Goal: Task Accomplishment & Management: Use online tool/utility

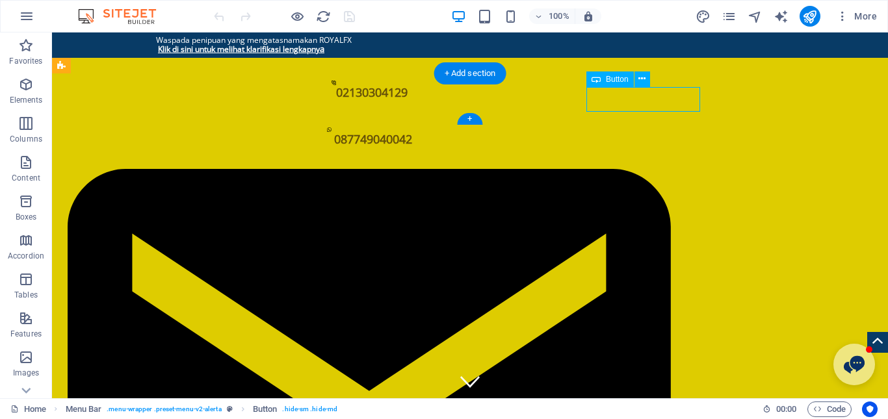
select select "px"
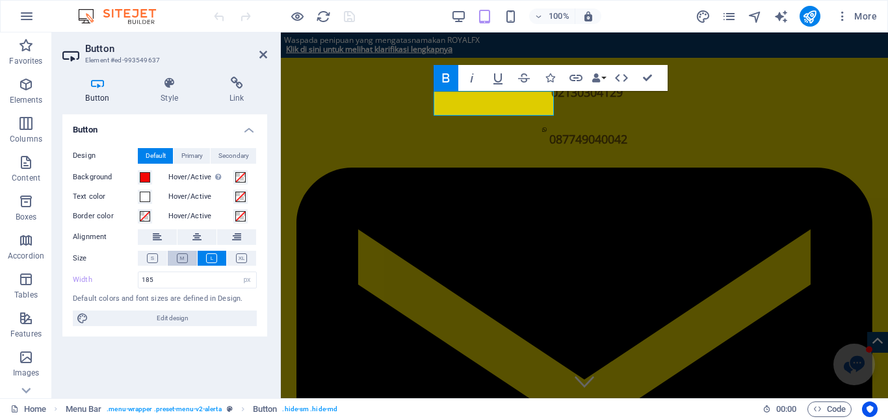
click at [184, 259] on icon at bounding box center [182, 259] width 11 height 10
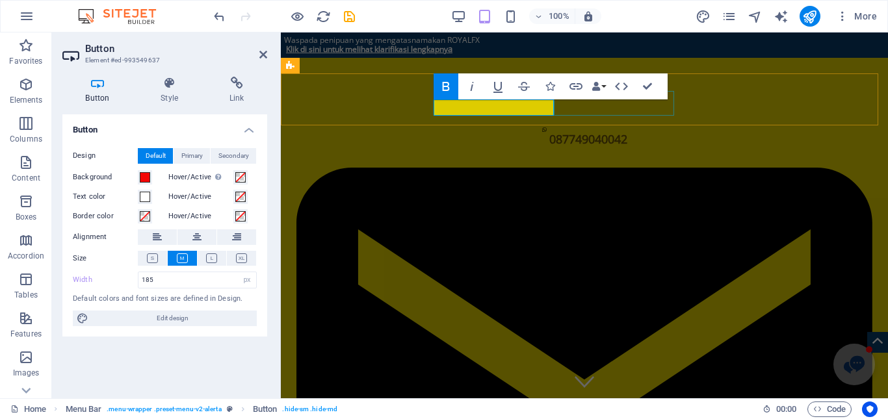
select select "px"
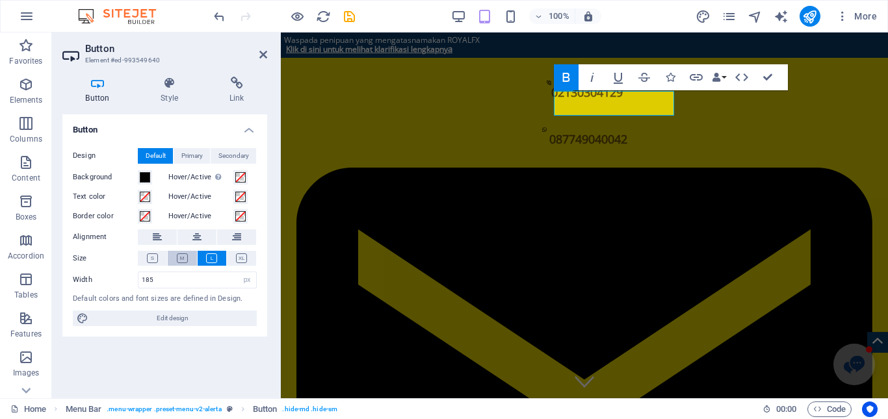
click at [183, 257] on icon at bounding box center [182, 259] width 11 height 10
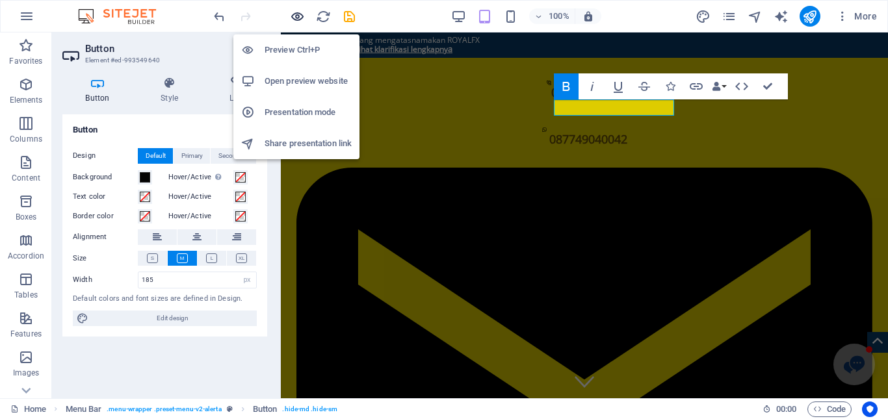
click at [296, 20] on icon "button" at bounding box center [297, 16] width 15 height 15
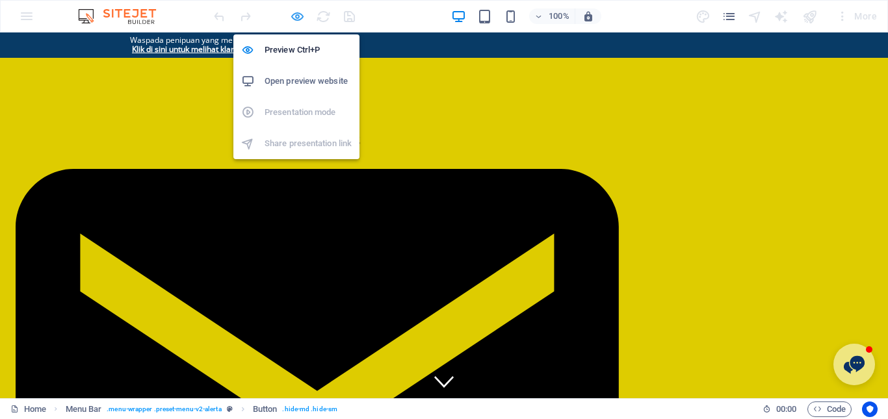
click at [300, 16] on icon "button" at bounding box center [297, 16] width 15 height 15
select select "px"
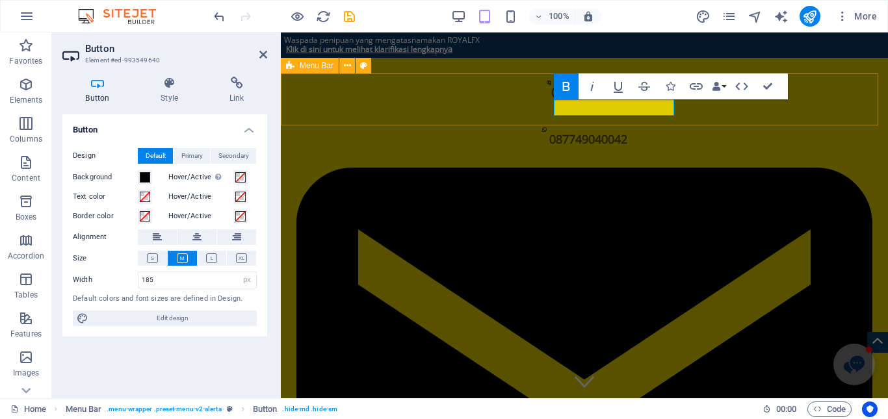
click at [287, 83] on div at bounding box center [287, 83] width 0 height 0
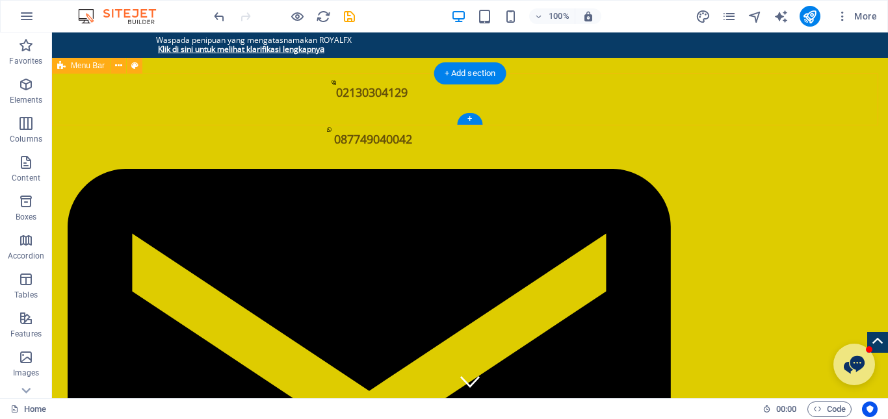
select select "px"
select select "%"
select select "header"
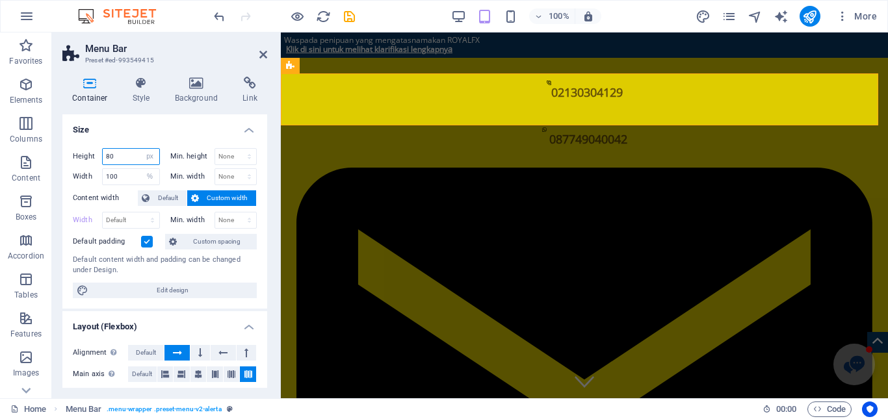
click at [117, 153] on input "80" at bounding box center [131, 157] width 57 height 16
click at [111, 153] on input "80" at bounding box center [131, 157] width 57 height 16
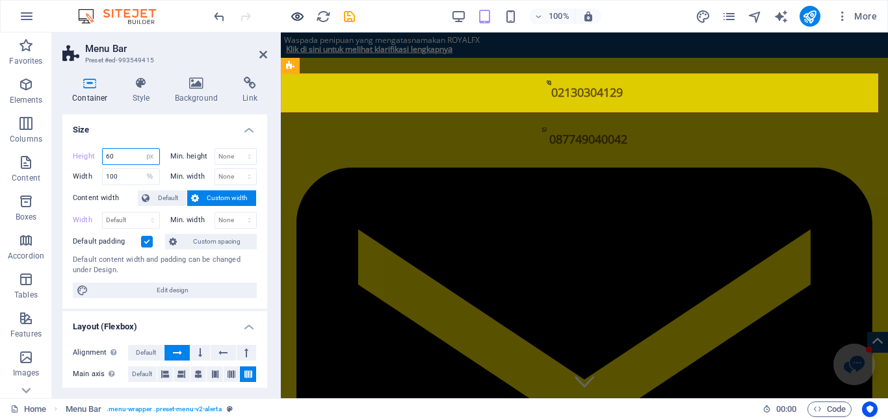
type input "60"
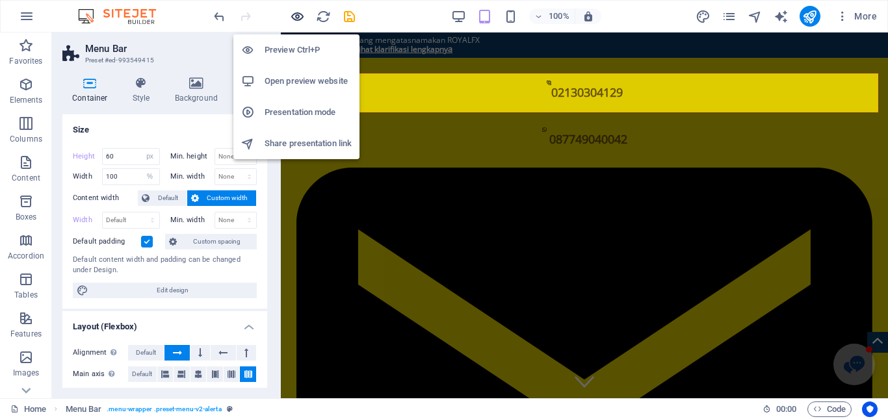
click at [301, 21] on icon "button" at bounding box center [297, 16] width 15 height 15
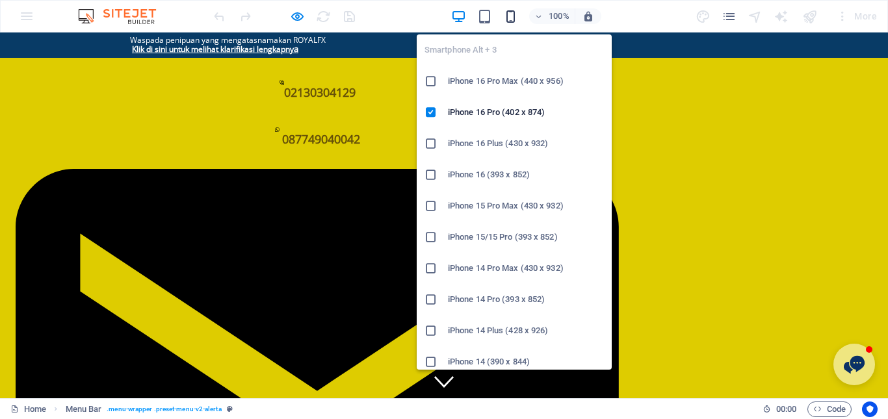
click at [508, 10] on icon "button" at bounding box center [510, 16] width 15 height 15
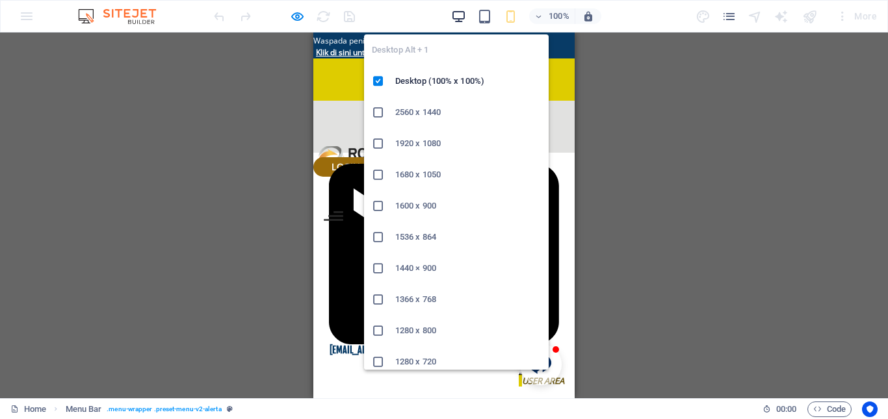
click at [458, 14] on icon "button" at bounding box center [458, 16] width 15 height 15
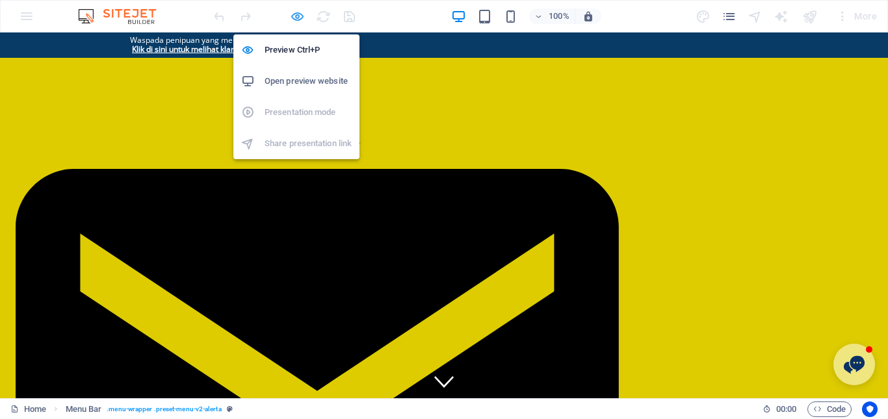
click at [301, 14] on icon "button" at bounding box center [297, 16] width 15 height 15
select select "px"
select select "%"
select select "header"
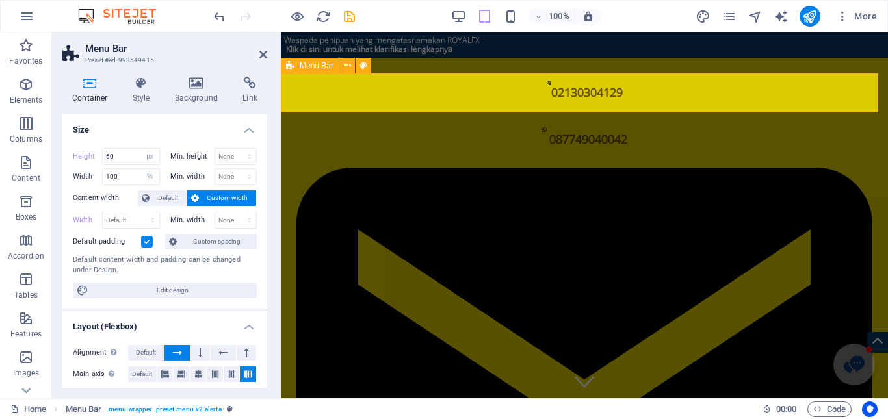
click at [111, 153] on input "60" at bounding box center [131, 157] width 57 height 16
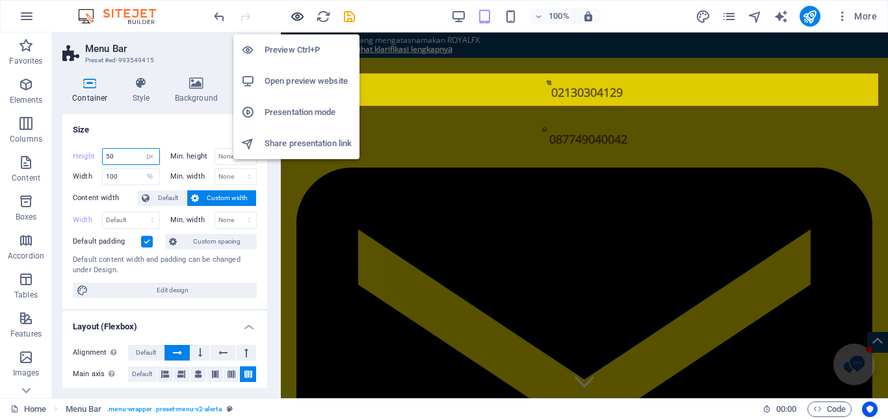
type input "50"
click at [294, 18] on icon "button" at bounding box center [297, 16] width 15 height 15
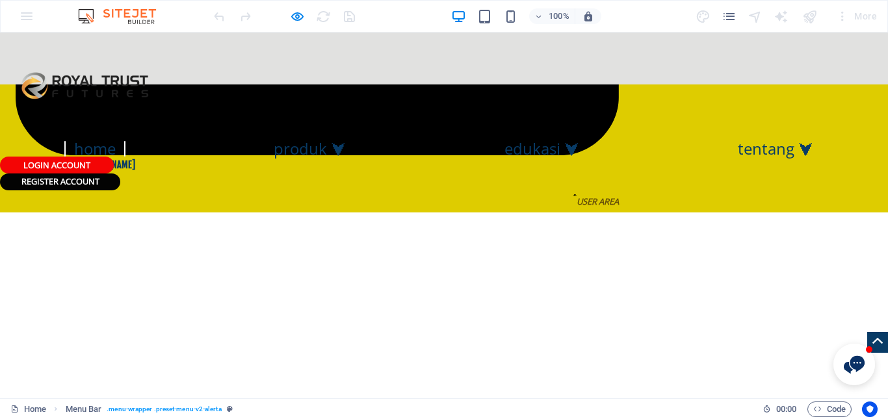
scroll to position [585, 0]
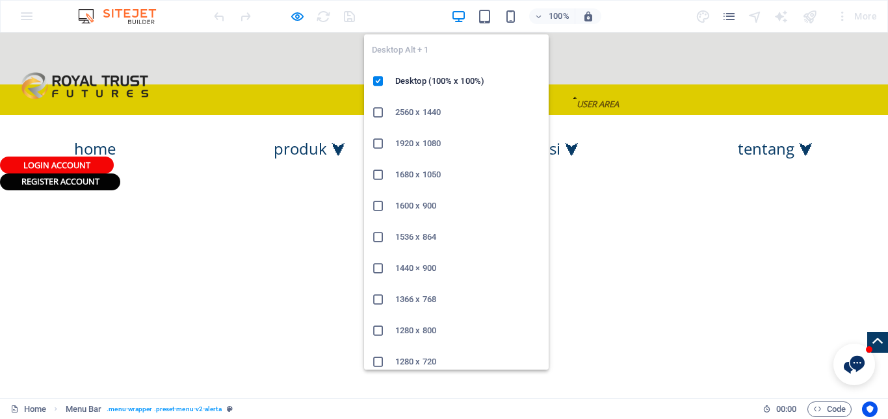
click at [465, 14] on icon "button" at bounding box center [458, 16] width 15 height 15
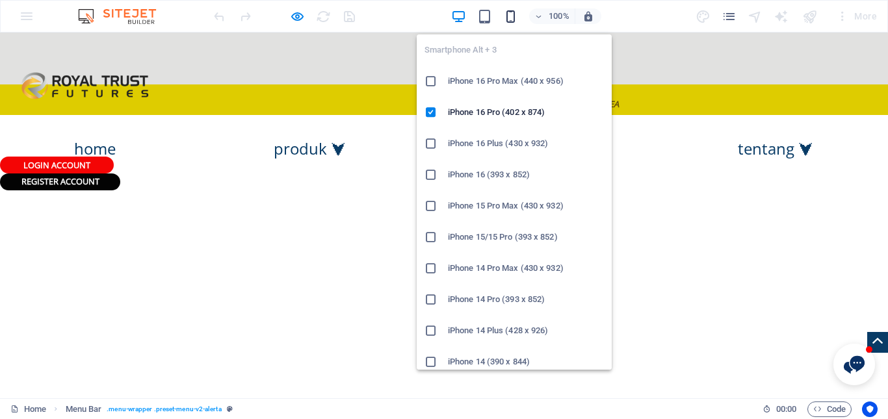
click at [506, 19] on icon "button" at bounding box center [510, 16] width 15 height 15
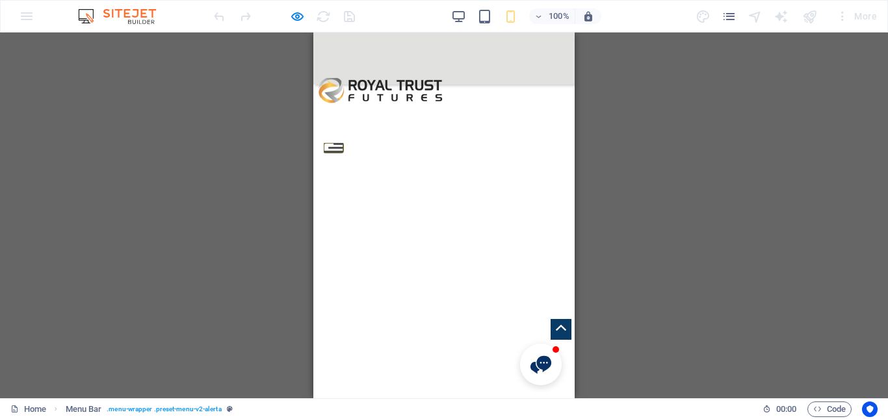
click at [343, 143] on button at bounding box center [338, 144] width 10 height 2
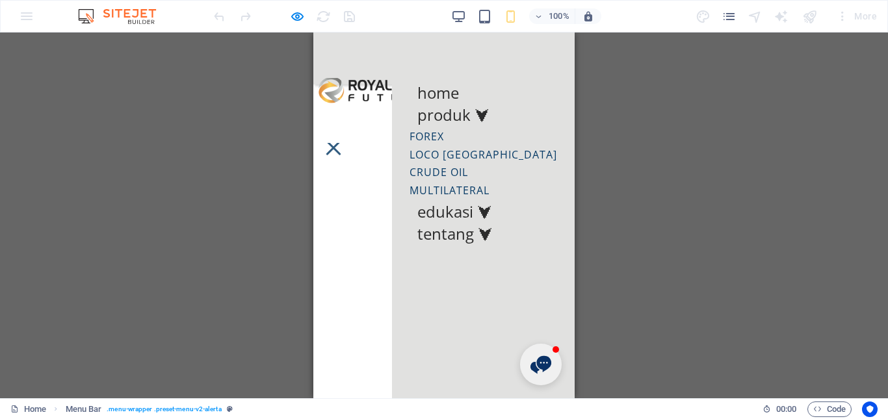
click at [541, 66] on nav "Home Produk ⮟ Forex Loco London Crude Oil Multilateral Edukasi ⮟ Tentang ⮟" at bounding box center [483, 216] width 183 height 366
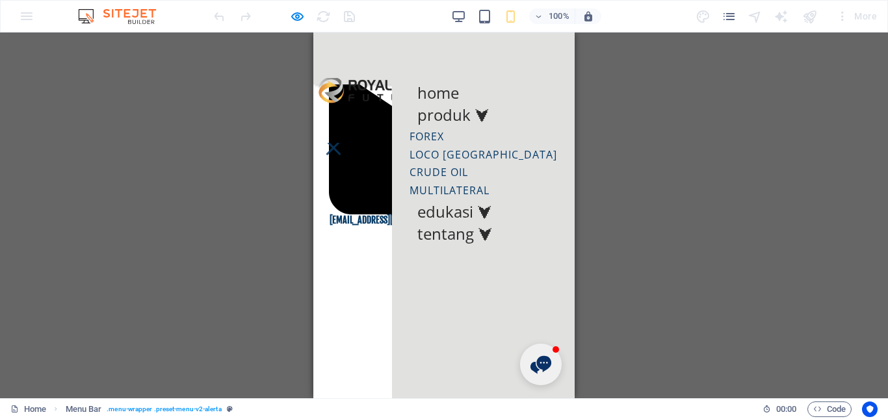
scroll to position [0, 0]
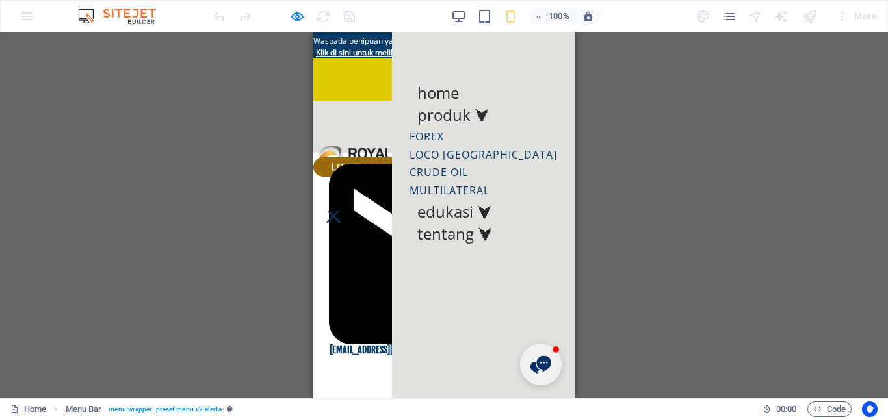
click at [343, 211] on div at bounding box center [334, 216] width 20 height 10
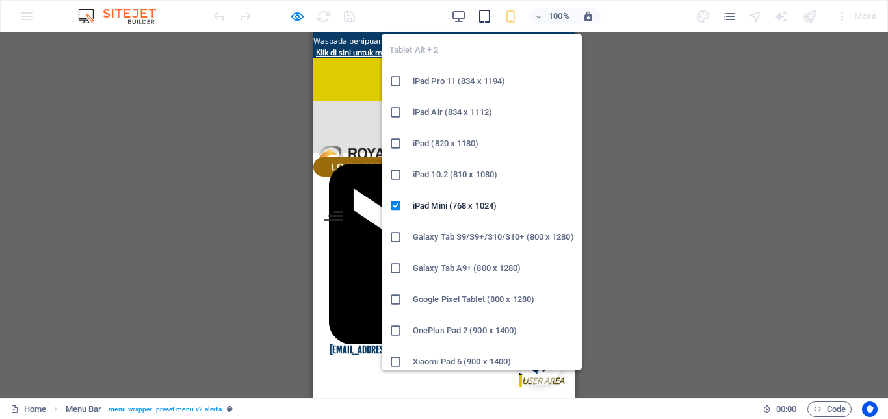
click at [484, 14] on icon "button" at bounding box center [484, 16] width 15 height 15
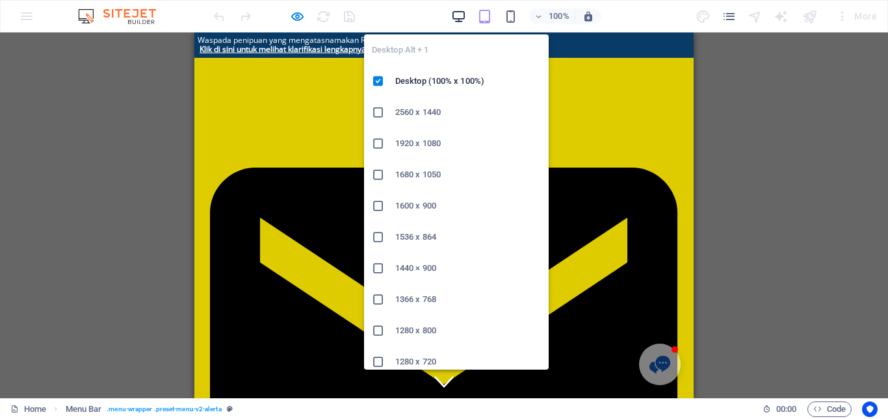
click at [457, 10] on icon "button" at bounding box center [458, 16] width 15 height 15
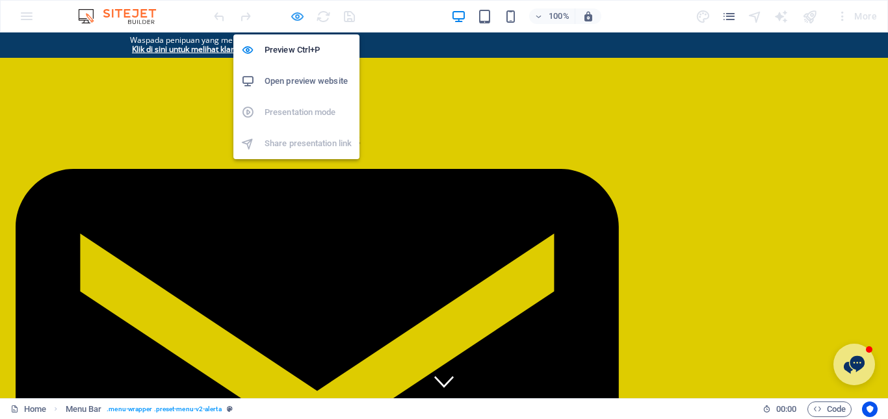
click at [296, 18] on icon "button" at bounding box center [297, 16] width 15 height 15
select select "px"
select select "%"
select select "header"
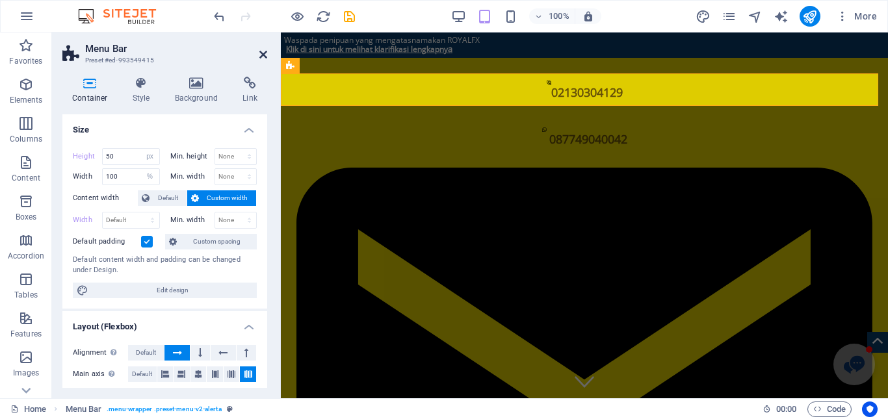
click at [259, 51] on icon at bounding box center [263, 54] width 8 height 10
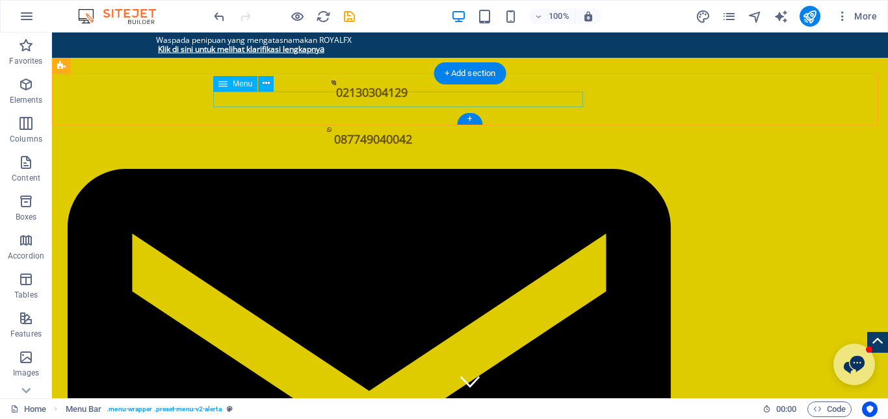
select select
select select "1"
select select
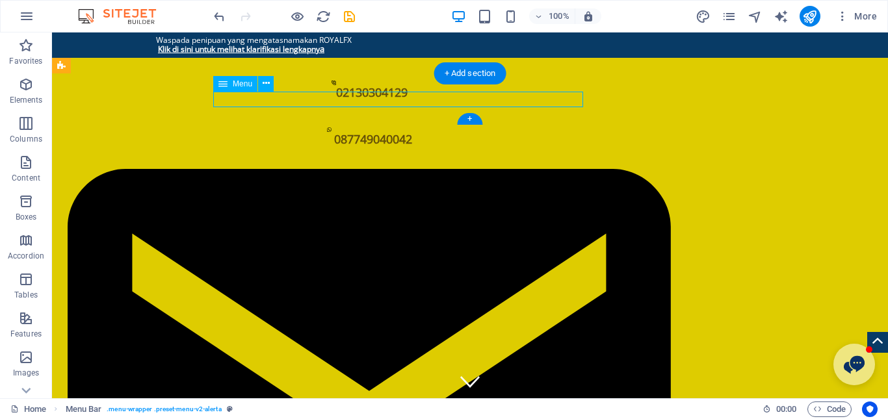
select select "2"
select select
select select "3"
select select
select select "4"
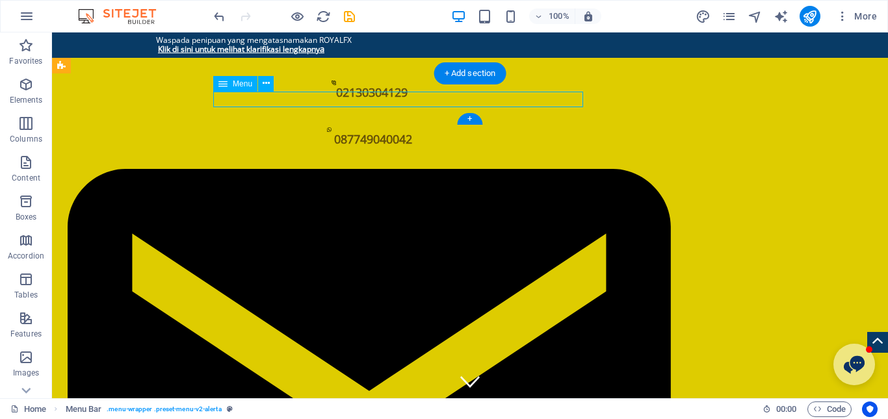
select select
select select "5"
select select
select select "6"
select select
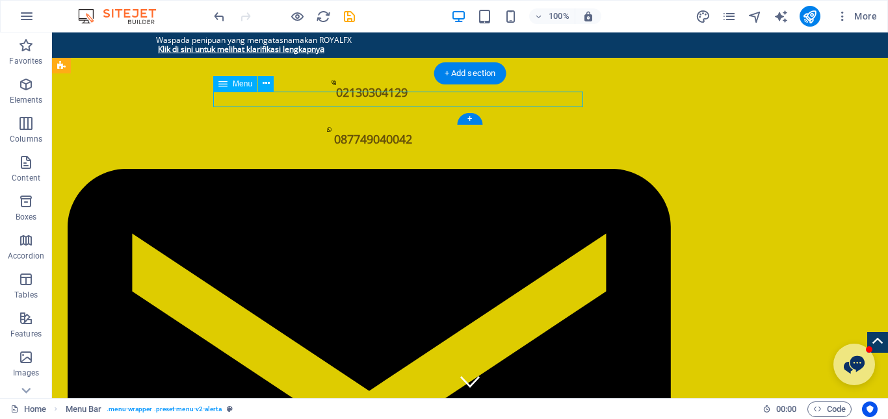
select select "7"
select select
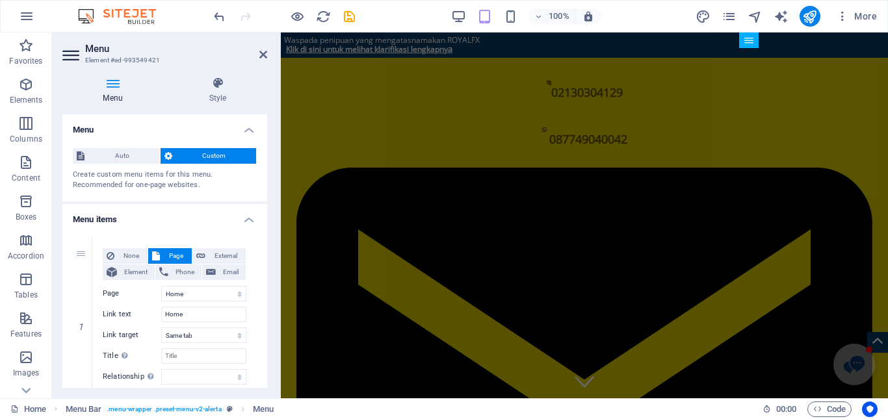
click at [116, 95] on h4 "Menu" at bounding box center [115, 90] width 106 height 27
click at [216, 86] on icon at bounding box center [217, 83] width 99 height 13
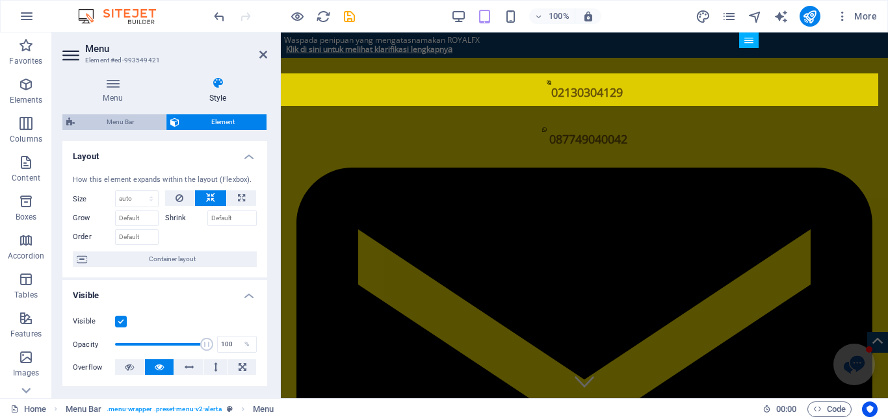
click at [118, 124] on span "Menu Bar" at bounding box center [120, 122] width 83 height 16
select select "px"
select select "hover_border_horizontal"
select select "px"
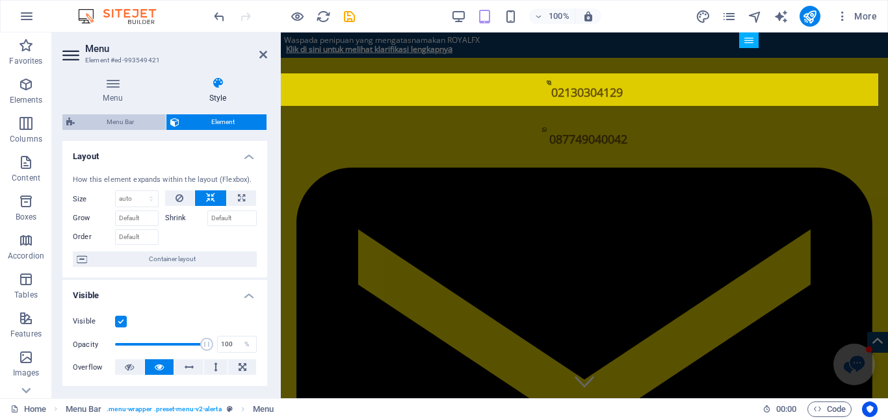
select select "px"
select select "rem"
select select "px"
select select "500"
select select "px"
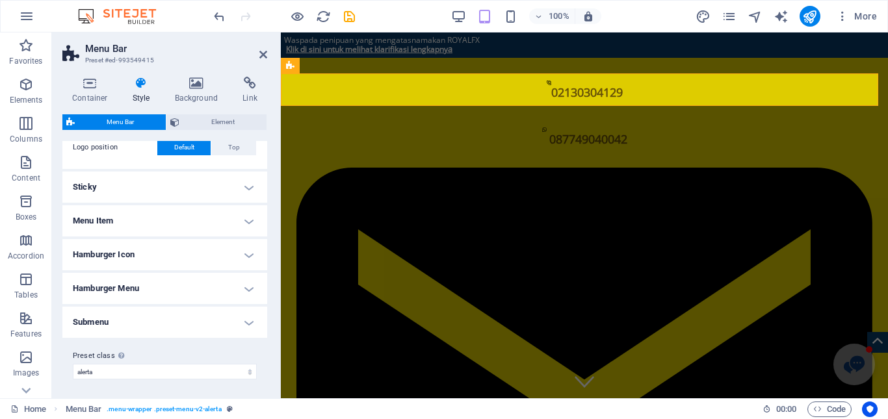
scroll to position [325, 0]
click at [127, 223] on h4 "Menu Item" at bounding box center [164, 220] width 205 height 31
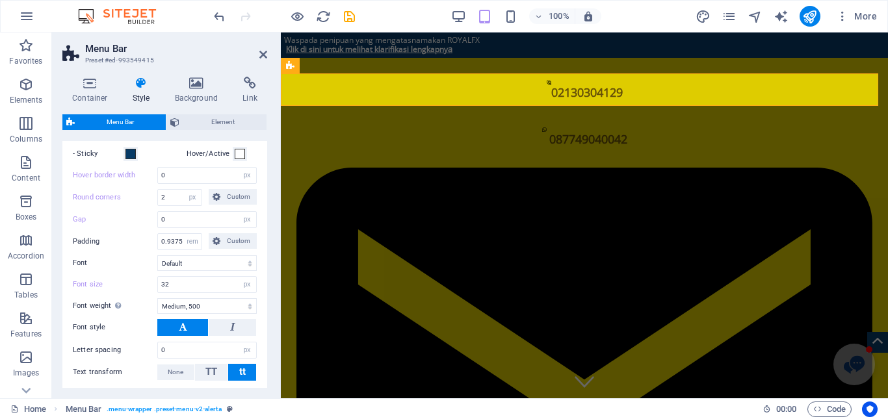
scroll to position [520, 0]
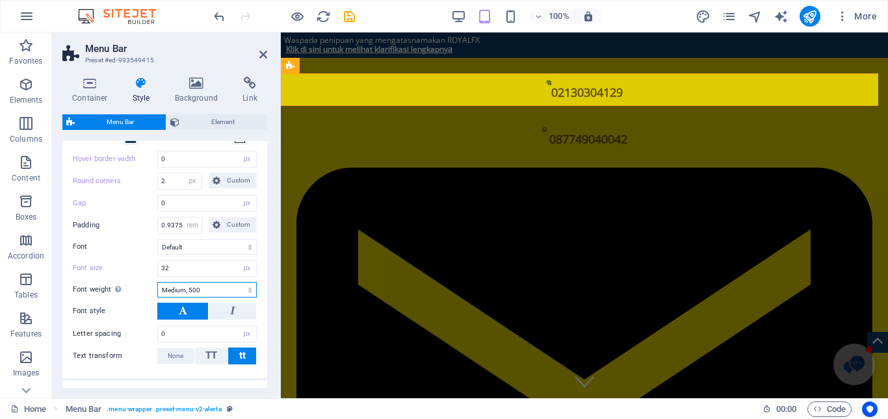
click at [186, 291] on select "Thin, 100 Extra-light, 200 Light, 300 Regular, 400 Medium, 500 Semi-bold, 600 B…" at bounding box center [206, 290] width 99 height 16
select select "400"
click at [157, 282] on select "Thin, 100 Extra-light, 200 Light, 300 Regular, 400 Medium, 500 Semi-bold, 600 B…" at bounding box center [206, 290] width 99 height 16
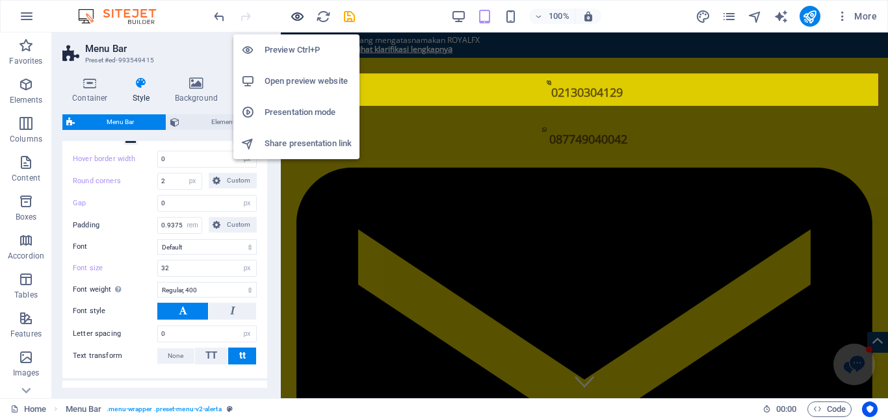
click at [300, 12] on icon "button" at bounding box center [297, 16] width 15 height 15
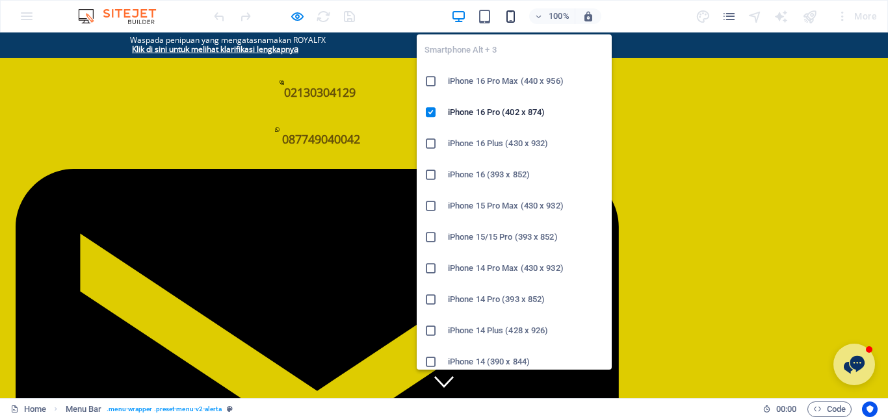
click at [510, 16] on icon "button" at bounding box center [510, 16] width 15 height 15
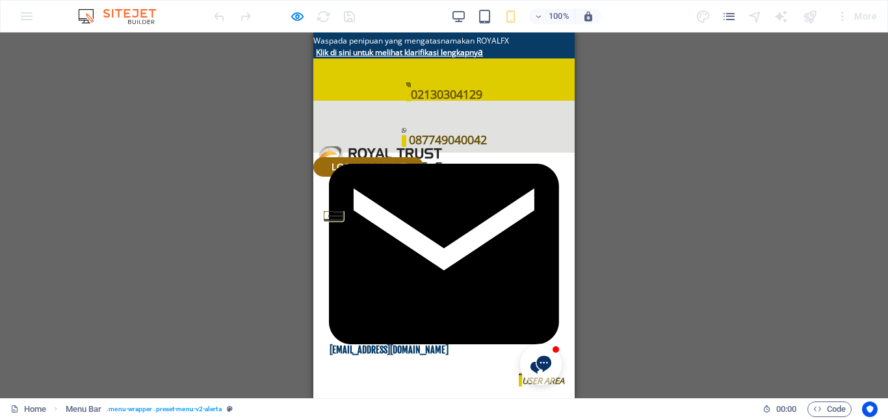
click at [343, 211] on button at bounding box center [338, 212] width 10 height 2
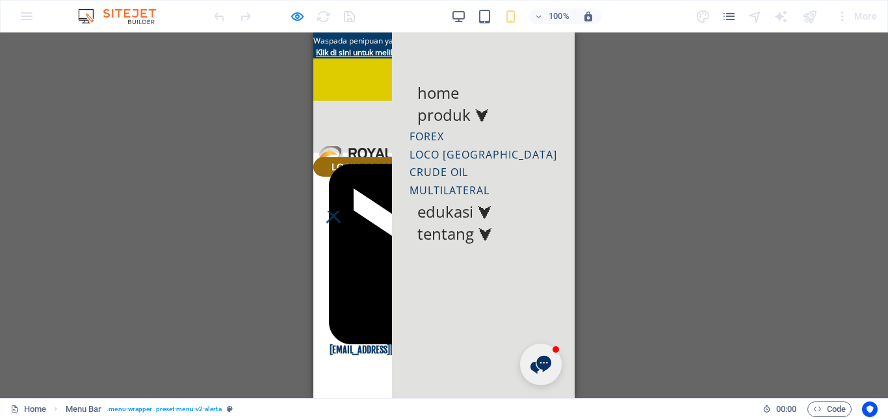
click at [547, 135] on nav "Home Produk ⮟ Forex Loco London Crude Oil Multilateral Edukasi ⮟ Tentang ⮟" at bounding box center [483, 216] width 183 height 366
click at [341, 209] on button at bounding box center [333, 216] width 15 height 15
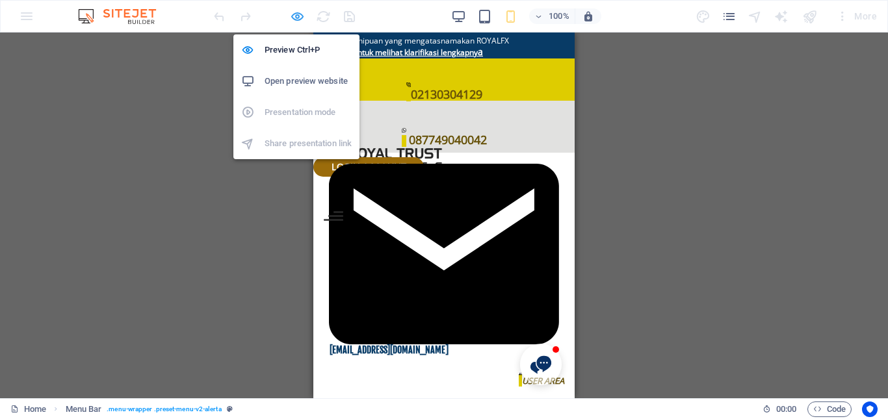
click at [300, 18] on icon "button" at bounding box center [297, 16] width 15 height 15
select select "px"
select select "hover_border_horizontal"
select select "px"
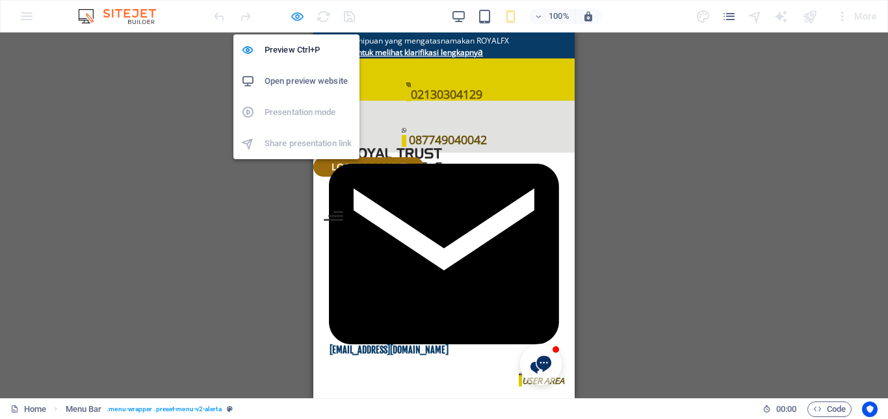
select select "px"
select select "rem"
select select "px"
select select "400"
select select "px"
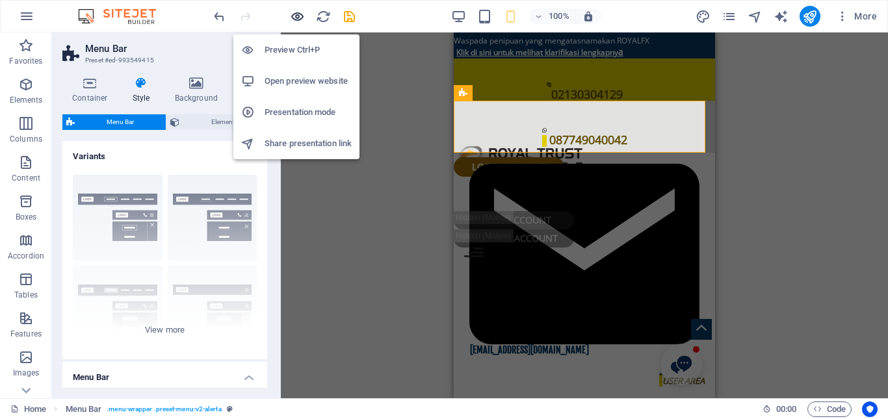
type input "1"
select select "rem"
type input "1.5"
select select "rem"
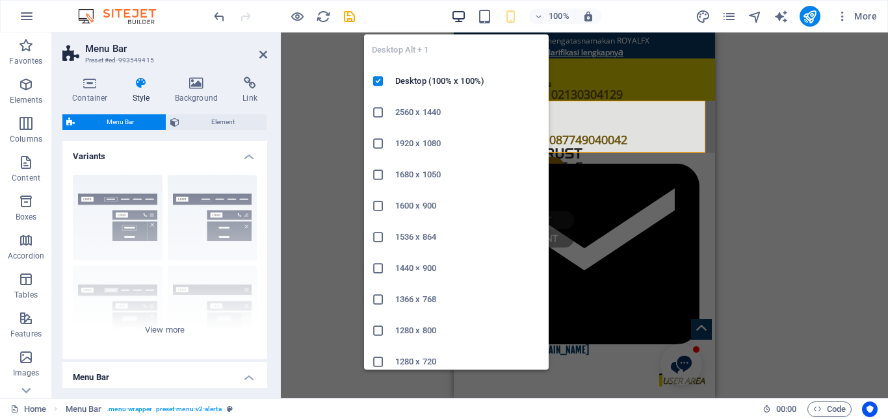
click at [458, 14] on icon "button" at bounding box center [458, 16] width 15 height 15
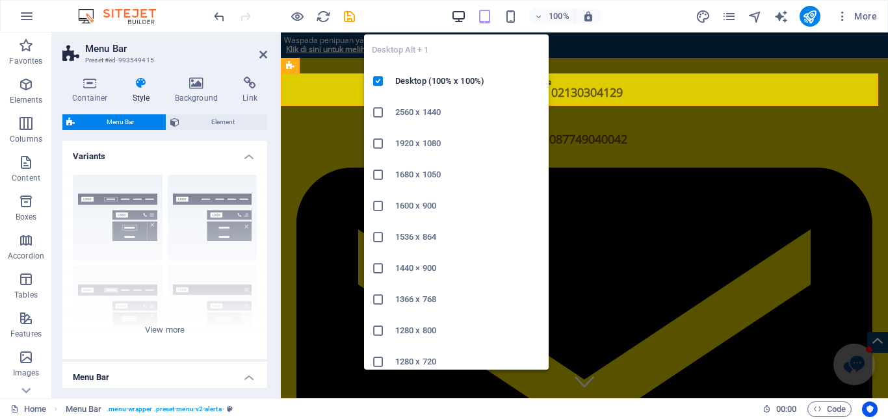
type input "0"
select select "px"
type input "32"
select select "px"
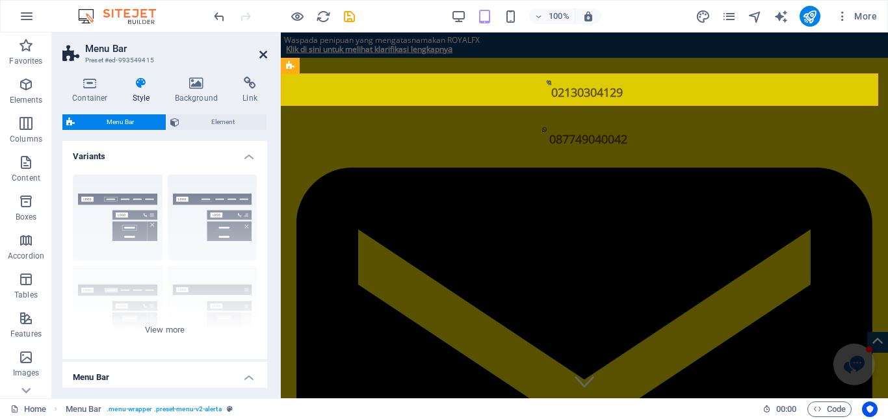
click at [265, 56] on icon at bounding box center [263, 54] width 8 height 10
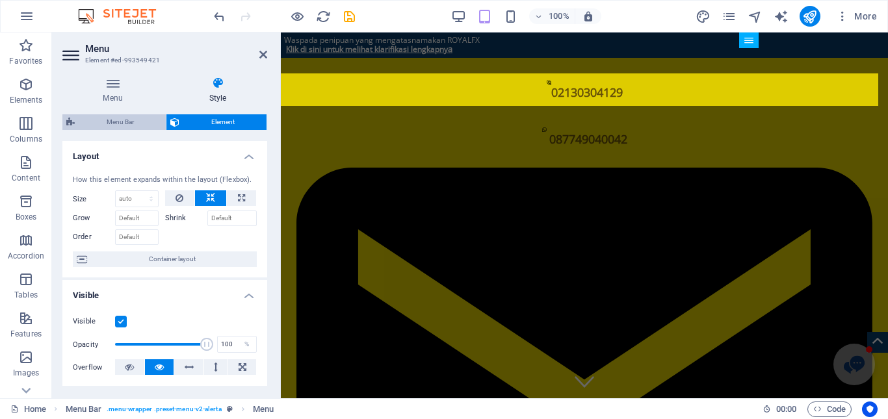
click at [109, 118] on span "Menu Bar" at bounding box center [120, 122] width 83 height 16
select select "px"
select select "hover_border_horizontal"
select select "px"
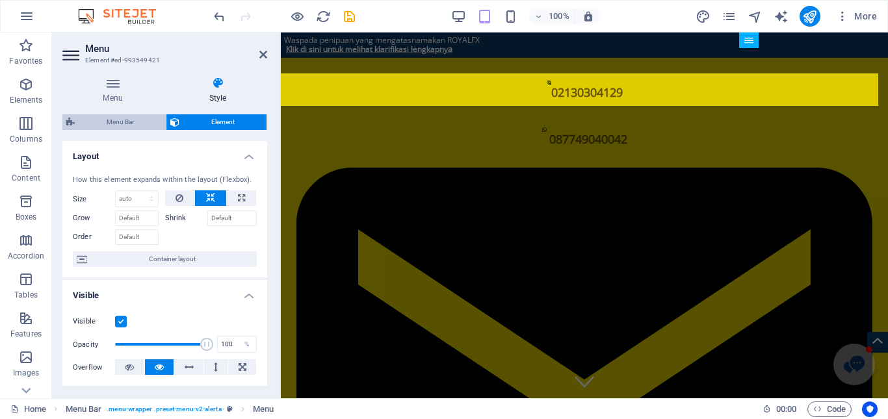
select select "px"
select select "rem"
select select "px"
select select "400"
select select "px"
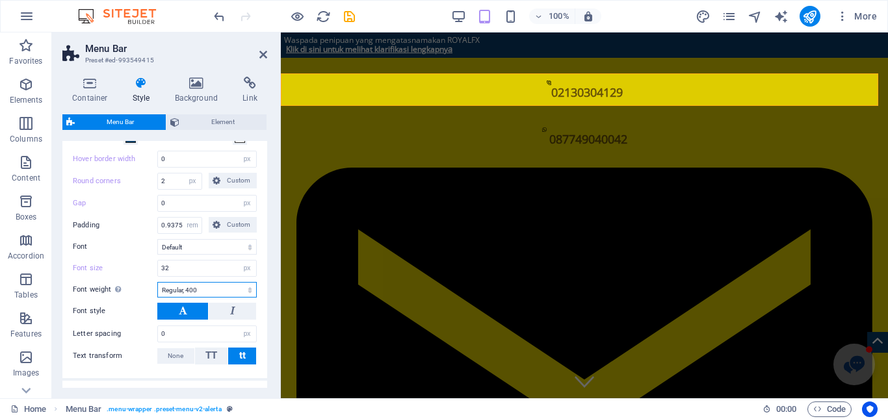
click at [180, 287] on select "Thin, 100 Extra-light, 200 Light, 300 Regular, 400 Medium, 500 Semi-bold, 600 B…" at bounding box center [206, 290] width 99 height 16
select select "500"
click at [157, 282] on select "Thin, 100 Extra-light, 200 Light, 300 Regular, 400 Medium, 500 Semi-bold, 600 B…" at bounding box center [206, 290] width 99 height 16
click at [172, 266] on input "32" at bounding box center [207, 269] width 98 height 16
type input "3"
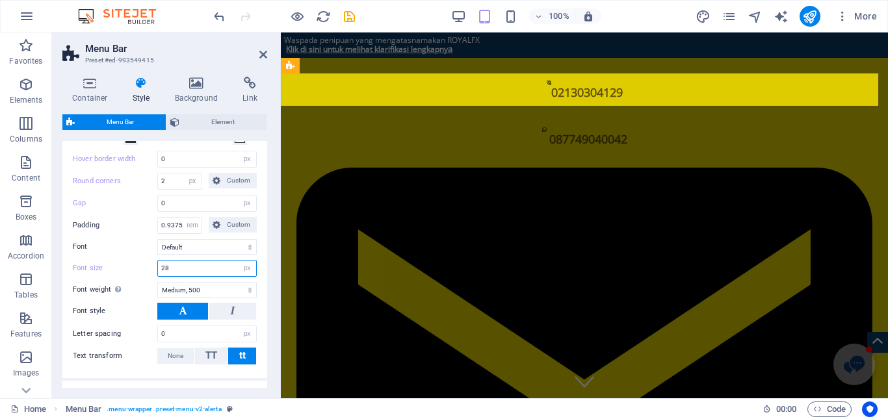
type input "28"
click at [300, 24] on div at bounding box center [284, 16] width 146 height 21
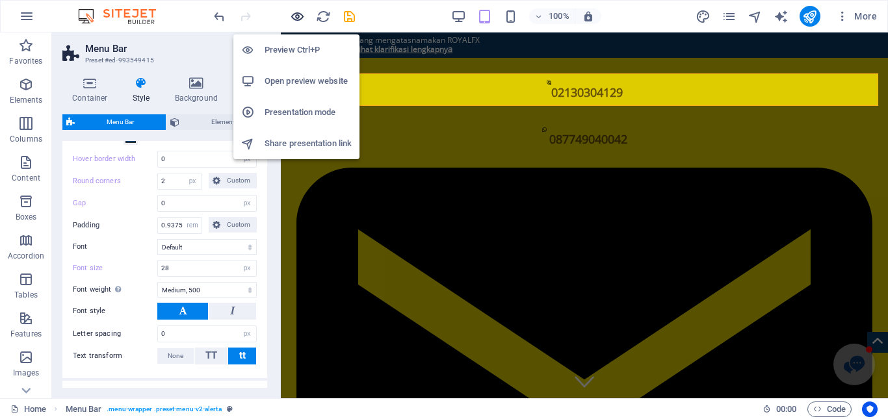
click at [300, 21] on icon "button" at bounding box center [297, 16] width 15 height 15
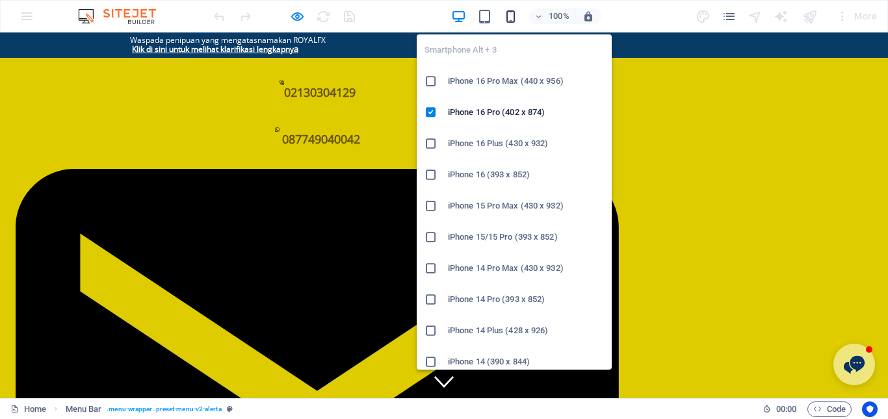
click at [508, 18] on icon "button" at bounding box center [510, 16] width 15 height 15
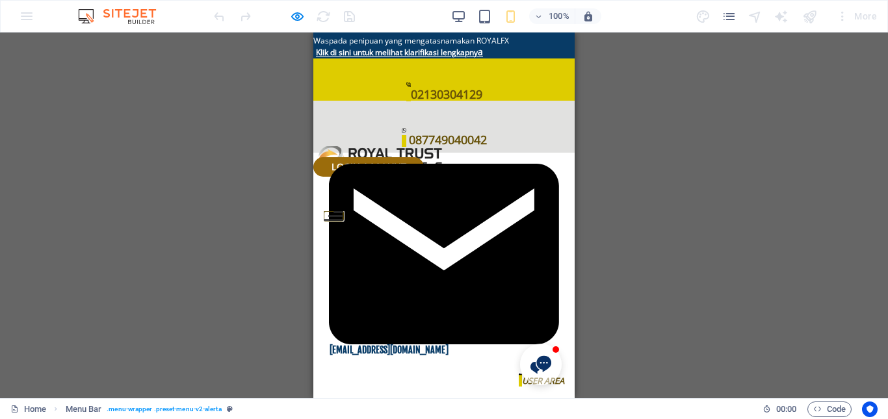
click at [343, 211] on button at bounding box center [338, 212] width 10 height 2
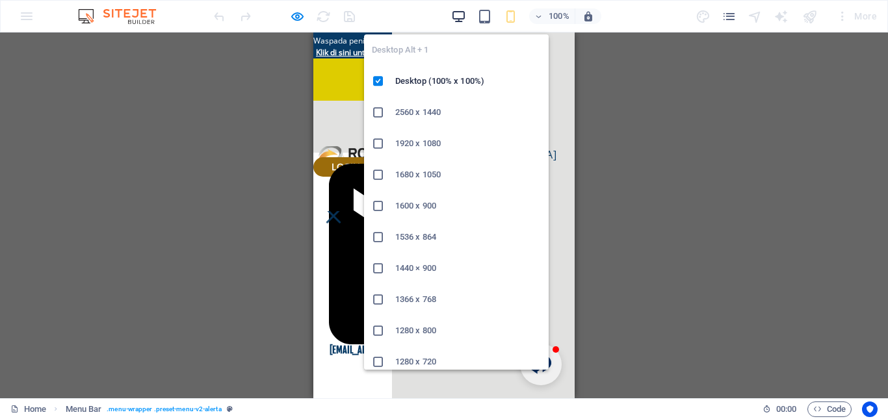
click at [453, 16] on icon "button" at bounding box center [458, 16] width 15 height 15
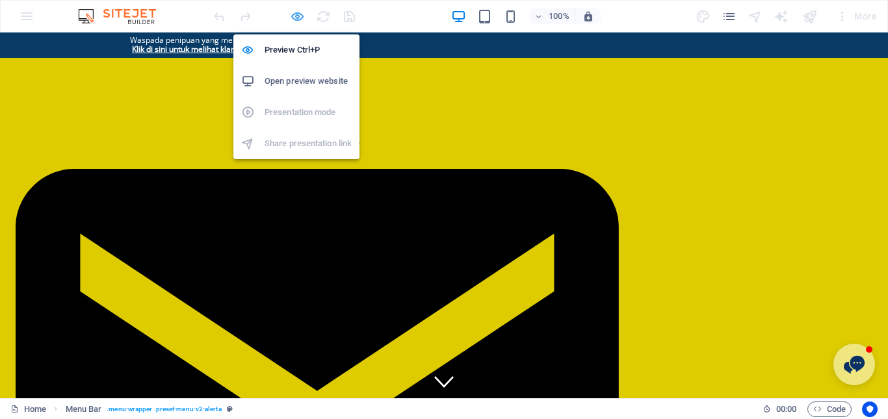
click at [300, 20] on icon "button" at bounding box center [297, 16] width 15 height 15
select select "px"
select select "hover_border_horizontal"
select select "px"
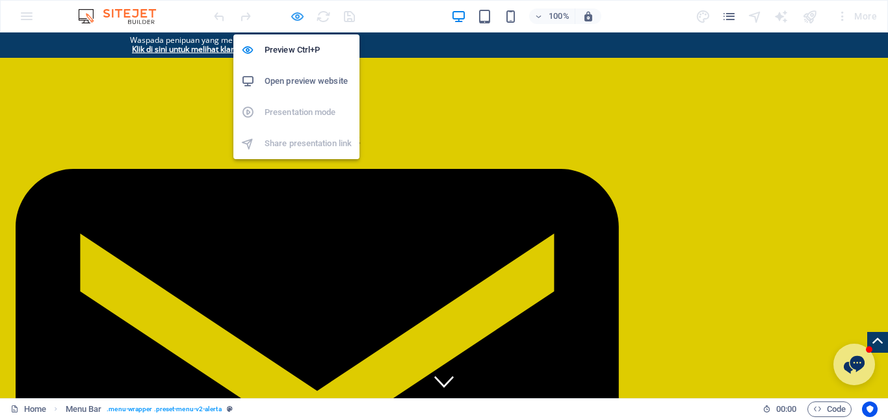
select select "px"
select select "rem"
select select "px"
select select "500"
select select "px"
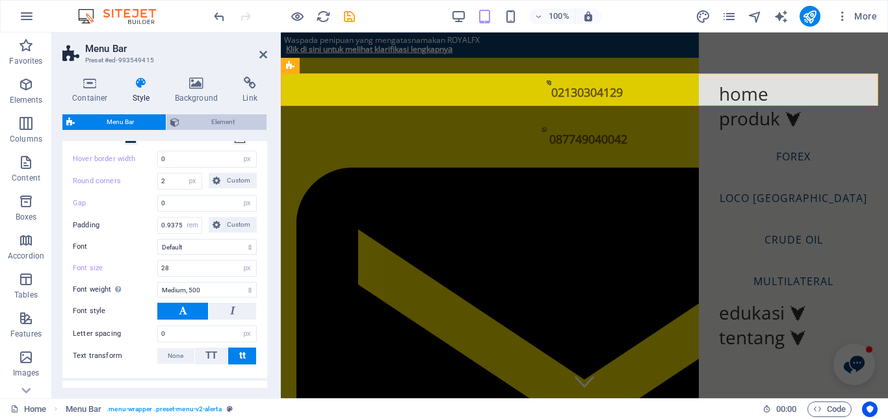
click at [203, 124] on span "Element" at bounding box center [222, 122] width 79 height 16
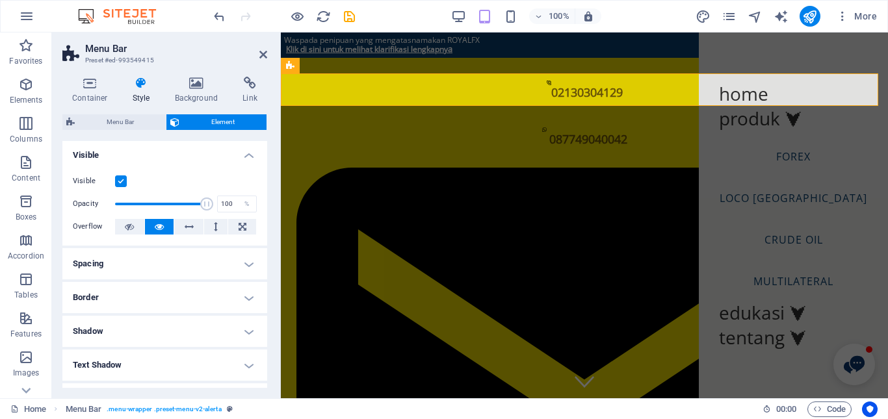
scroll to position [0, 0]
click at [105, 124] on span "Menu Bar" at bounding box center [120, 122] width 83 height 16
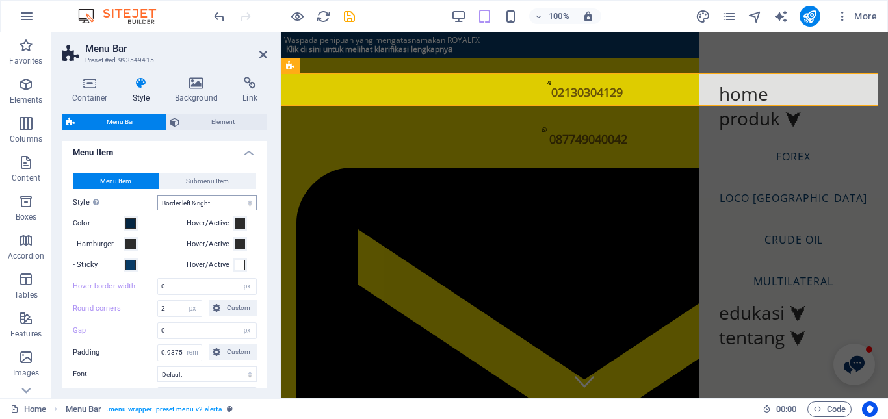
scroll to position [390, 0]
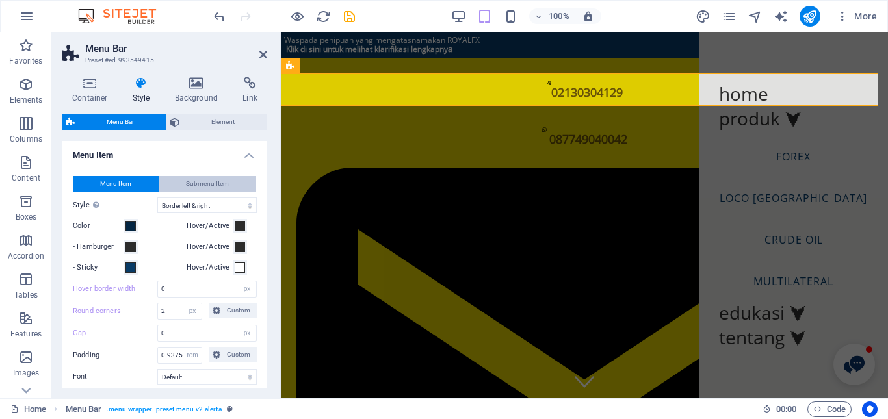
click at [205, 190] on span "Submenu Item" at bounding box center [207, 184] width 43 height 16
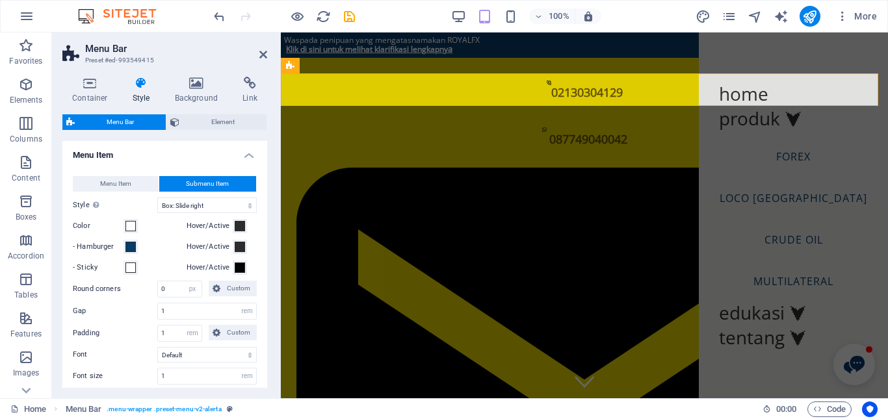
scroll to position [520, 0]
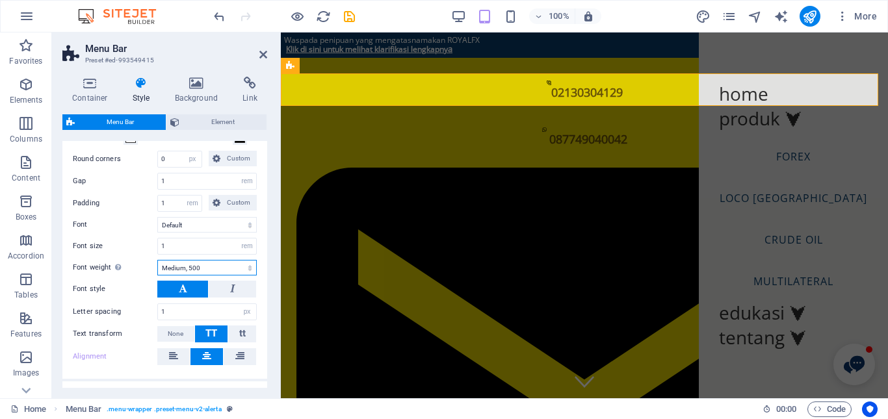
click at [205, 268] on select "Thin, 100 Extra-light, 200 Light, 300 Regular, 400 Medium, 500 Semi-bold, 600 B…" at bounding box center [206, 268] width 99 height 16
select select "400"
click at [157, 260] on select "Thin, 100 Extra-light, 200 Light, 300 Regular, 400 Medium, 500 Semi-bold, 600 B…" at bounding box center [206, 268] width 99 height 16
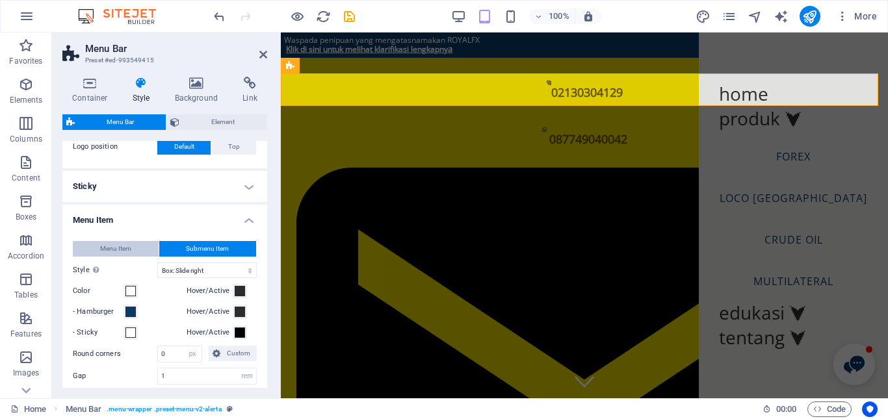
click at [128, 244] on span "Menu Item" at bounding box center [115, 249] width 31 height 16
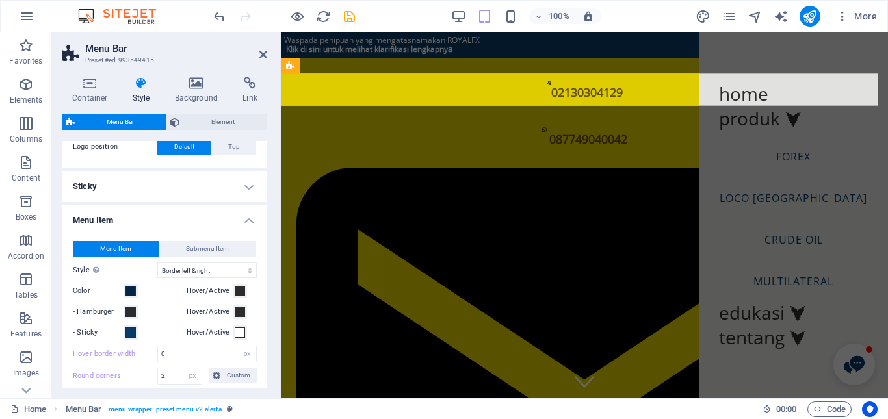
scroll to position [455, 0]
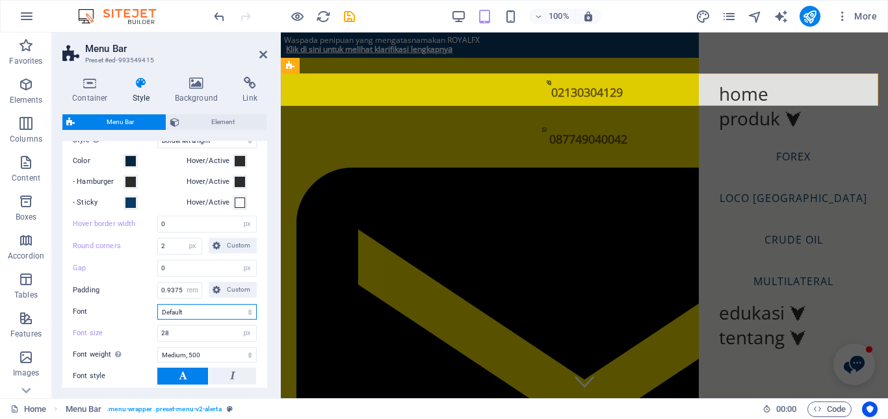
click at [203, 313] on select "Default Headlines" at bounding box center [206, 312] width 99 height 16
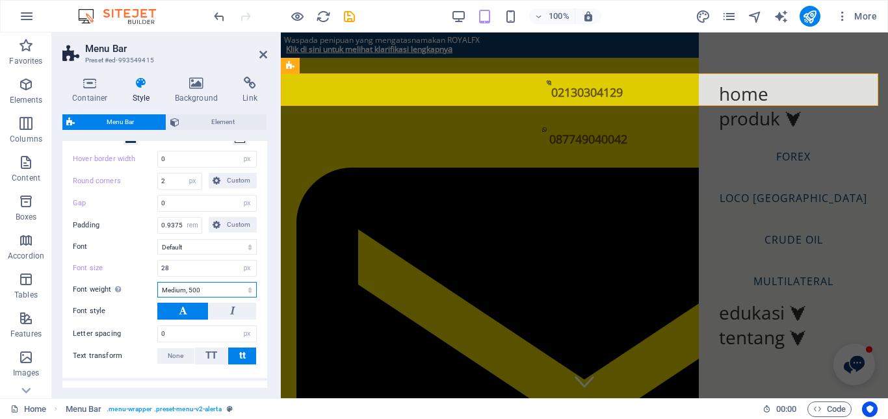
click at [210, 289] on select "Thin, 100 Extra-light, 200 Light, 300 Regular, 400 Medium, 500 Semi-bold, 600 B…" at bounding box center [206, 290] width 99 height 16
select select "400"
click at [157, 282] on select "Thin, 100 Extra-light, 200 Light, 300 Regular, 400 Medium, 500 Semi-bold, 600 B…" at bounding box center [206, 290] width 99 height 16
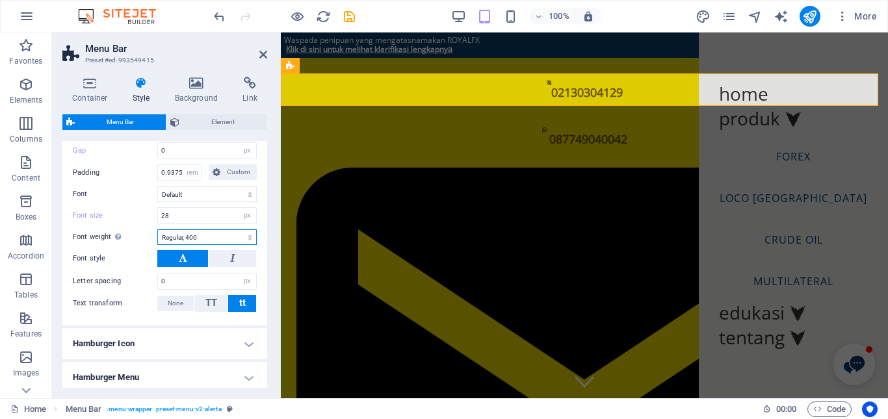
scroll to position [585, 0]
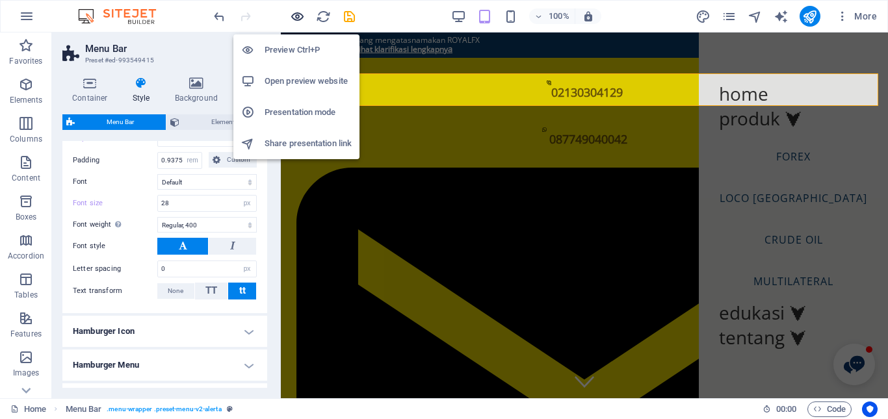
click at [299, 14] on icon "button" at bounding box center [297, 16] width 15 height 15
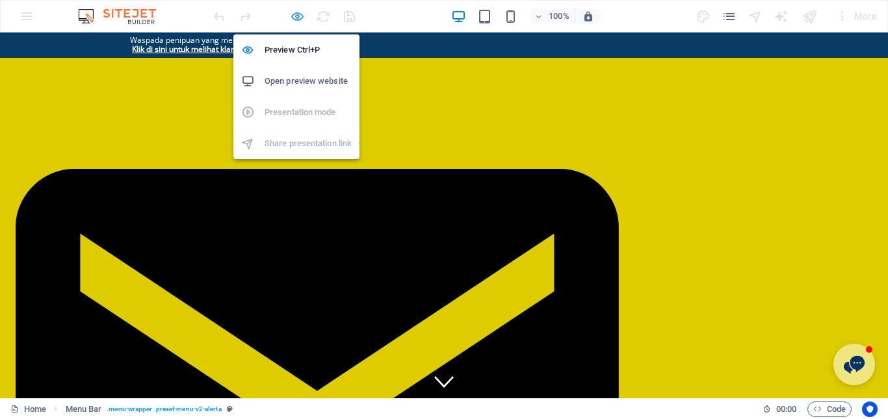
click at [300, 18] on icon "button" at bounding box center [297, 16] width 15 height 15
select select "px"
select select "hover_border_horizontal"
select select "px"
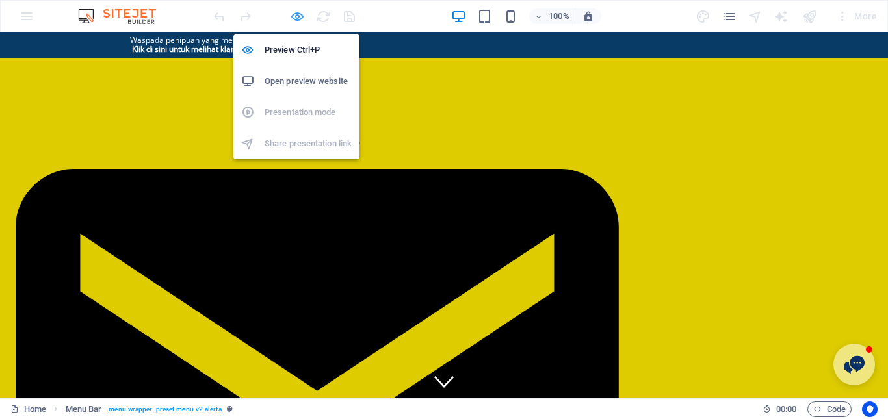
select select "px"
select select "rem"
select select "px"
select select "400"
select select "px"
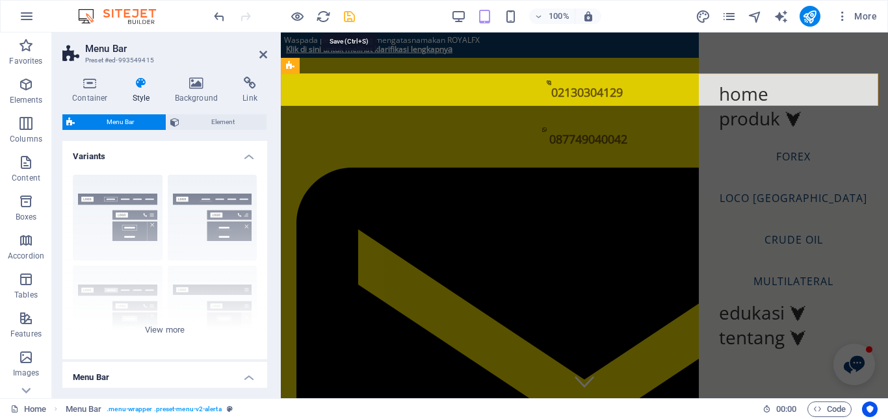
click at [353, 18] on icon "save" at bounding box center [349, 16] width 15 height 15
checkbox input "false"
select select "px"
select select "hover_border_horizontal"
select select "px"
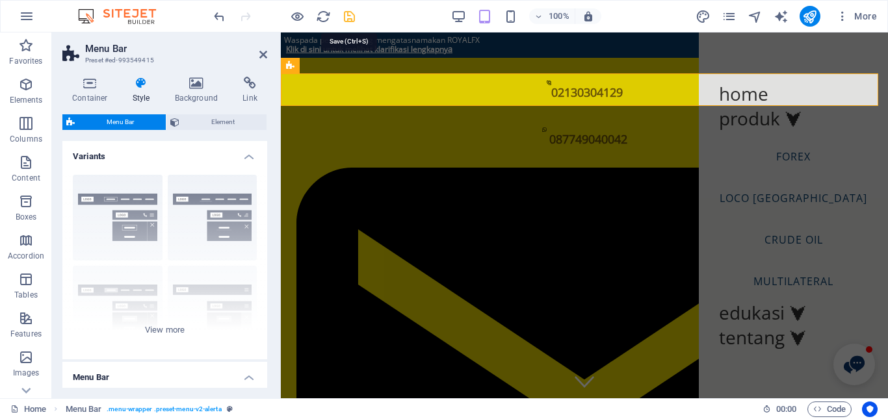
select select "px"
select select "rem"
select select "px"
select select "400"
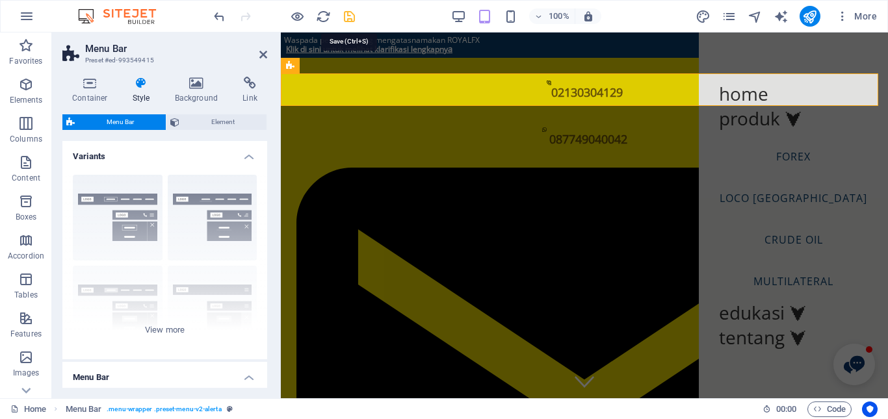
select select "px"
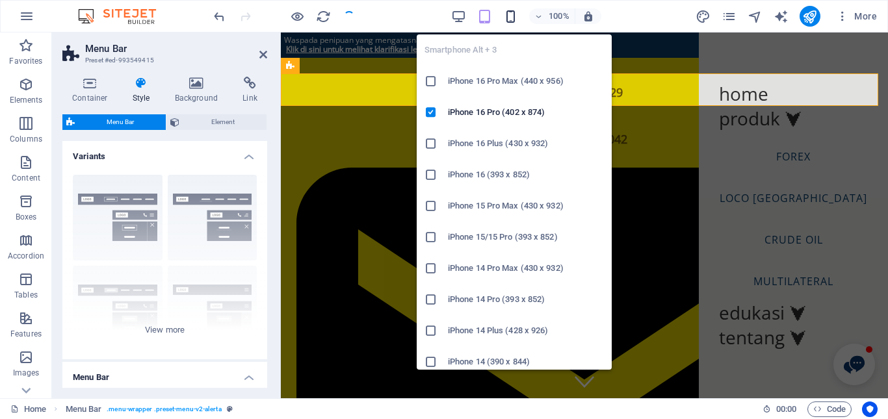
click at [509, 17] on icon "button" at bounding box center [510, 16] width 15 height 15
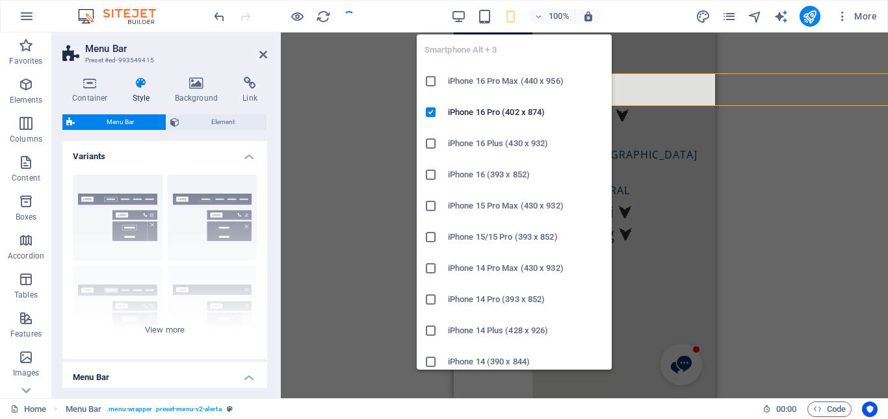
type input "1"
select select "rem"
type input "1.5"
select select "rem"
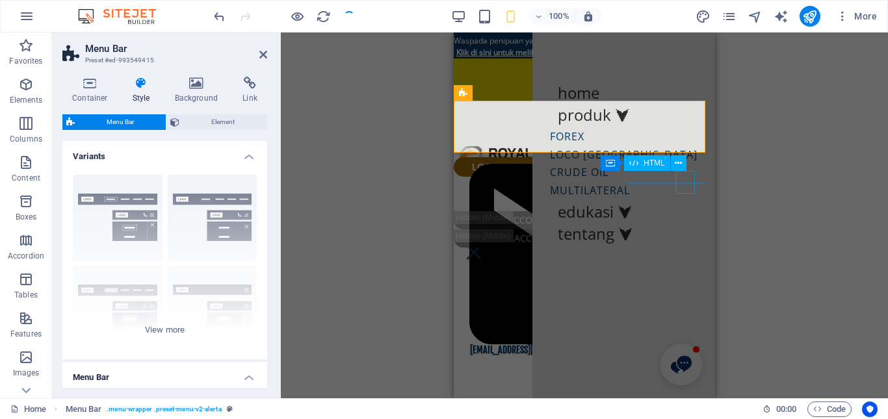
click at [484, 248] on div at bounding box center [474, 259] width 20 height 23
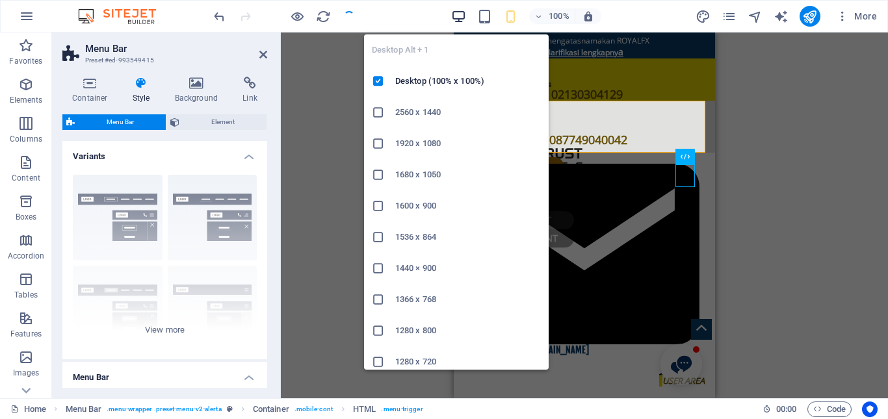
click at [463, 12] on icon "button" at bounding box center [458, 16] width 15 height 15
type input "0"
select select "px"
type input "28"
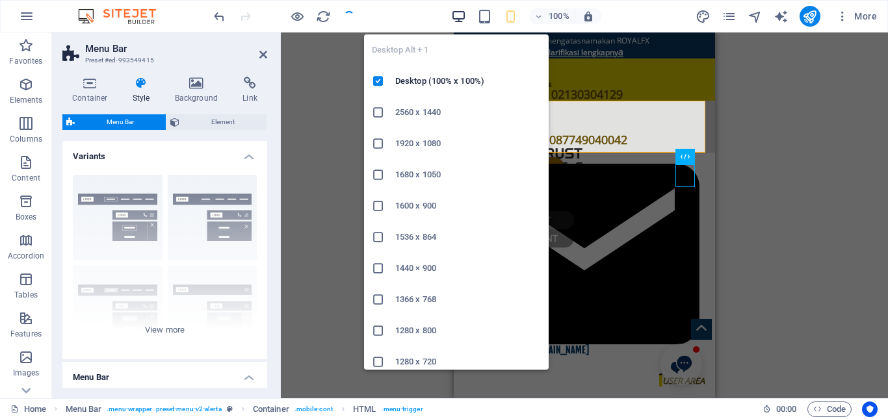
select select "px"
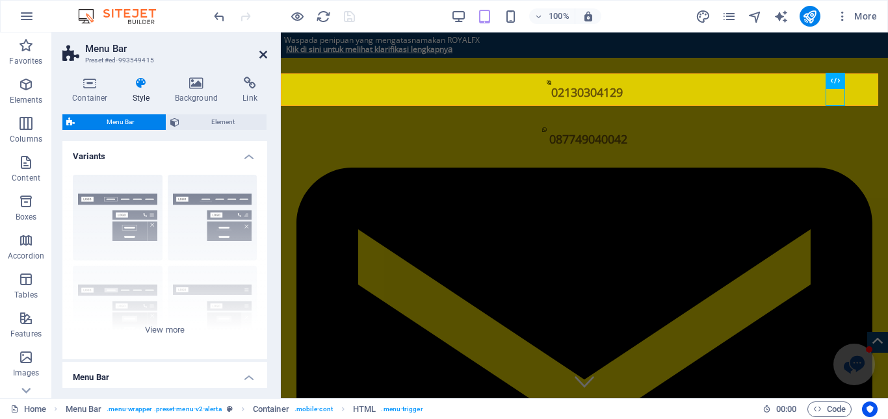
click at [266, 55] on icon at bounding box center [263, 54] width 8 height 10
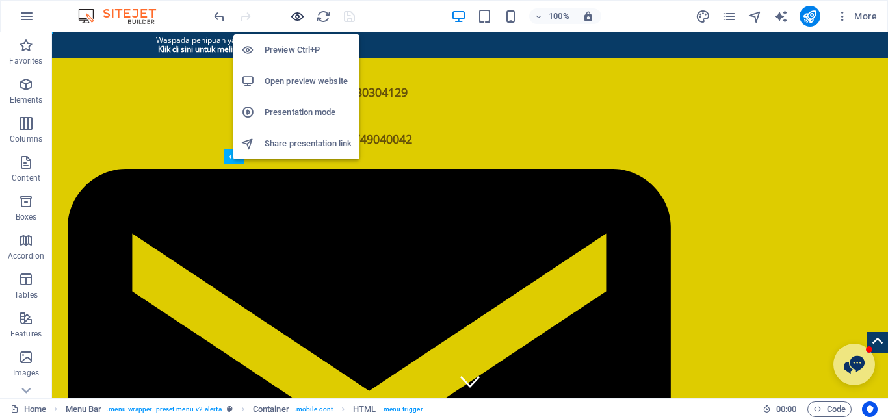
click at [300, 12] on icon "button" at bounding box center [297, 16] width 15 height 15
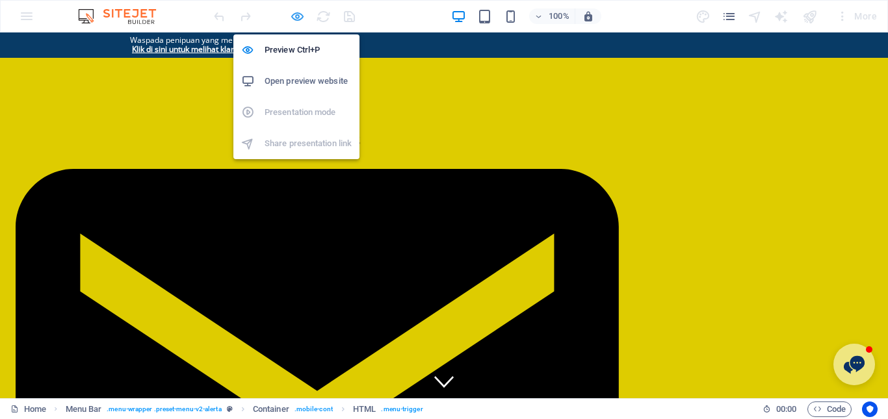
click at [294, 13] on icon "button" at bounding box center [297, 16] width 15 height 15
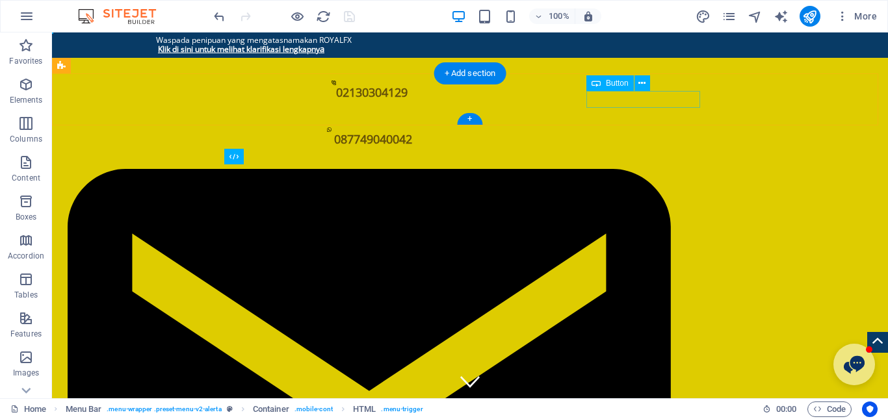
select select "px"
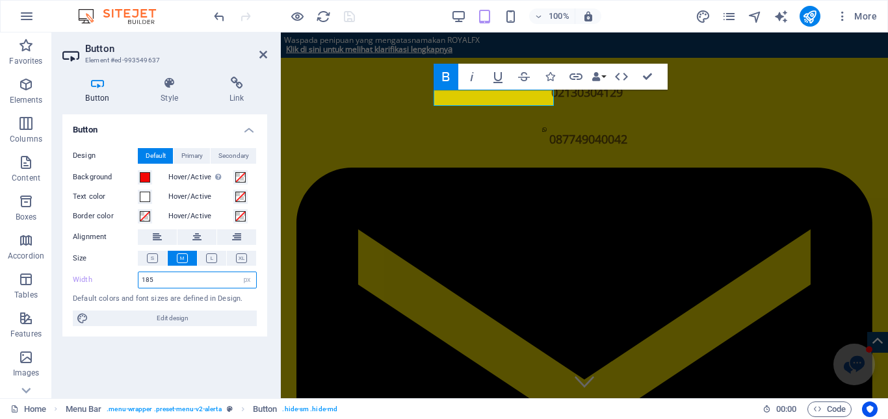
click at [181, 275] on input "185" at bounding box center [197, 280] width 118 height 16
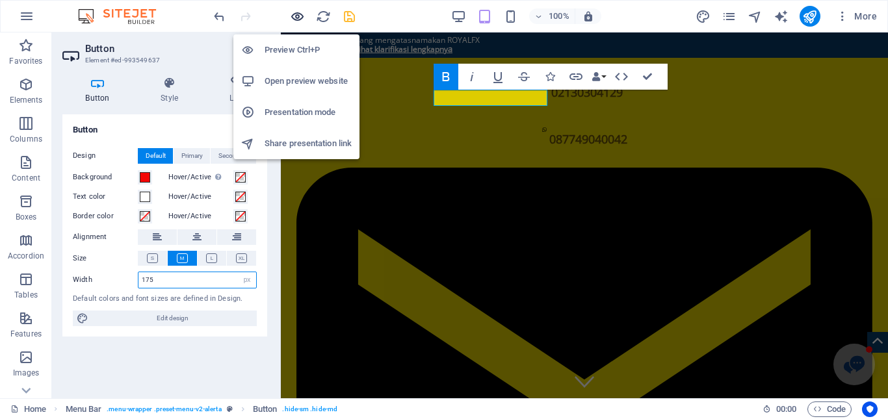
type input "175"
click at [296, 10] on icon "button" at bounding box center [297, 16] width 15 height 15
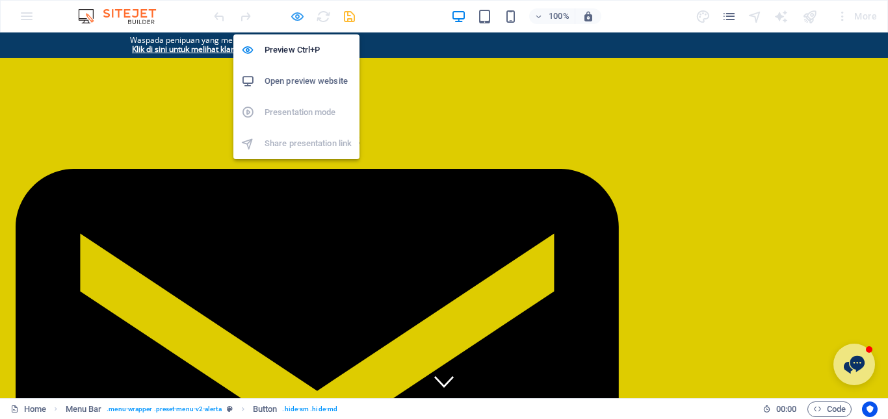
click at [299, 16] on icon "button" at bounding box center [297, 16] width 15 height 15
select select "px"
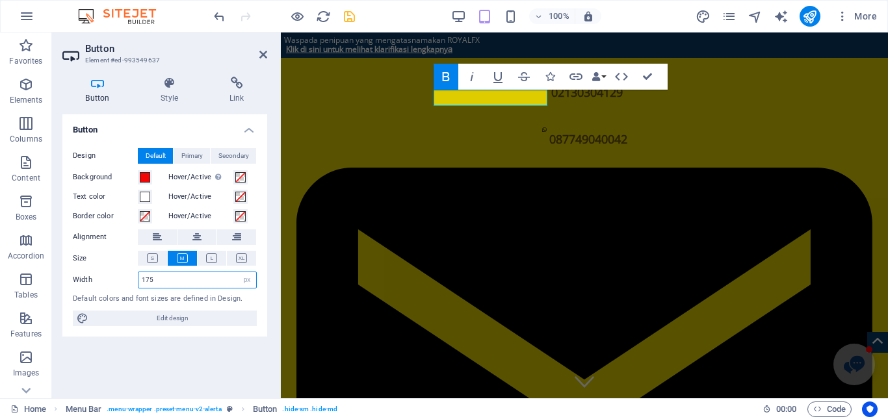
click at [150, 281] on input "175" at bounding box center [197, 280] width 118 height 16
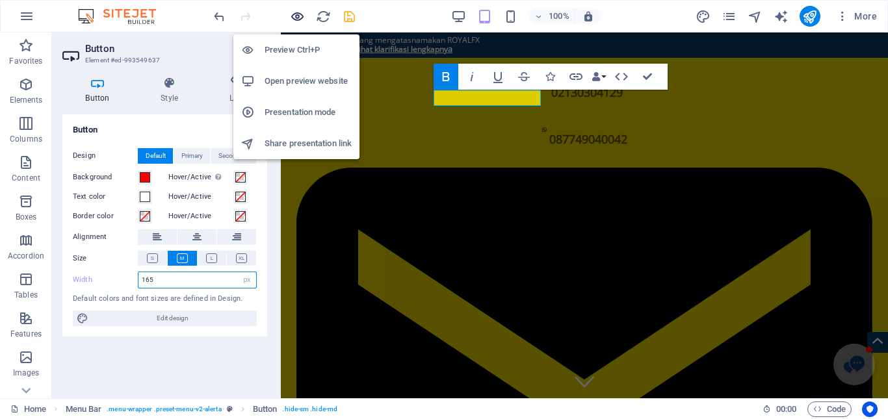
type input "165"
click at [298, 14] on icon "button" at bounding box center [297, 16] width 15 height 15
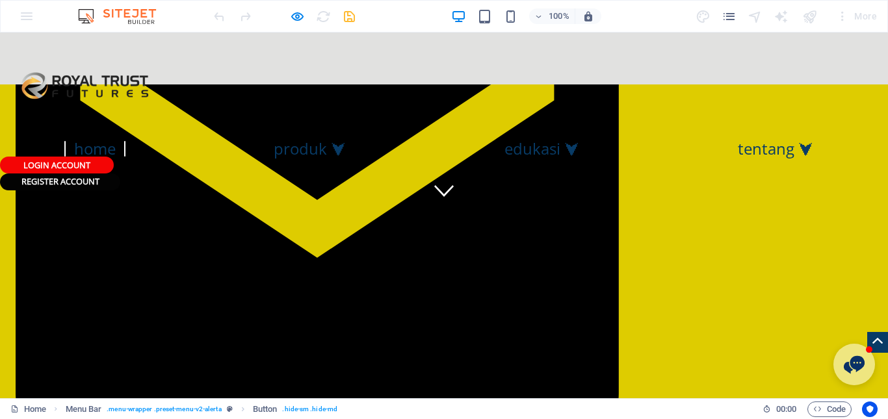
scroll to position [0, 0]
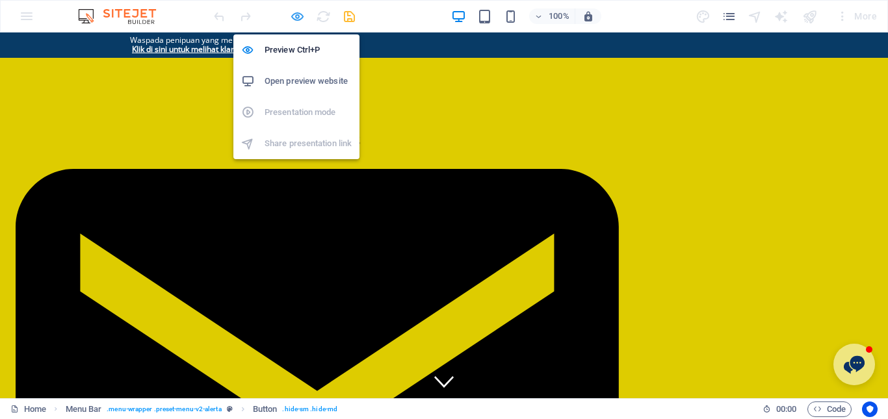
click at [291, 17] on icon "button" at bounding box center [297, 16] width 15 height 15
select select "px"
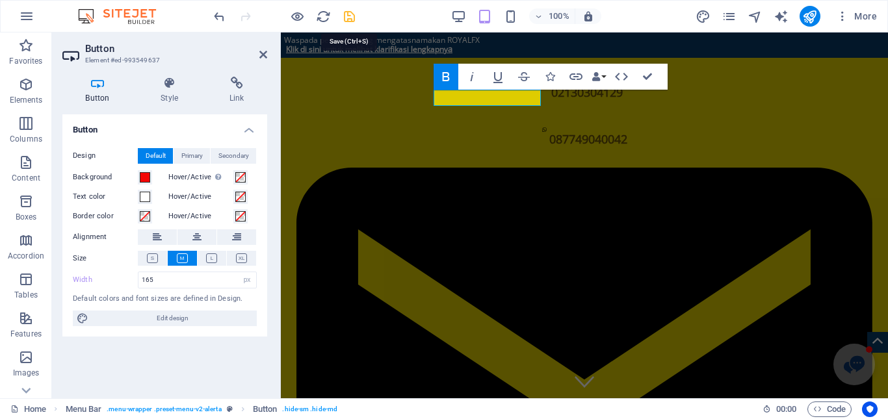
click at [349, 16] on icon "save" at bounding box center [349, 16] width 15 height 15
checkbox input "false"
select select "px"
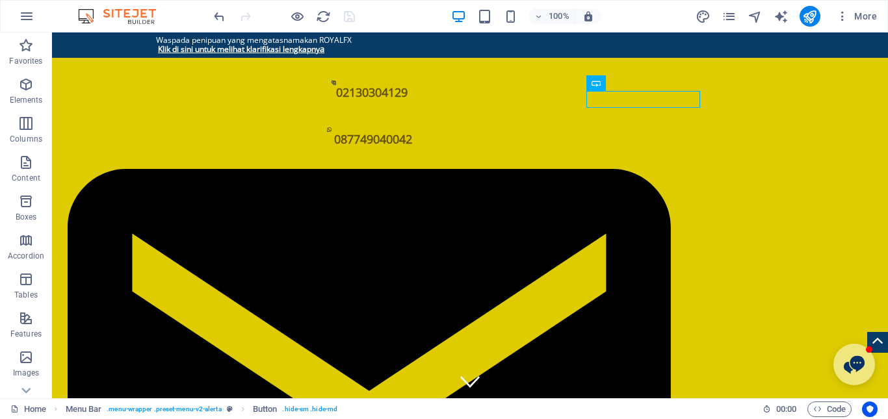
click at [350, 12] on div at bounding box center [284, 16] width 146 height 21
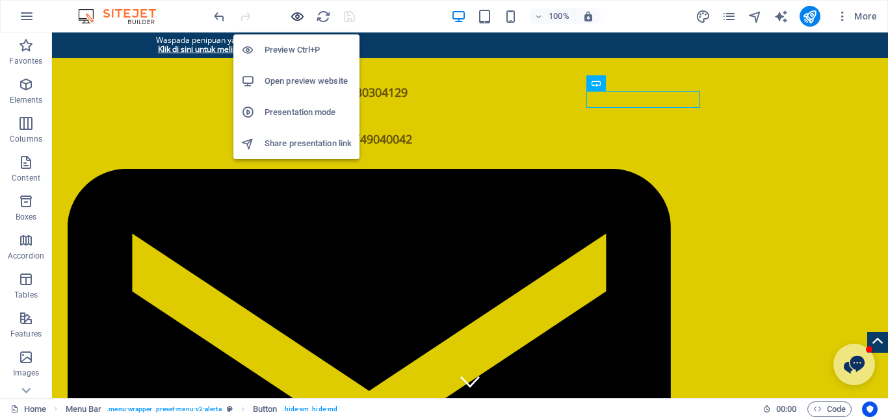
click at [301, 13] on icon "button" at bounding box center [297, 16] width 15 height 15
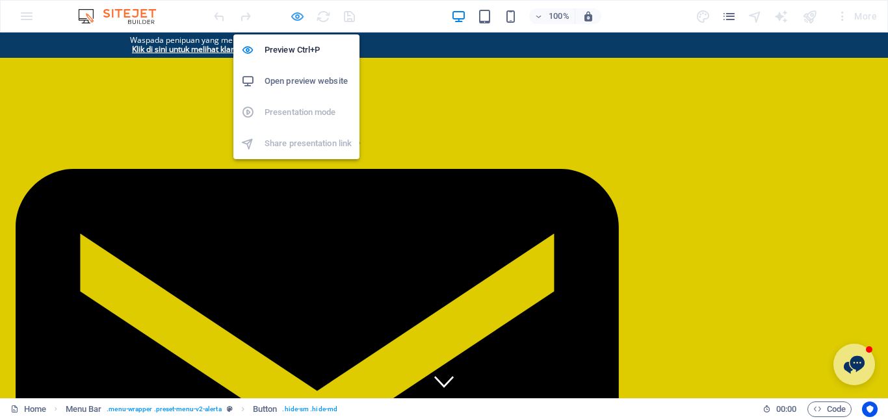
click at [290, 13] on icon "button" at bounding box center [297, 16] width 15 height 15
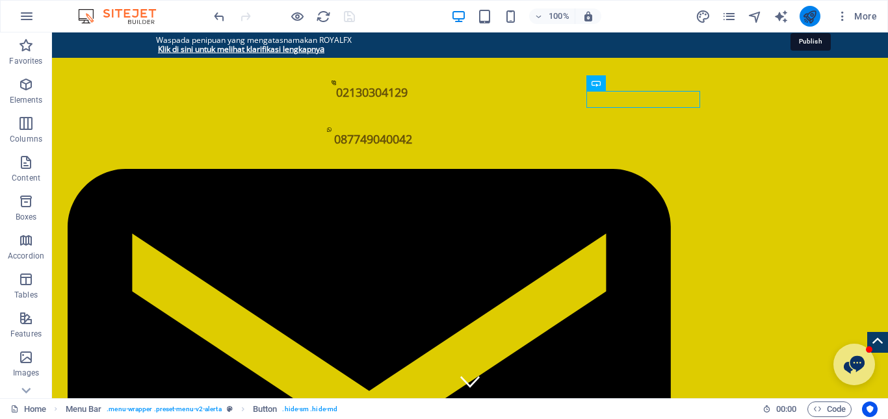
click at [811, 13] on icon "publish" at bounding box center [809, 16] width 15 height 15
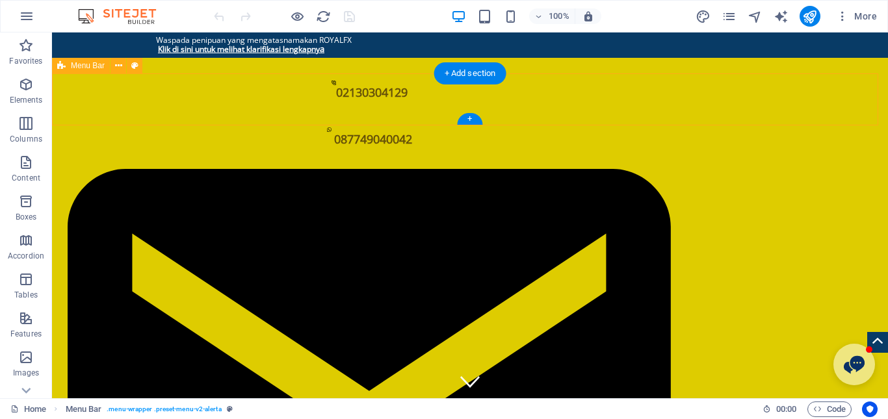
select select "px"
select select "%"
select select "header"
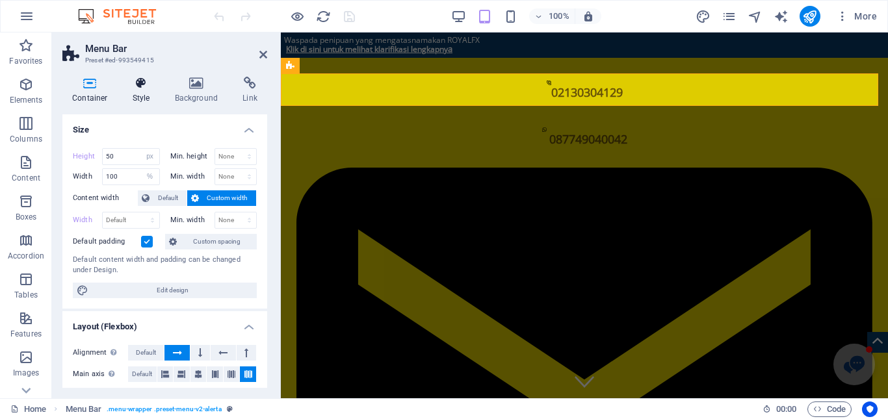
click at [146, 99] on h4 "Style" at bounding box center [144, 90] width 42 height 27
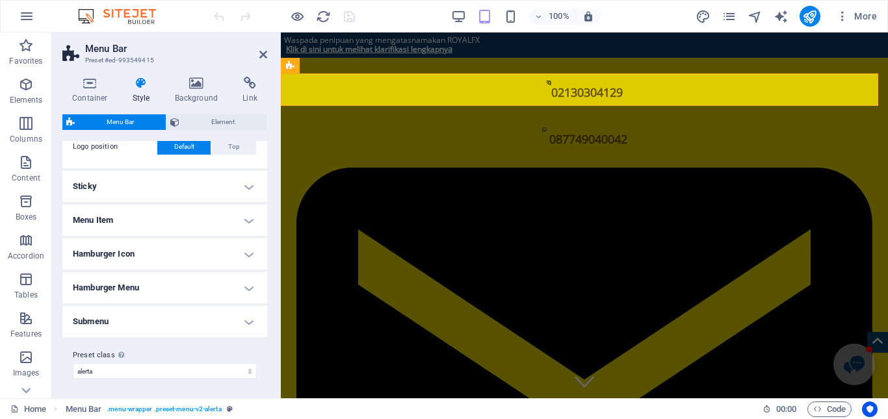
scroll to position [130, 0]
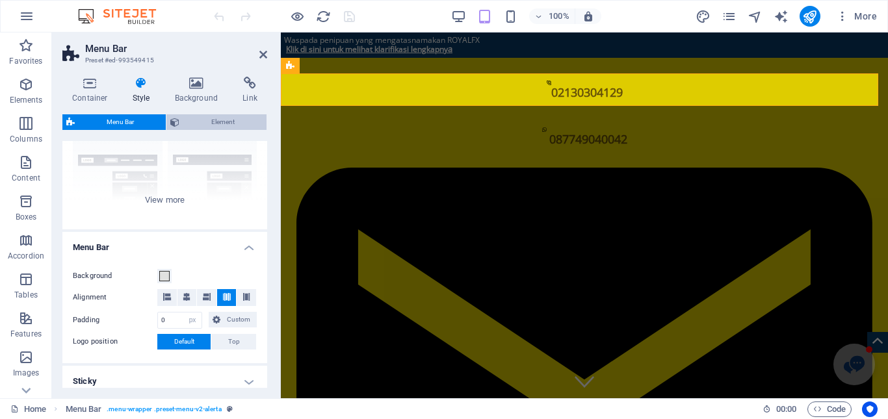
click at [211, 114] on span "Element" at bounding box center [222, 122] width 79 height 16
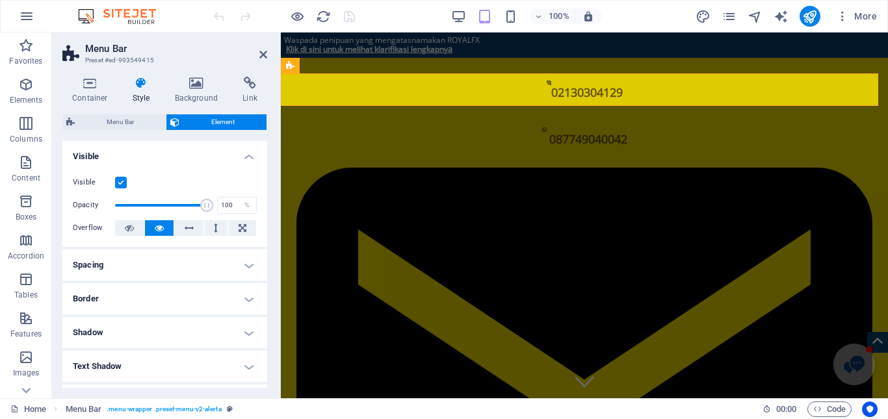
click at [202, 269] on h4 "Spacing" at bounding box center [164, 265] width 205 height 31
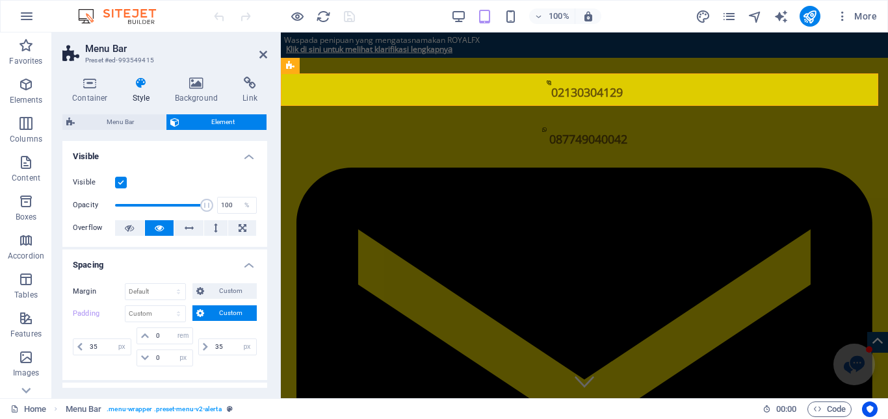
click at [202, 269] on h4 "Spacing" at bounding box center [164, 261] width 205 height 23
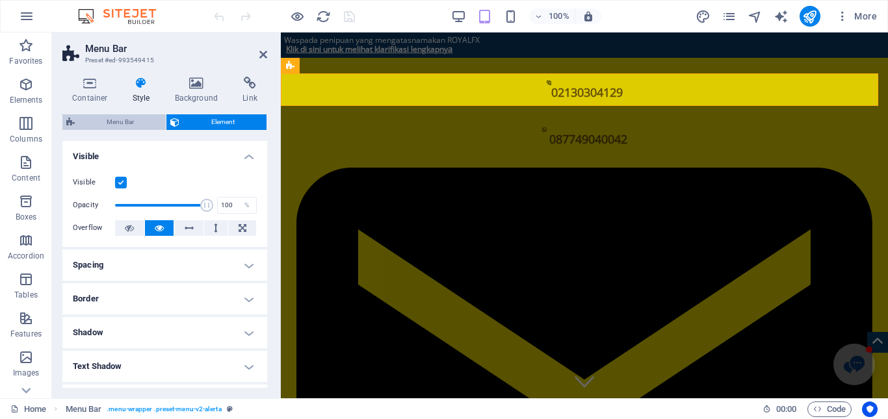
click at [134, 118] on span "Menu Bar" at bounding box center [120, 122] width 83 height 16
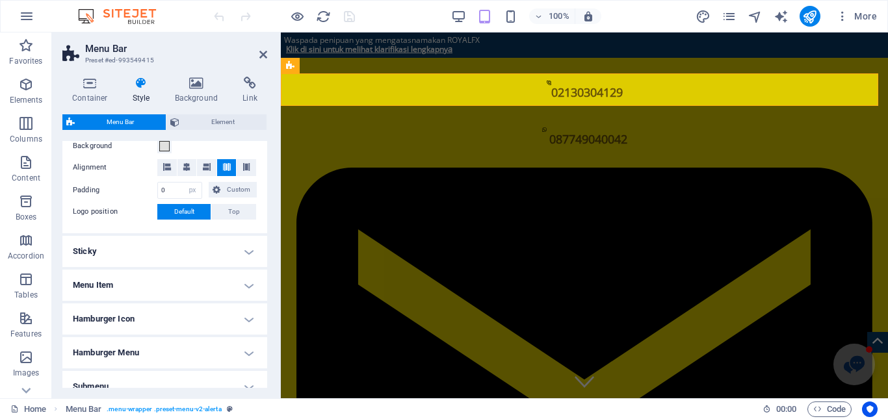
scroll to position [325, 0]
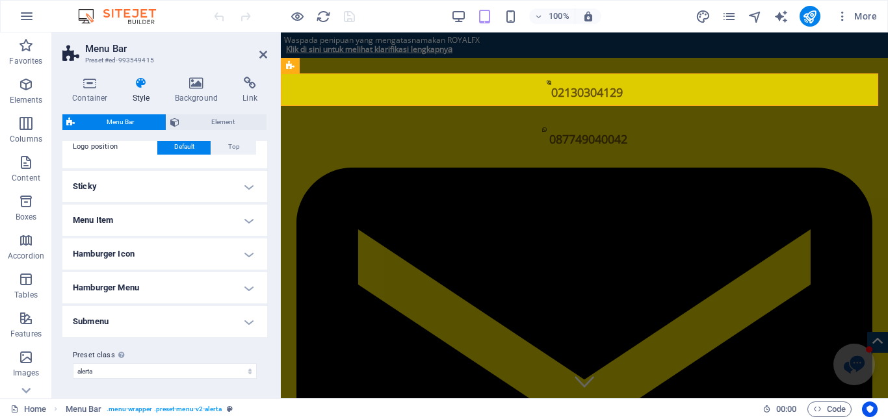
click at [133, 226] on h4 "Menu Item" at bounding box center [164, 220] width 205 height 31
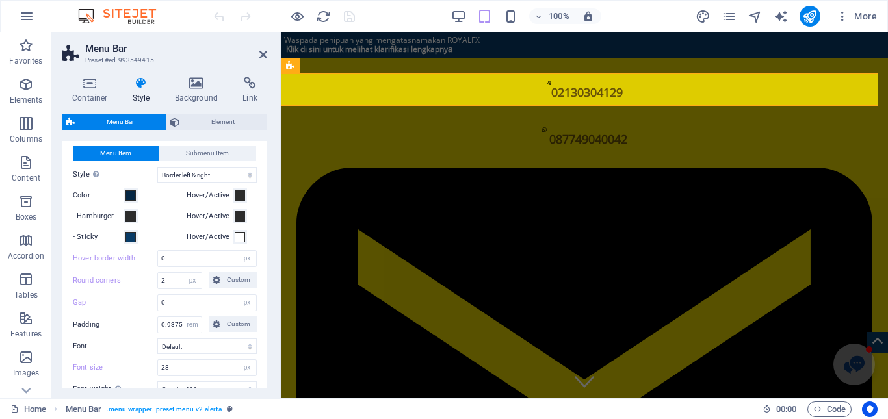
scroll to position [0, 0]
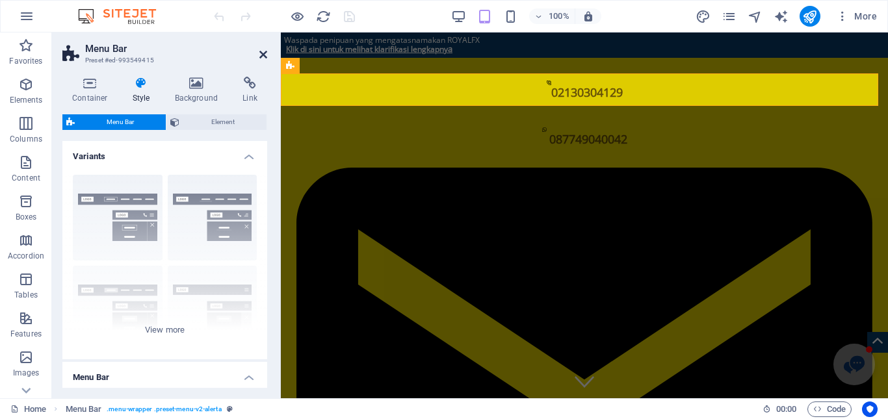
click at [263, 60] on link at bounding box center [263, 54] width 8 height 11
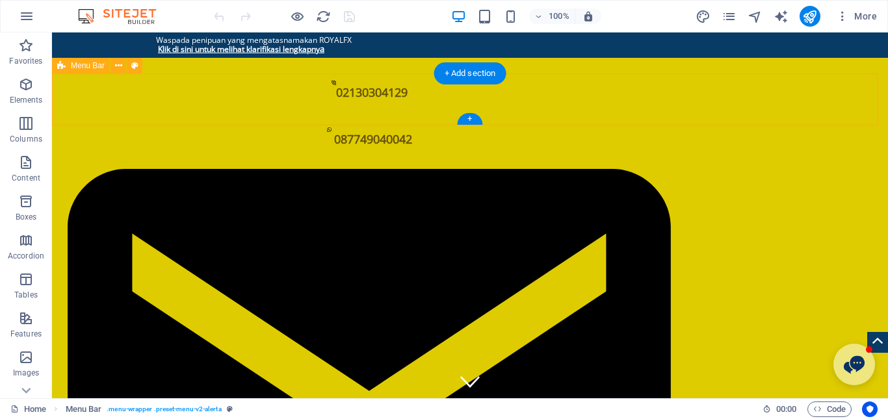
select select "px"
select select "hover_border_horizontal"
select select "px"
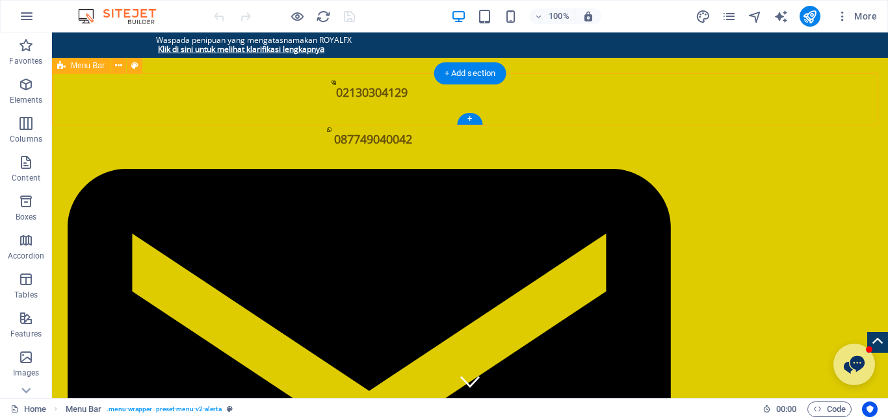
select select "px"
select select "rem"
select select "px"
select select "400"
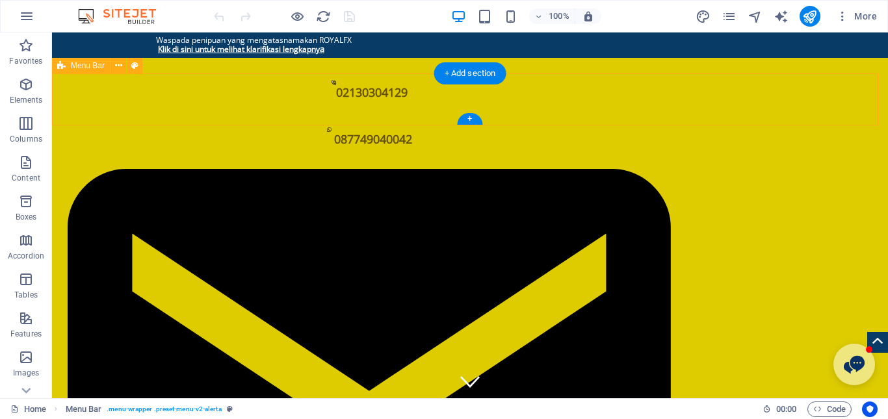
select select "px"
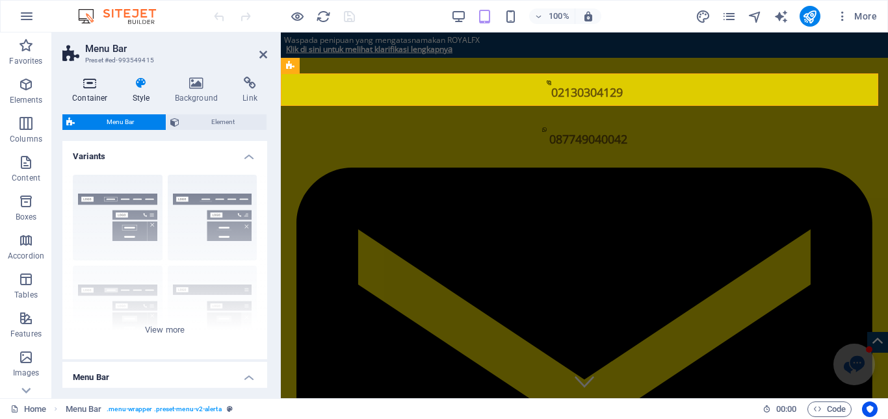
click at [83, 90] on h4 "Container" at bounding box center [92, 90] width 60 height 27
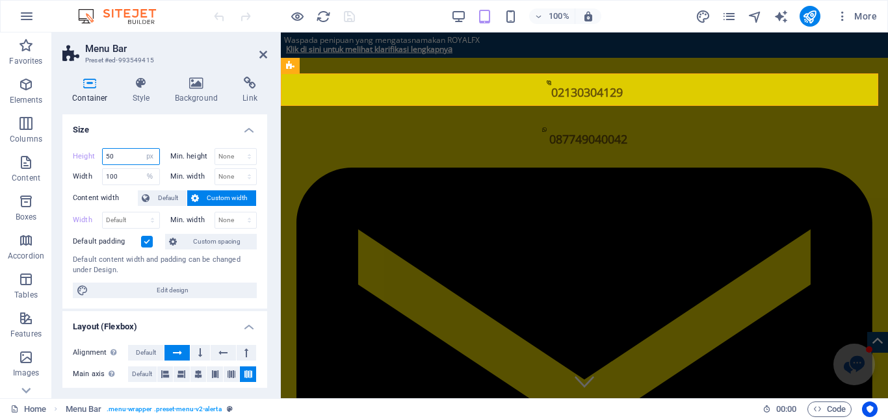
click at [109, 160] on input "50" at bounding box center [131, 157] width 57 height 16
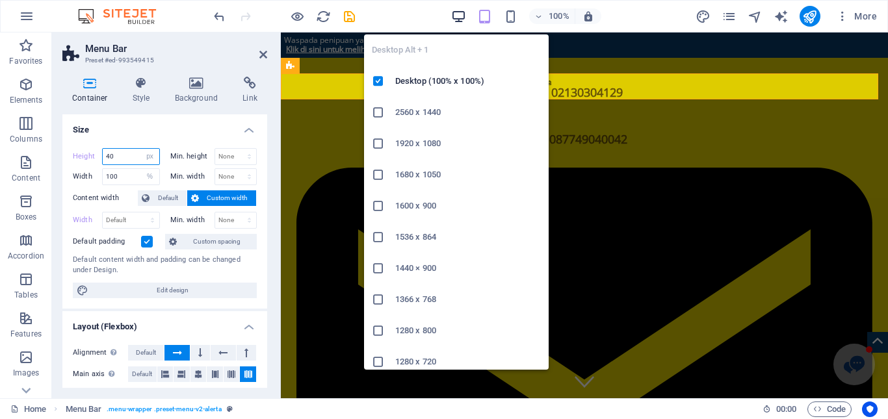
type input "40"
click at [456, 17] on icon "button" at bounding box center [458, 16] width 15 height 15
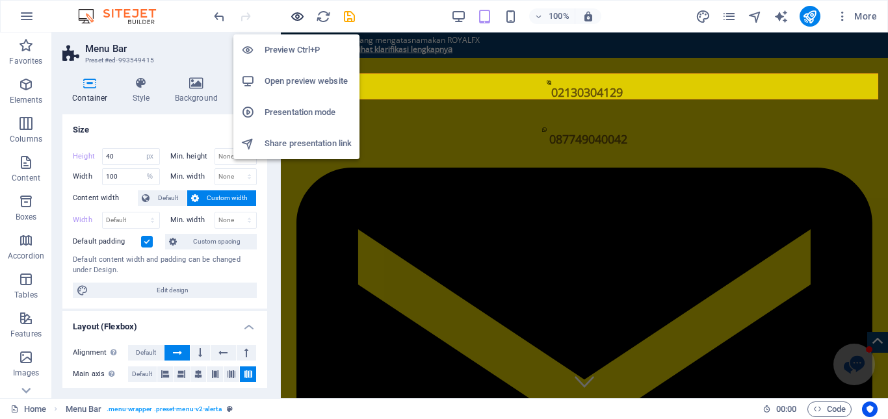
click at [302, 18] on icon "button" at bounding box center [297, 16] width 15 height 15
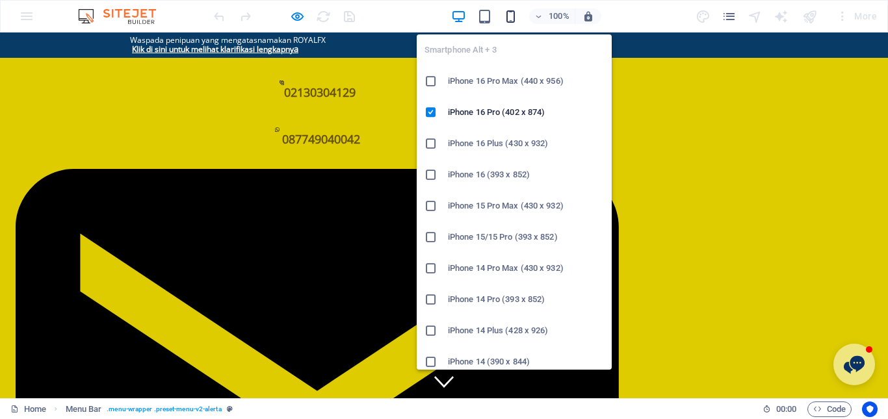
click at [509, 16] on icon "button" at bounding box center [510, 16] width 15 height 15
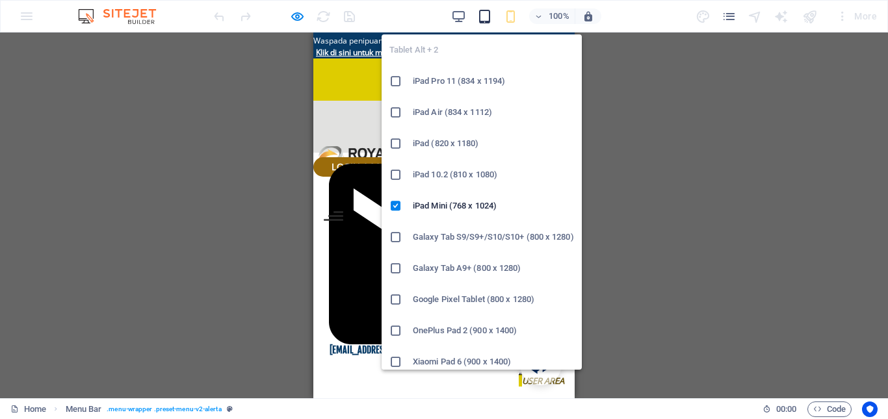
click at [491, 16] on icon "button" at bounding box center [484, 16] width 15 height 15
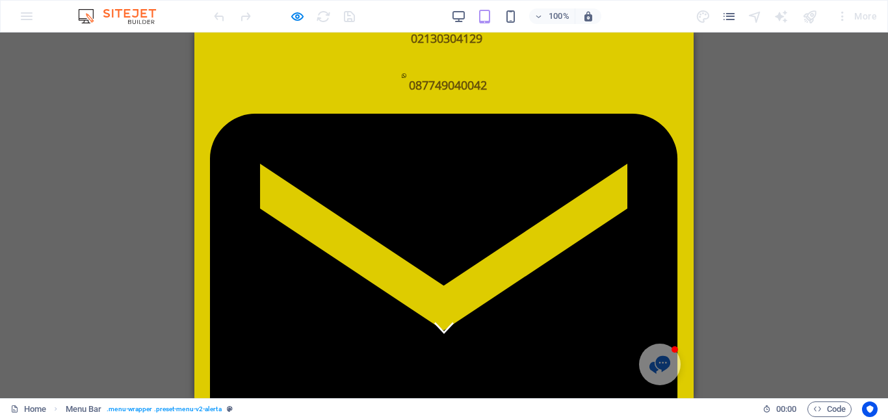
scroll to position [65, 0]
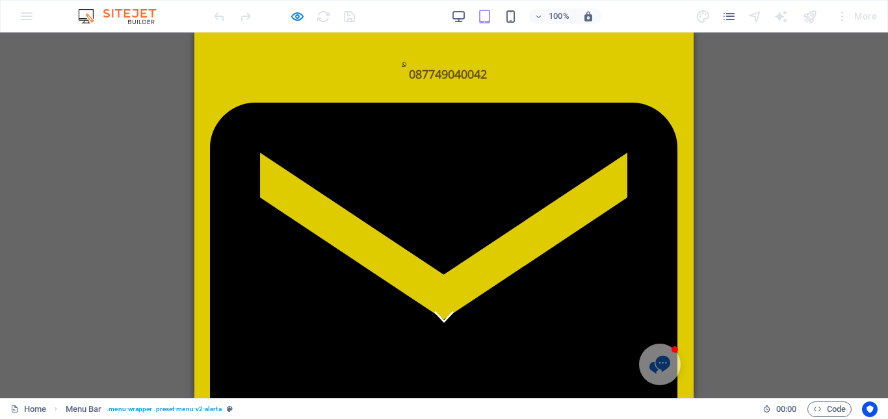
click at [510, 8] on div "100%" at bounding box center [526, 16] width 150 height 21
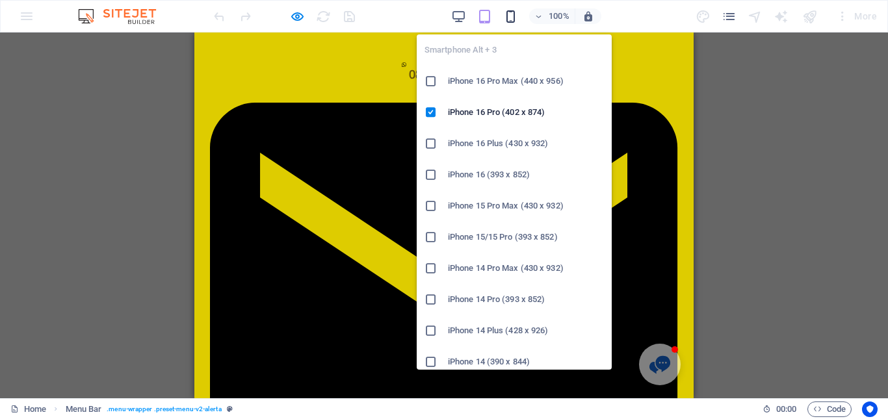
click at [507, 16] on icon "button" at bounding box center [510, 16] width 15 height 15
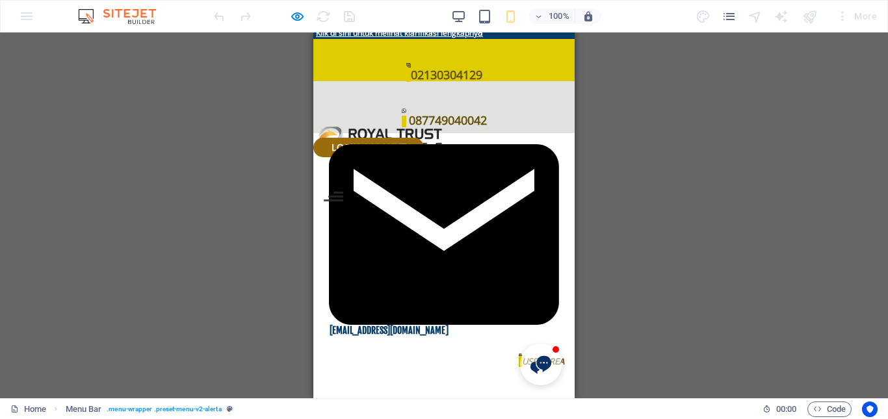
scroll to position [0, 0]
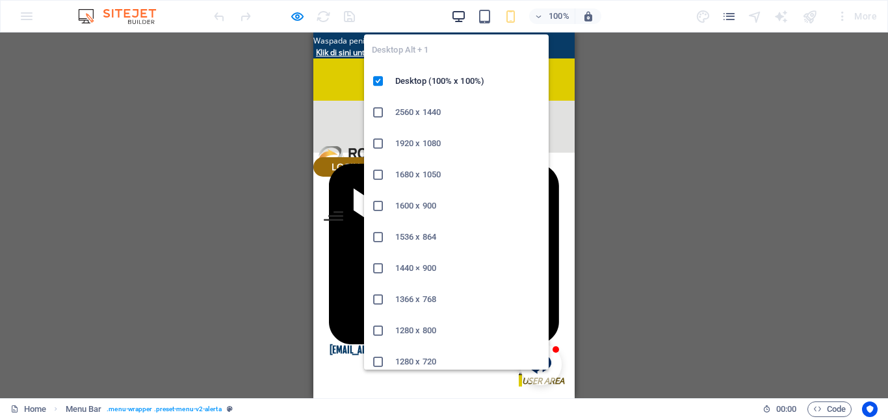
click at [454, 14] on icon "button" at bounding box center [458, 16] width 15 height 15
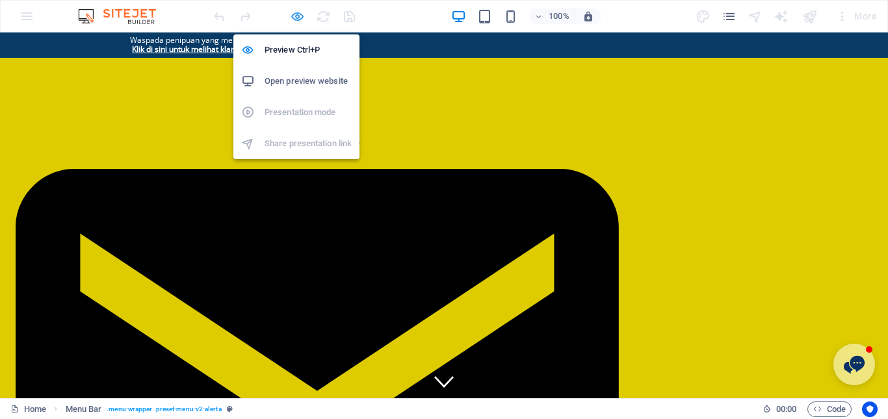
click at [294, 16] on icon "button" at bounding box center [297, 16] width 15 height 15
select select "px"
select select "%"
select select "header"
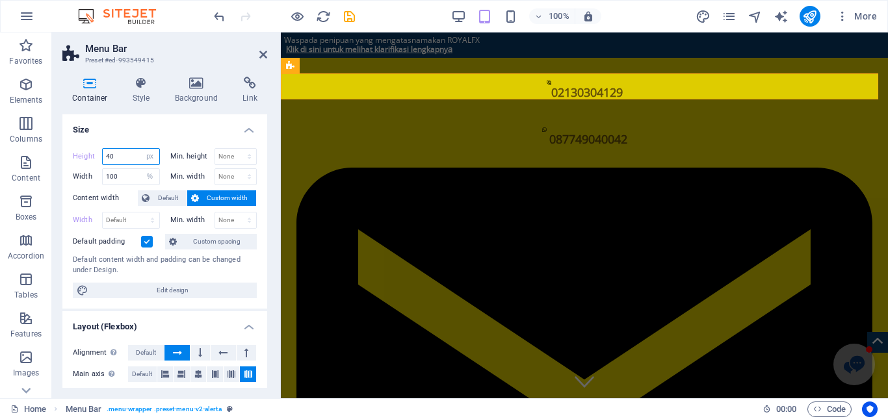
click at [117, 161] on input "40" at bounding box center [131, 157] width 57 height 16
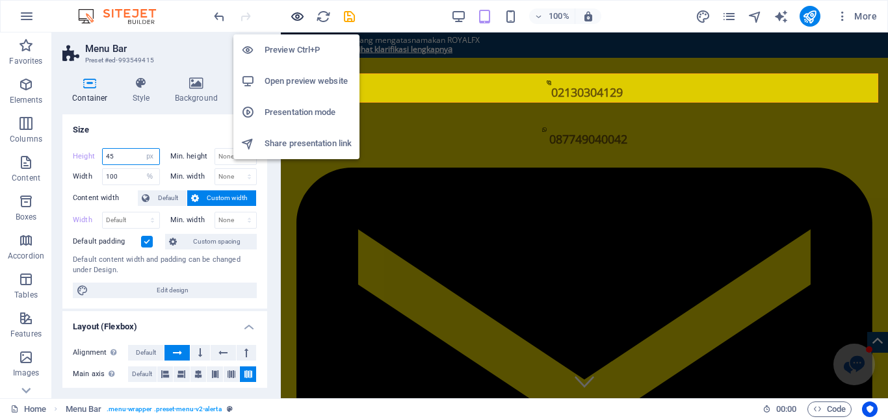
type input "45"
click at [300, 20] on icon "button" at bounding box center [297, 16] width 15 height 15
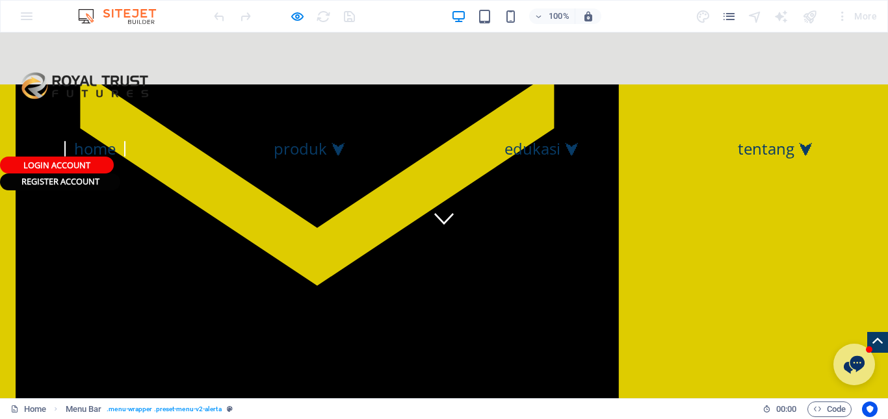
scroll to position [195, 0]
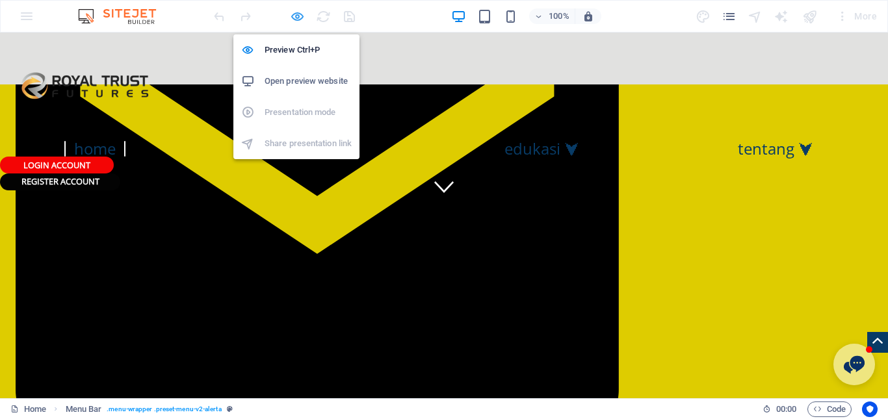
click at [304, 18] on icon "button" at bounding box center [297, 16] width 15 height 15
select select "px"
select select "%"
select select "header"
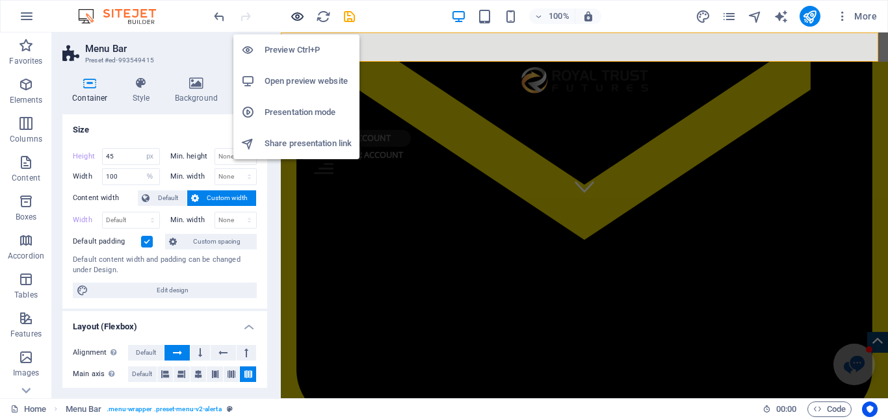
scroll to position [172, 0]
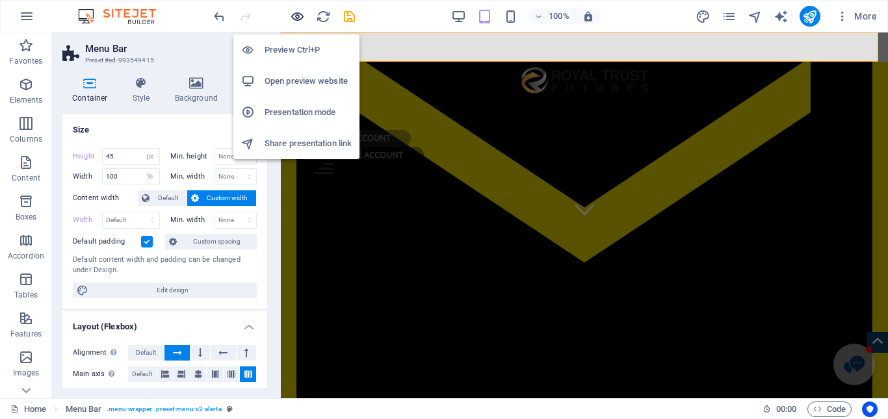
click at [291, 14] on icon "button" at bounding box center [297, 16] width 15 height 15
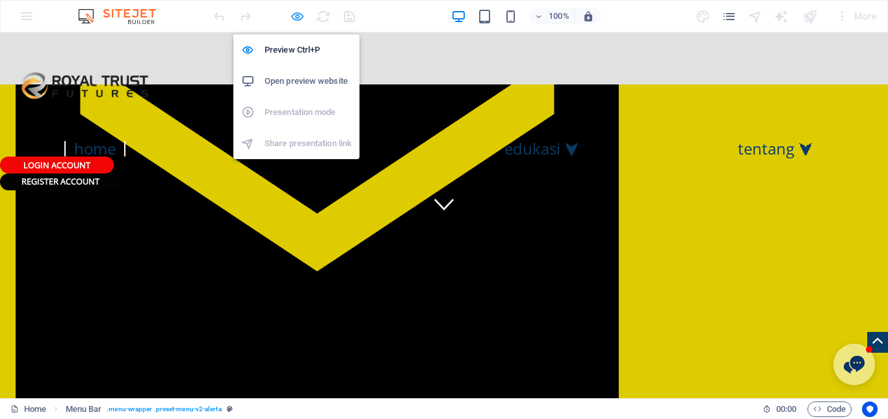
click at [291, 14] on icon "button" at bounding box center [297, 16] width 15 height 15
select select "px"
select select "%"
select select "header"
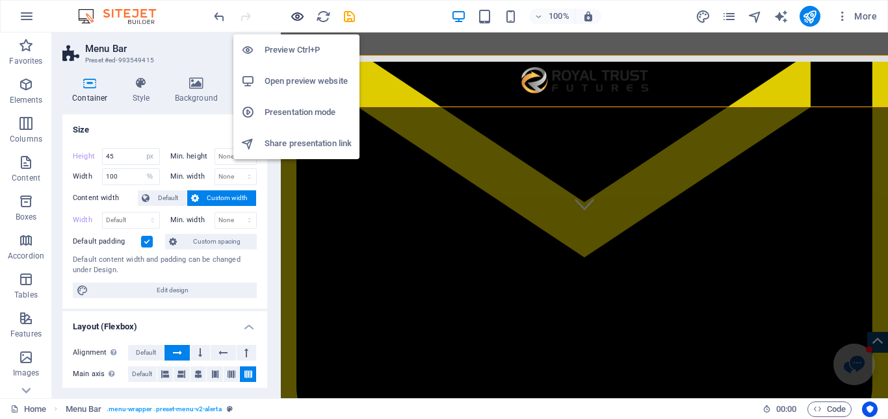
scroll to position [155, 0]
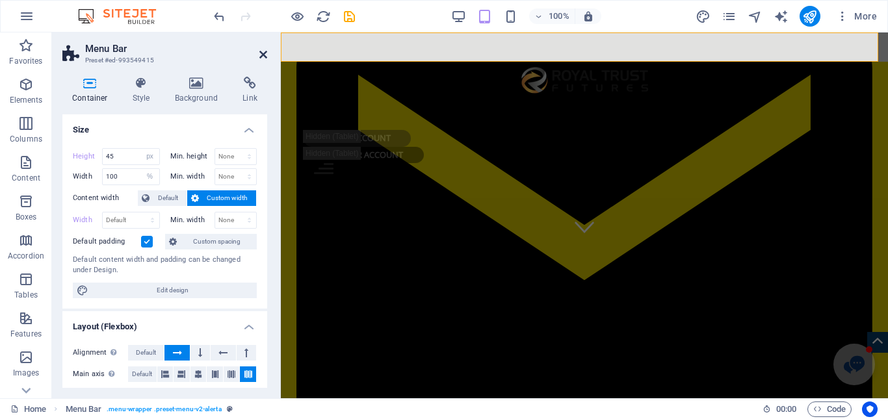
drag, startPoint x: 265, startPoint y: 55, endPoint x: 213, endPoint y: 22, distance: 61.3
click at [265, 55] on icon at bounding box center [263, 54] width 8 height 10
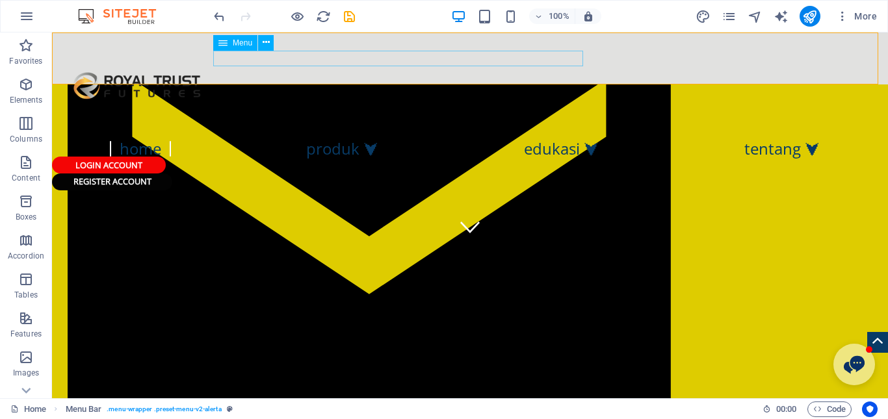
scroll to position [177, 0]
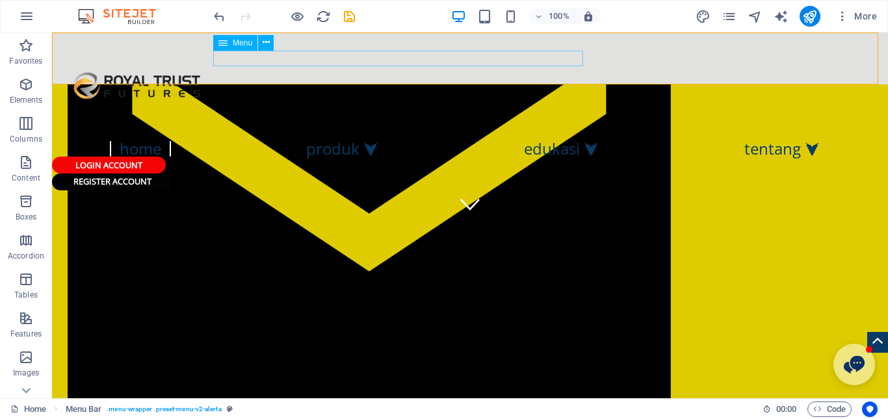
click at [289, 141] on nav "Home Produk ⮟ Forex Loco London Crude Oil Multilateral Edukasi ⮟ Tentang ⮟" at bounding box center [470, 149] width 836 height 16
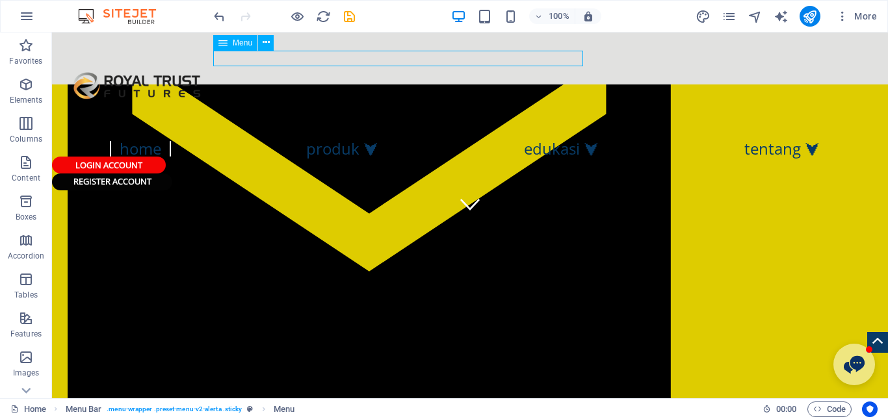
click at [289, 141] on nav "Home Produk ⮟ Forex Loco London Crude Oil Multilateral Edukasi ⮟ Tentang ⮟" at bounding box center [470, 149] width 836 height 16
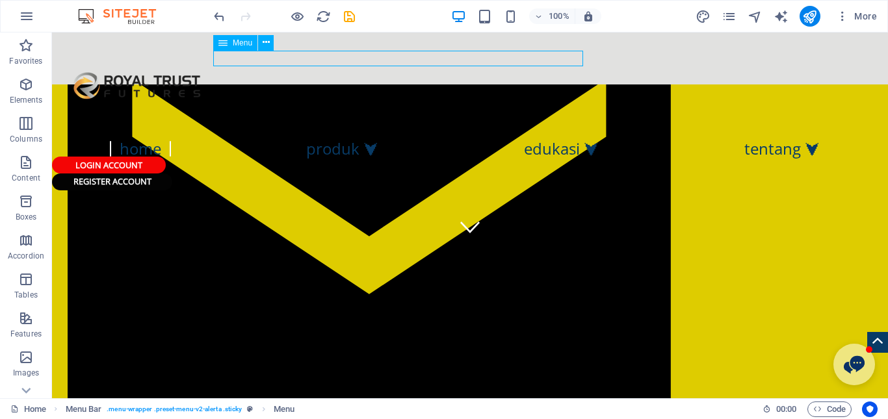
select select
select select "1"
select select
select select "2"
select select
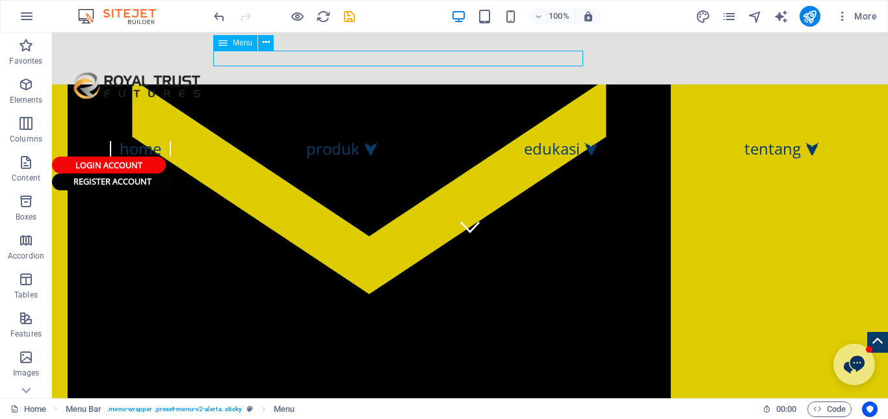
select select "3"
select select
select select "4"
select select
select select "5"
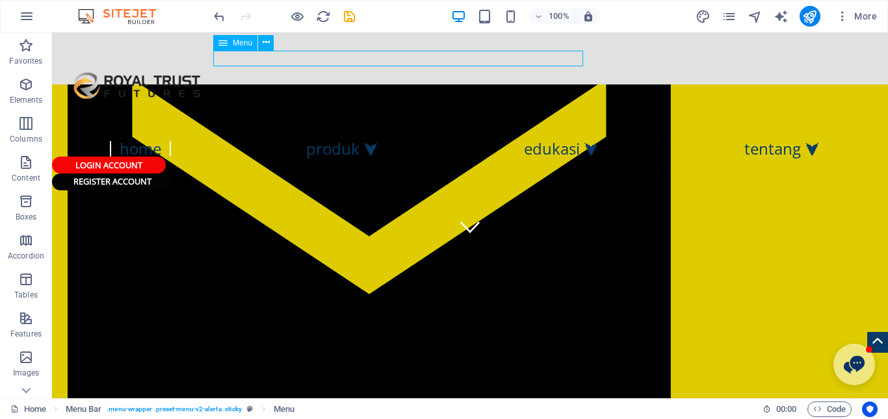
select select
select select "6"
select select
select select "7"
select select
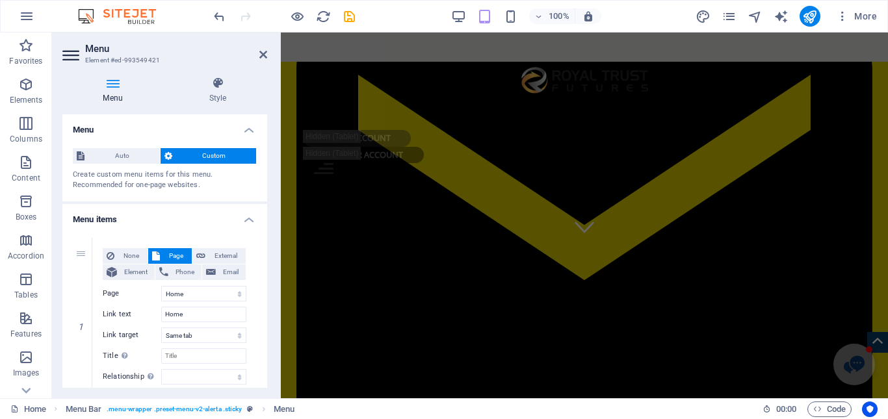
click at [118, 101] on h4 "Menu" at bounding box center [115, 90] width 106 height 27
click at [103, 92] on h4 "Menu" at bounding box center [115, 90] width 106 height 27
click at [115, 162] on span "Auto" at bounding box center [122, 156] width 68 height 16
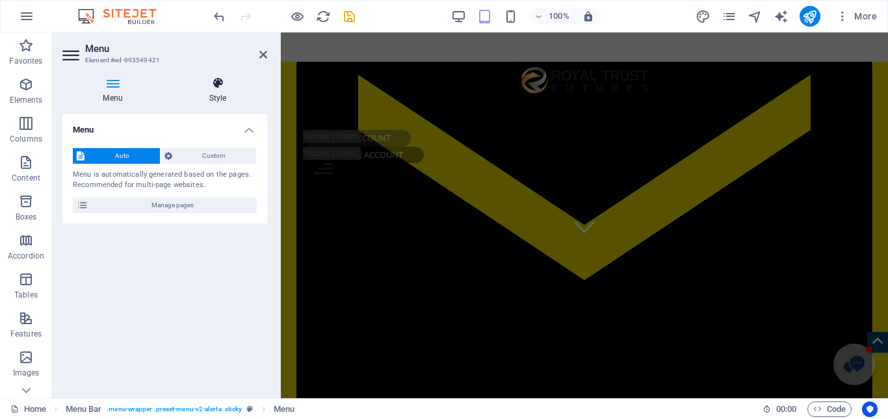
click at [223, 86] on icon at bounding box center [217, 83] width 99 height 13
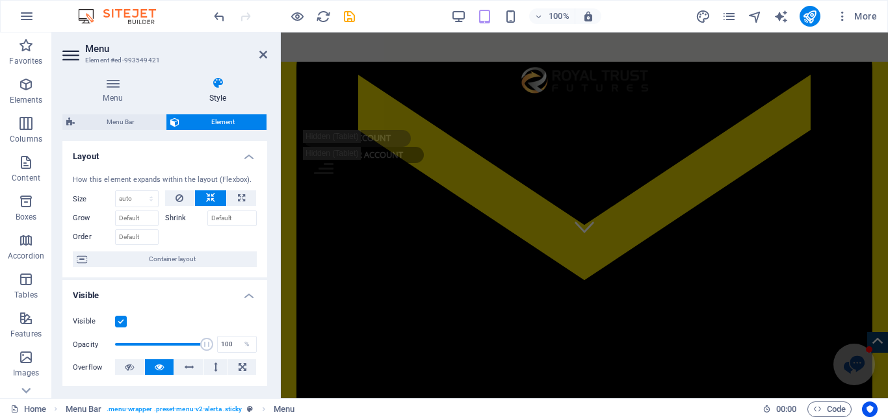
click at [117, 132] on div "Menu Bar Element Layout How this element expands within the layout (Flexbox). S…" at bounding box center [164, 251] width 205 height 274
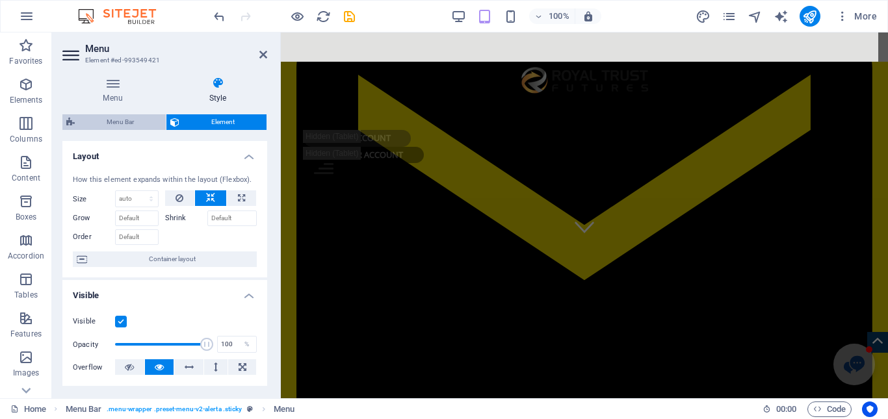
click at [117, 124] on span "Menu Bar" at bounding box center [120, 122] width 83 height 16
select select "px"
select select "hover_border_horizontal"
select select "px"
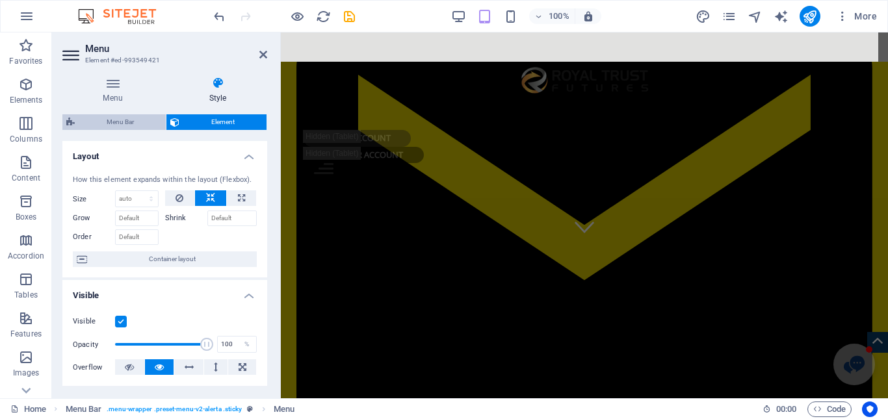
select select "px"
select select "rem"
select select "px"
select select "400"
select select "px"
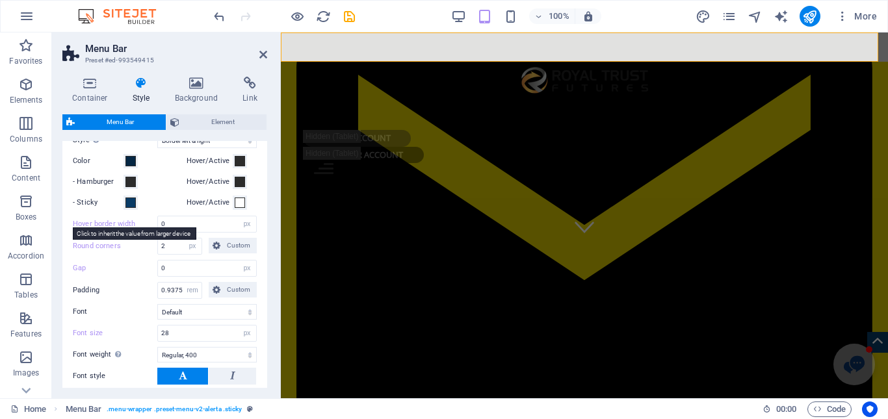
scroll to position [520, 0]
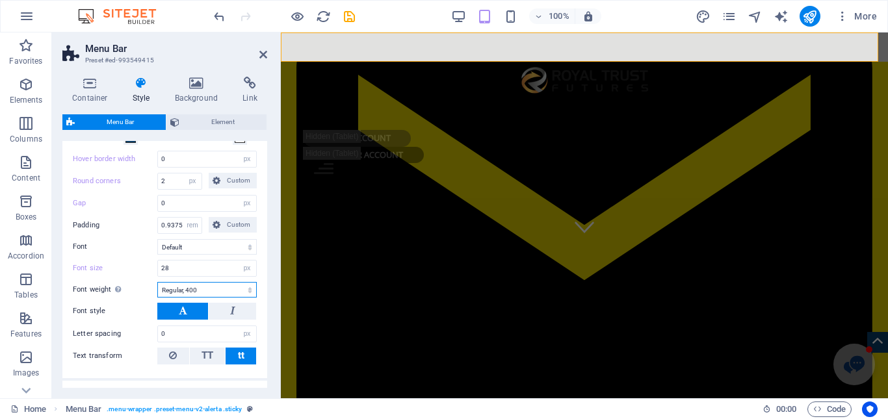
click at [217, 296] on select "Thin, 100 Extra-light, 200 Light, 300 Regular, 400 Medium, 500 Semi-bold, 600 B…" at bounding box center [206, 290] width 99 height 16
select select "200"
click at [157, 282] on select "Thin, 100 Extra-light, 200 Light, 300 Regular, 400 Medium, 500 Semi-bold, 600 B…" at bounding box center [206, 290] width 99 height 16
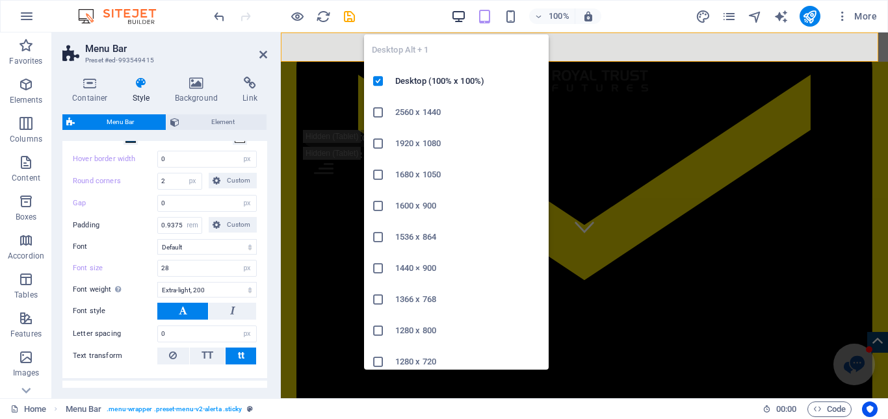
click at [465, 18] on icon "button" at bounding box center [458, 16] width 15 height 15
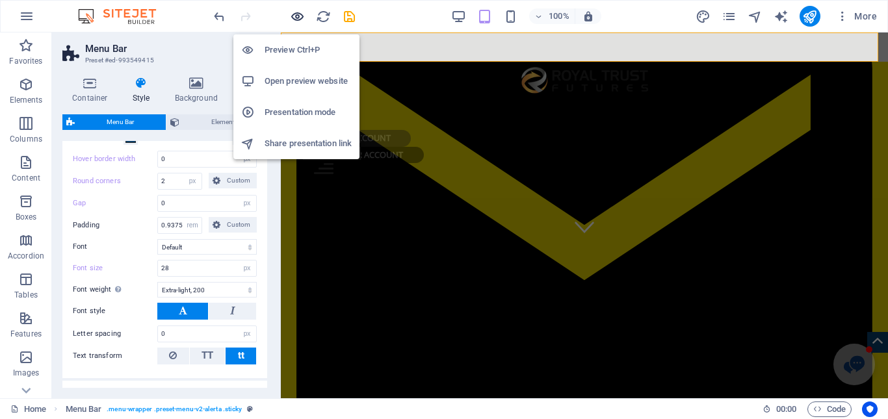
click at [290, 22] on icon "button" at bounding box center [297, 16] width 15 height 15
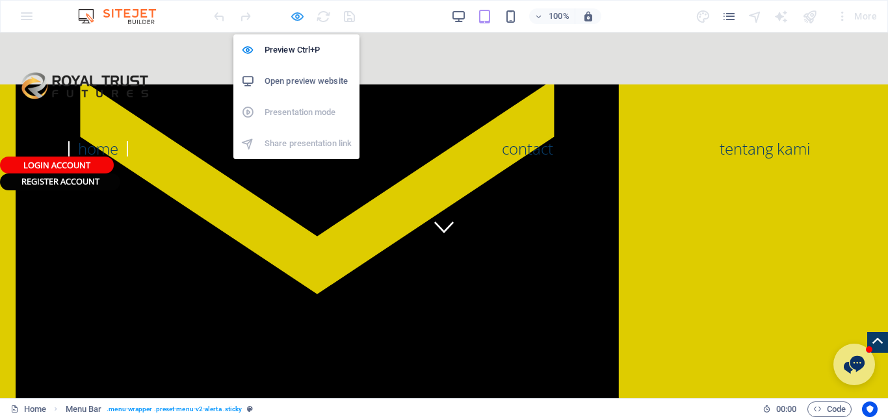
scroll to position [160, 0]
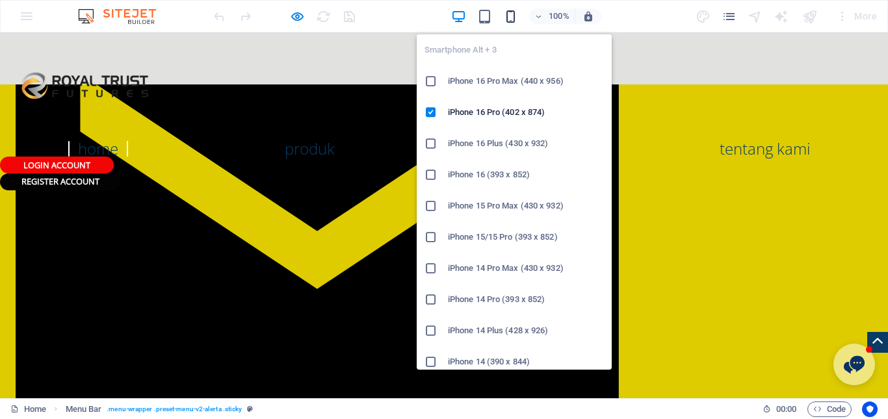
click at [516, 18] on icon "button" at bounding box center [510, 16] width 15 height 15
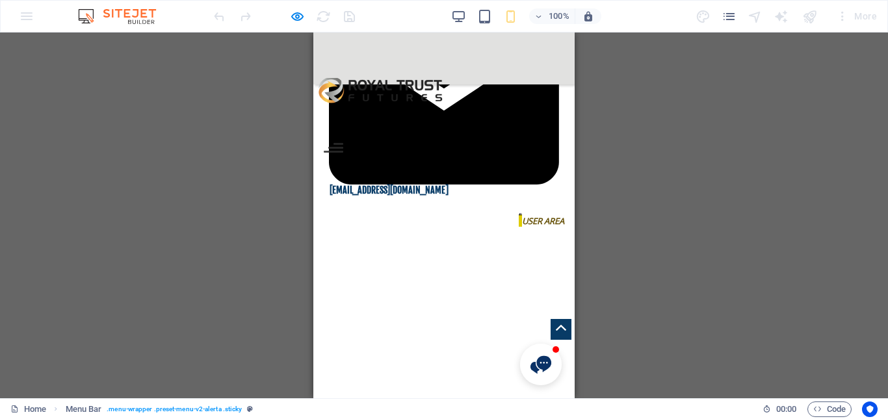
click at [343, 143] on div at bounding box center [334, 148] width 20 height 10
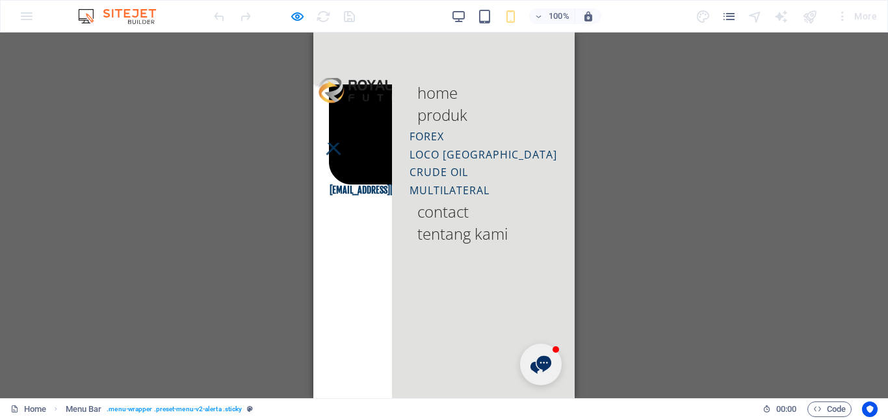
click at [545, 66] on nav "Home Produk Forex Loco London Crude Oil Multilateral Contact Tentang Kami" at bounding box center [483, 216] width 183 height 366
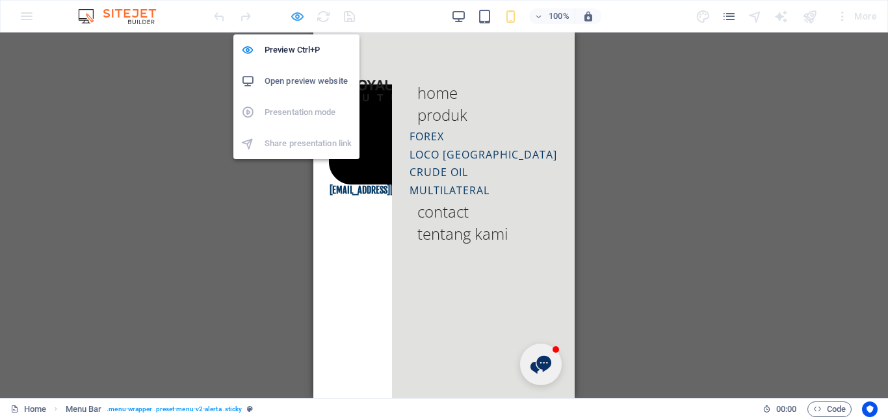
click at [298, 18] on icon "button" at bounding box center [297, 16] width 15 height 15
select select "px"
select select "hover_border_horizontal"
select select "px"
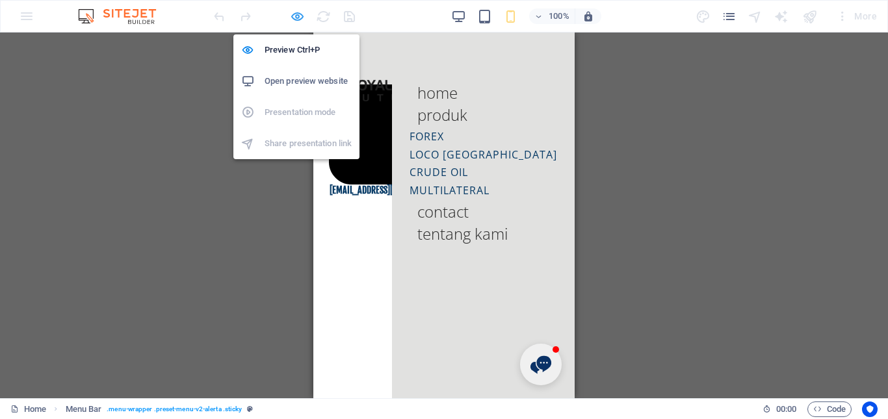
select select "px"
select select "rem"
select select "px"
select select "200"
select select "px"
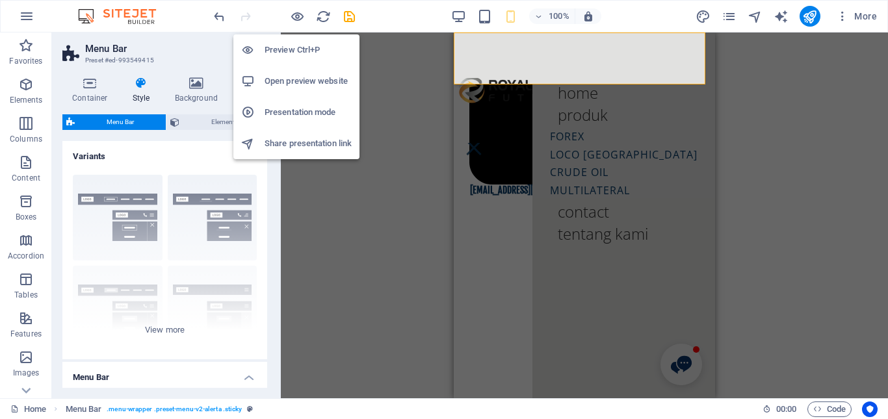
type input "1"
select select "rem"
type input "1.5"
select select "rem"
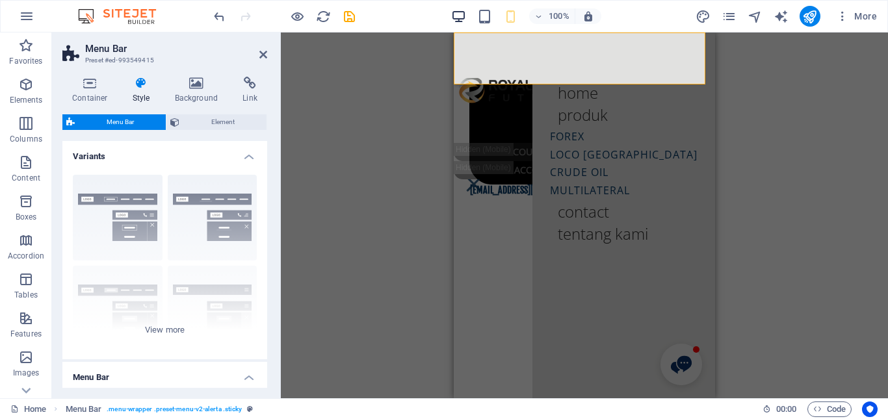
click at [453, 18] on icon "button" at bounding box center [458, 16] width 15 height 15
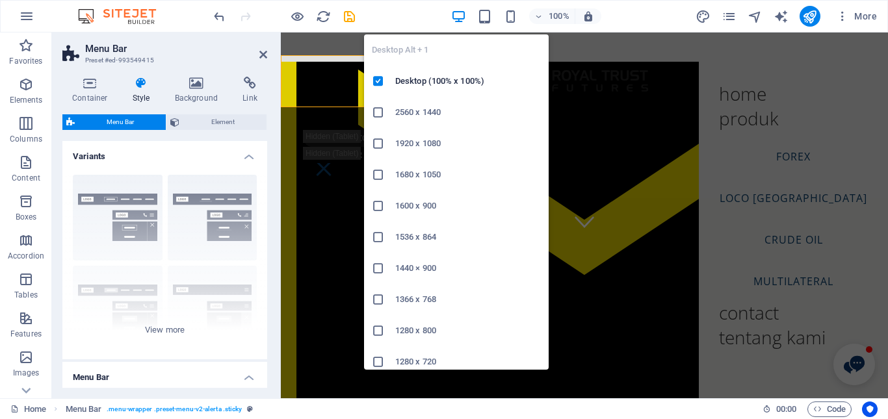
scroll to position [137, 0]
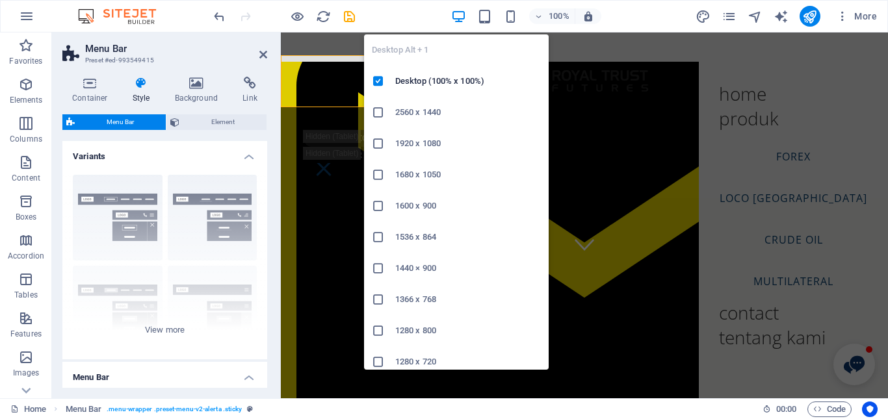
type input "0"
select select "px"
type input "28"
select select "px"
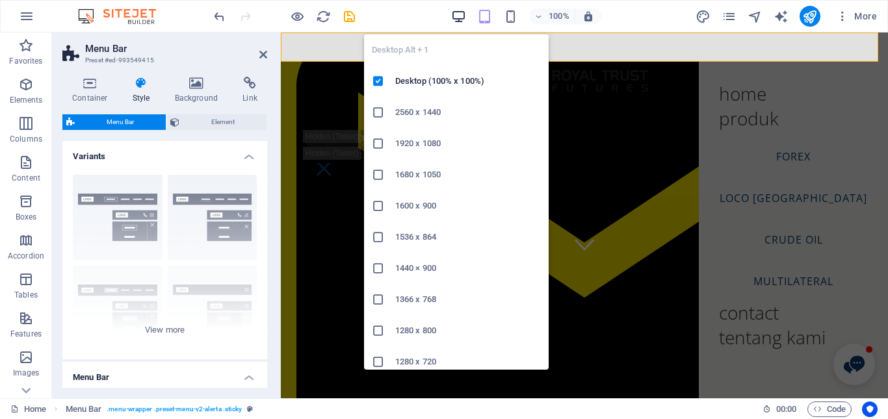
click at [453, 18] on icon "button" at bounding box center [458, 16] width 15 height 15
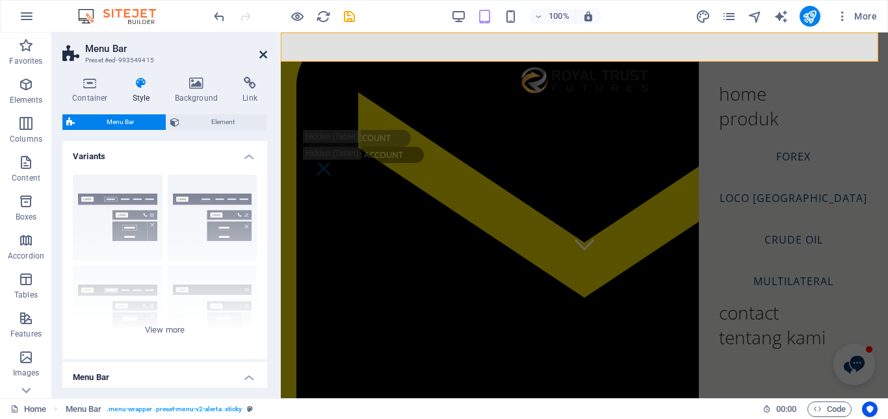
click at [261, 49] on icon at bounding box center [263, 54] width 8 height 10
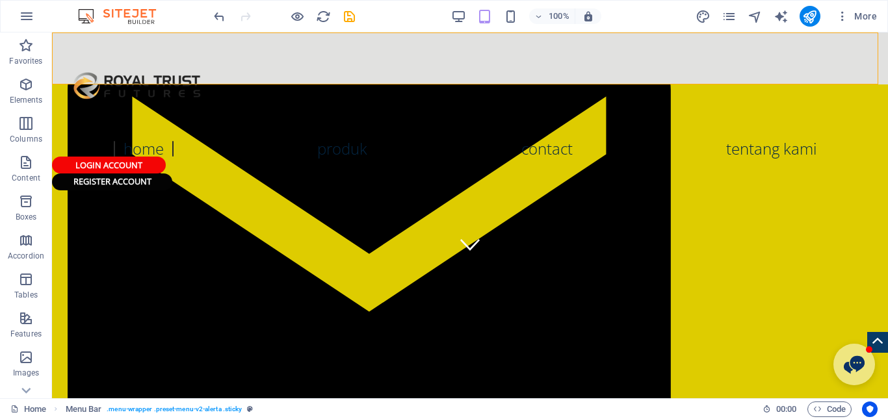
scroll to position [160, 0]
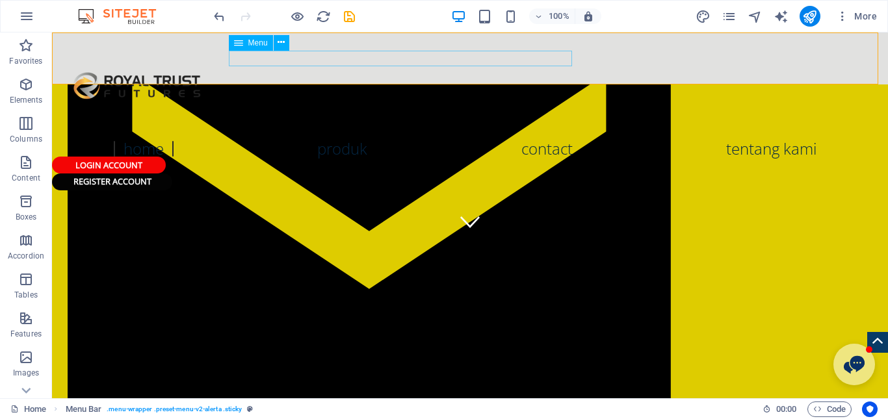
click at [313, 141] on nav "Home Produk Forex Loco London Crude Oil Multilateral Contact Tentang Kami" at bounding box center [470, 149] width 836 height 16
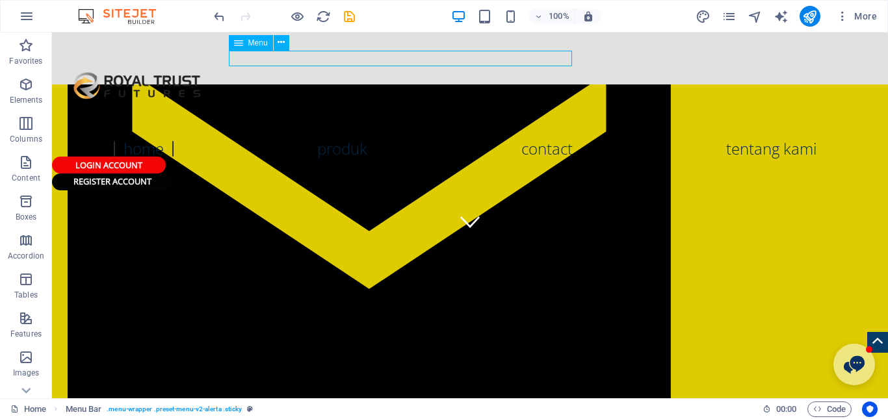
click at [313, 141] on nav "Home Produk Forex Loco London Crude Oil Multilateral Contact Tentang Kami" at bounding box center [470, 149] width 836 height 16
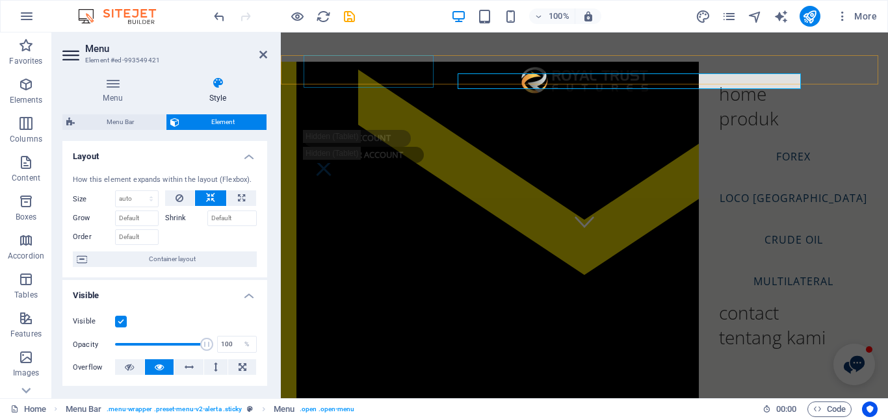
scroll to position [137, 0]
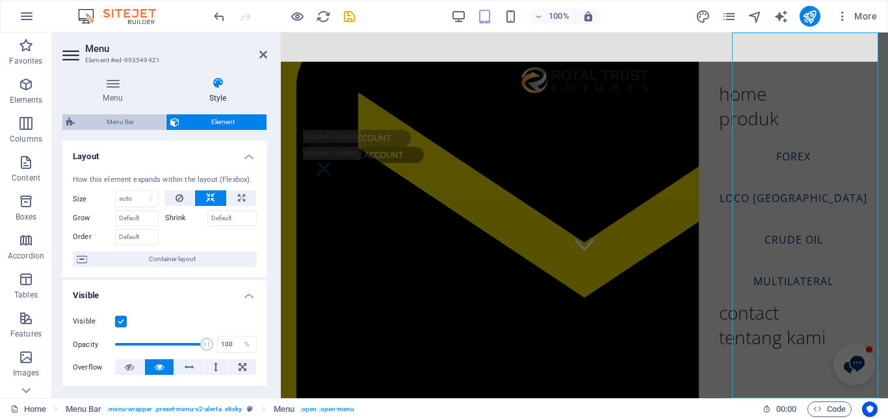
click at [131, 129] on span "Menu Bar" at bounding box center [120, 122] width 83 height 16
select select "px"
select select "hover_border_horizontal"
select select "px"
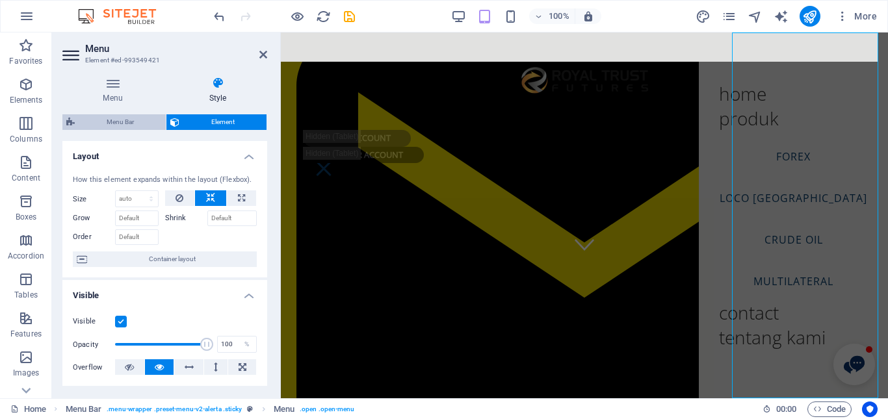
select select "px"
select select "rem"
select select "px"
select select "200"
select select "px"
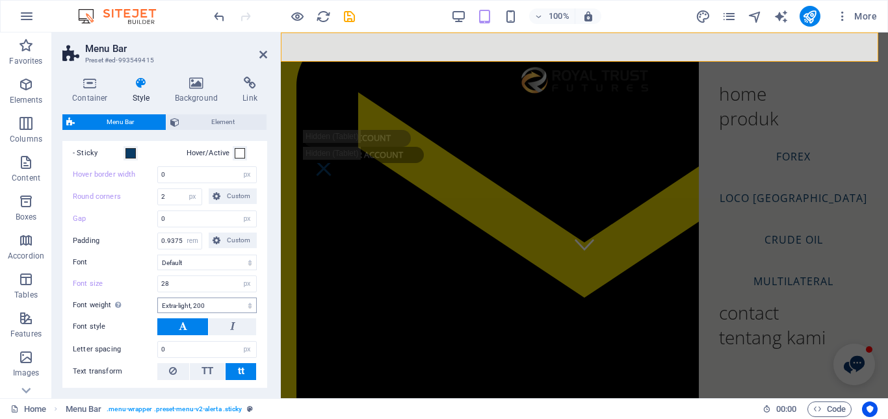
scroll to position [520, 0]
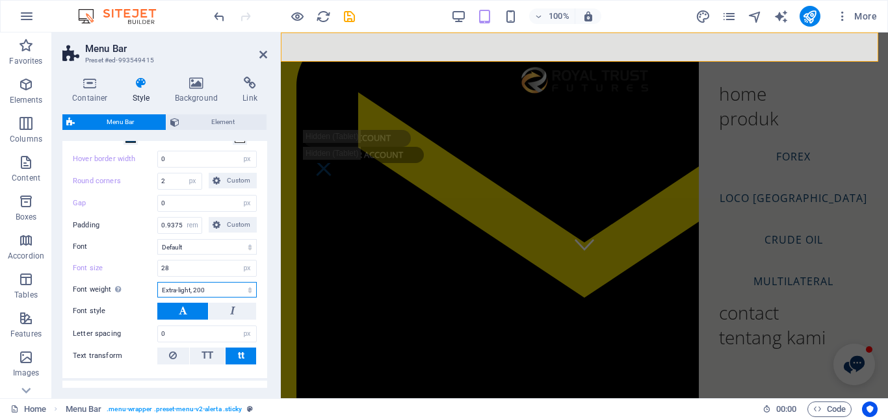
click at [251, 287] on select "Thin, 100 Extra-light, 200 Light, 300 Regular, 400 Medium, 500 Semi-bold, 600 B…" at bounding box center [206, 290] width 99 height 16
select select "300"
click at [157, 282] on select "Thin, 100 Extra-light, 200 Light, 300 Regular, 400 Medium, 500 Semi-bold, 600 B…" at bounding box center [206, 290] width 99 height 16
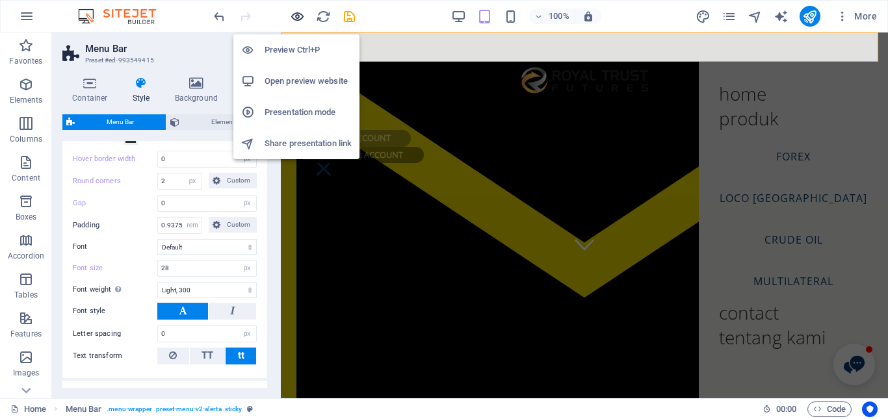
click at [299, 16] on icon "button" at bounding box center [297, 16] width 15 height 15
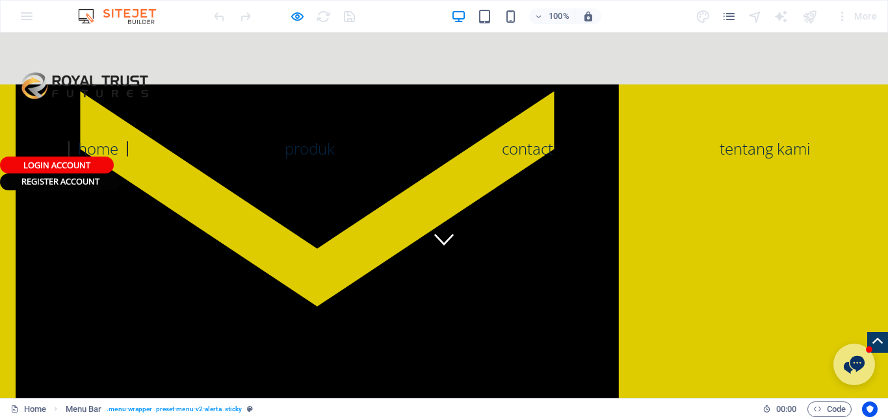
click at [533, 71] on header "Home Produk Forex Loco London Crude Oil Multilateral Contact Tentang Kami LOgin…" at bounding box center [444, 112] width 888 height 158
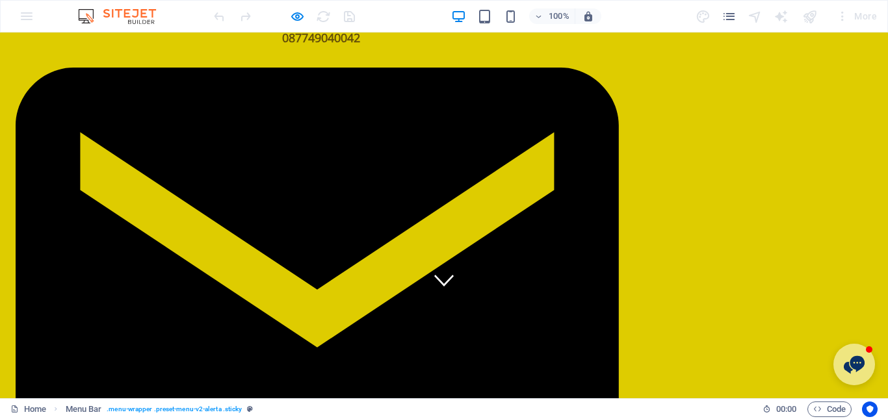
scroll to position [0, 0]
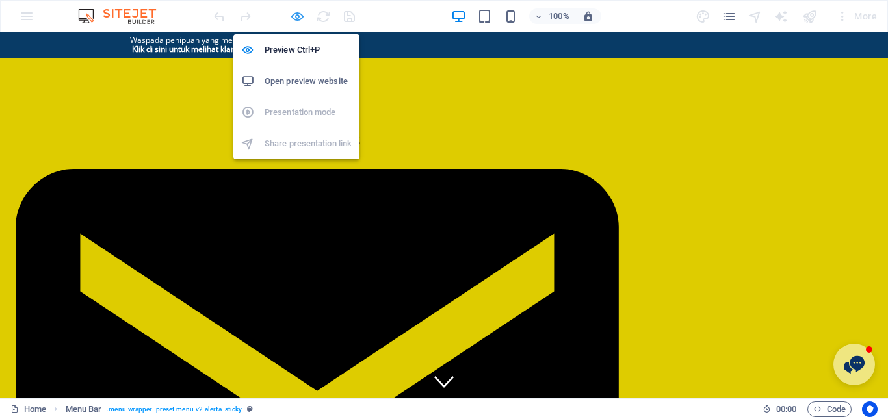
click at [295, 17] on icon "button" at bounding box center [297, 16] width 15 height 15
select select "px"
select select "hover_border_horizontal"
select select "px"
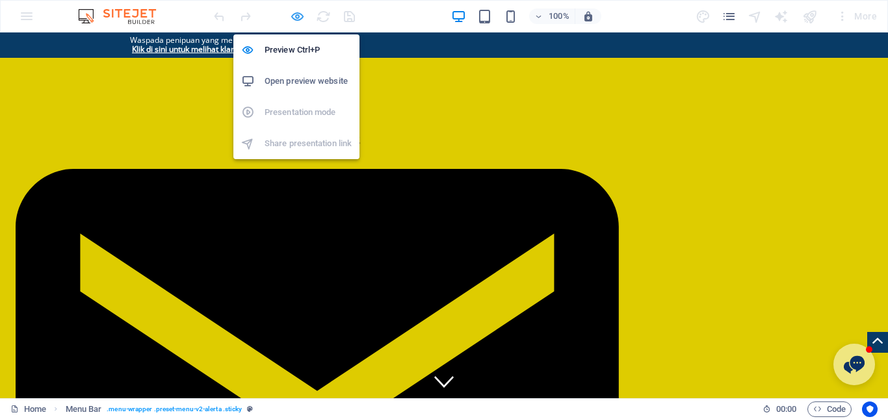
select select "px"
select select "rem"
select select "px"
select select "300"
select select "px"
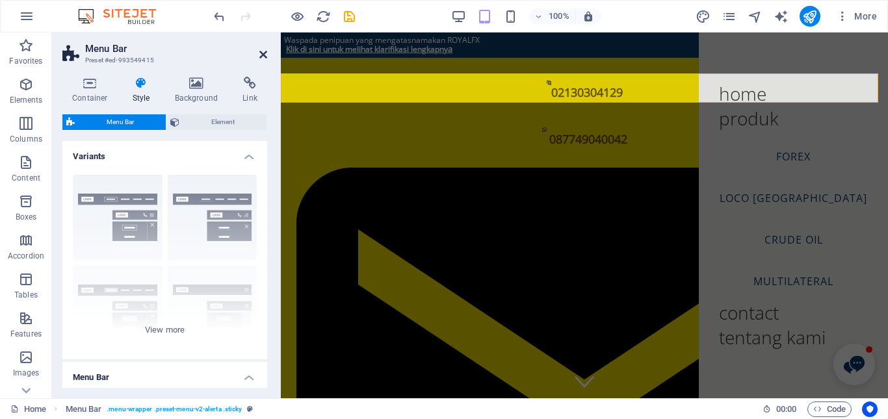
click at [263, 56] on icon at bounding box center [263, 54] width 8 height 10
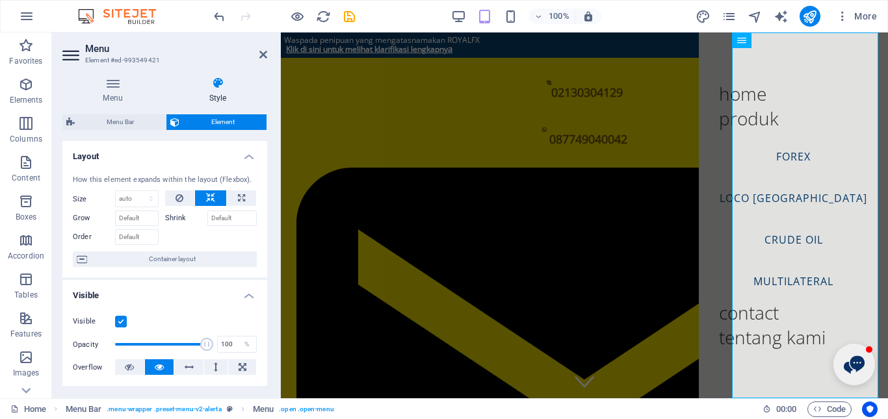
click at [127, 112] on div "Menu Style Menu Auto Custom Menu is automatically generated based on the pages.…" at bounding box center [164, 232] width 205 height 311
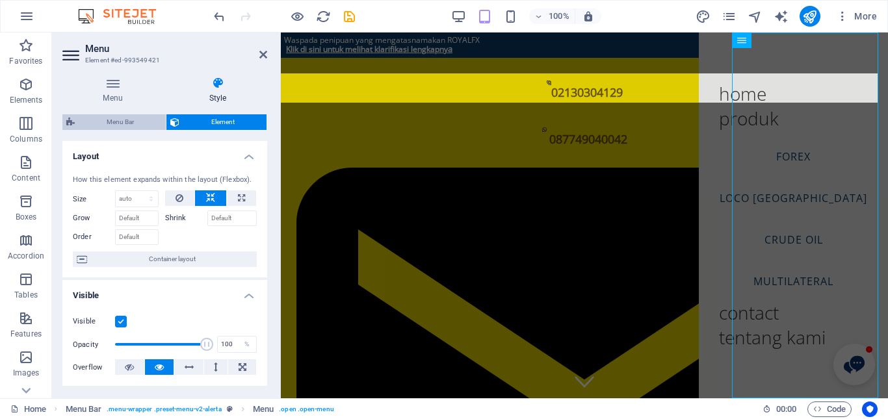
click at [125, 116] on span "Menu Bar" at bounding box center [120, 122] width 83 height 16
select select "px"
select select "hover_border_horizontal"
select select "px"
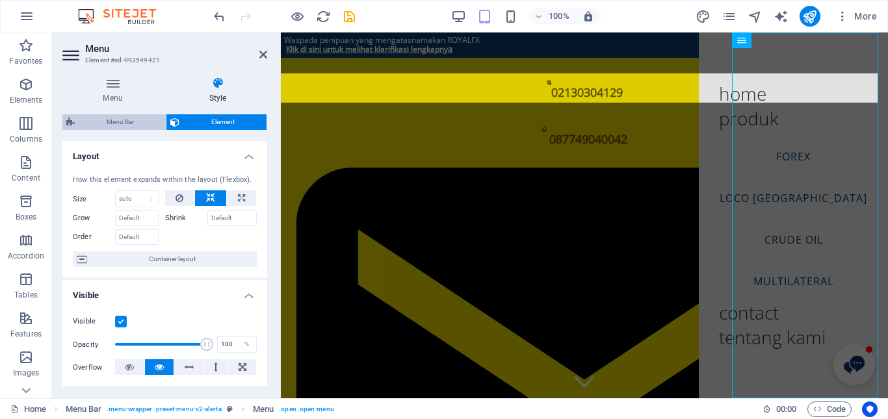
select select "px"
select select "rem"
select select "px"
select select "300"
select select "px"
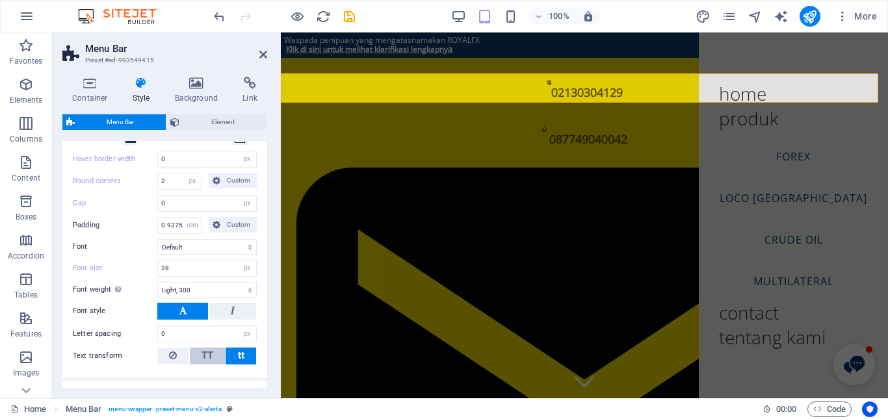
scroll to position [585, 0]
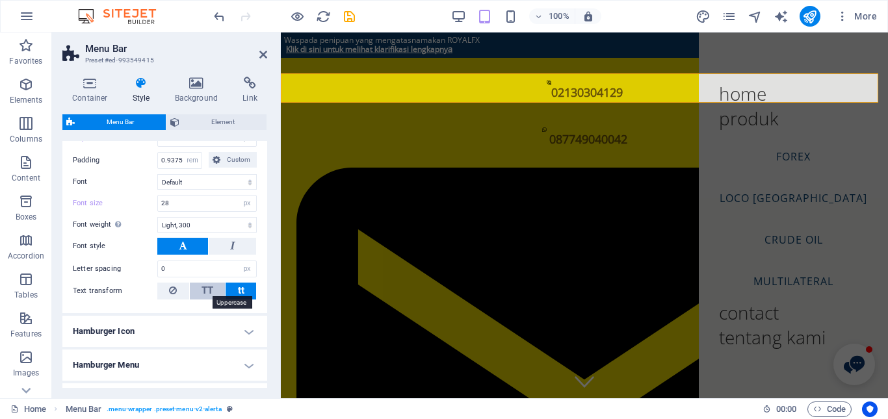
click at [211, 290] on span "TT" at bounding box center [208, 291] width 12 height 12
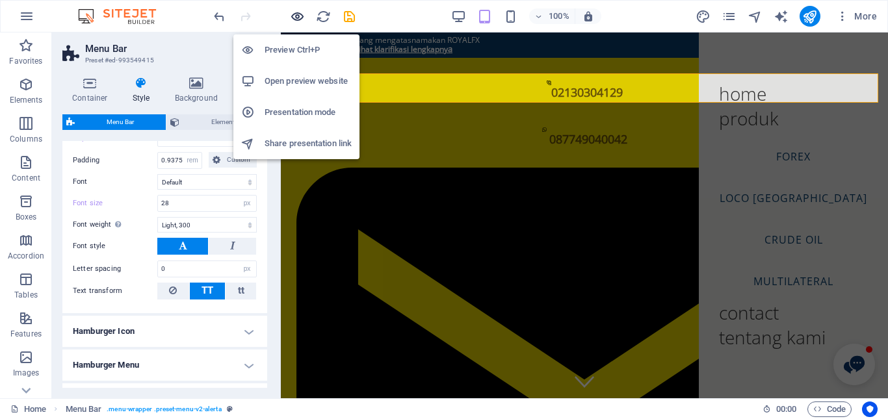
click at [304, 14] on icon "button" at bounding box center [297, 16] width 15 height 15
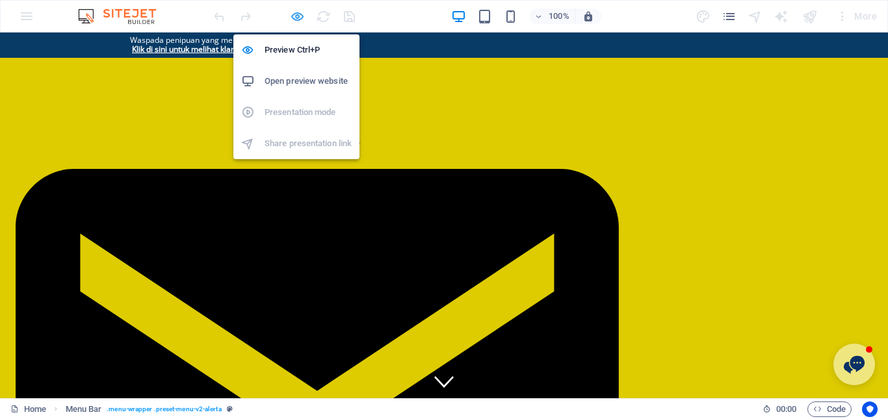
click at [298, 20] on icon "button" at bounding box center [297, 16] width 15 height 15
select select "px"
select select "hover_border_horizontal"
select select "px"
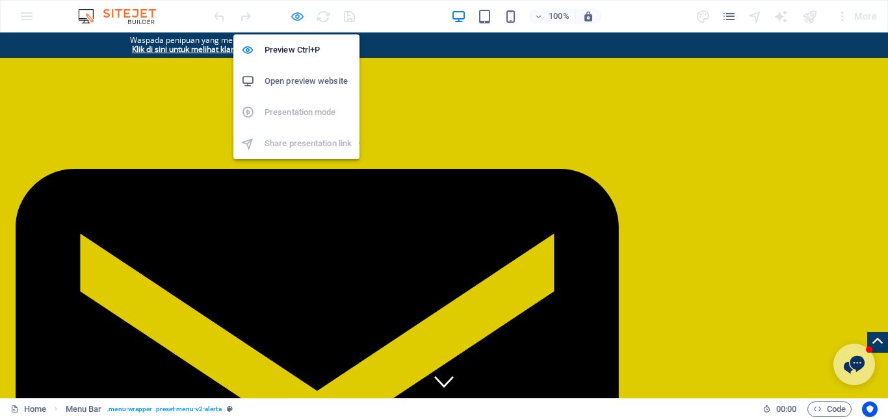
select select "px"
select select "rem"
select select "px"
select select "300"
select select "px"
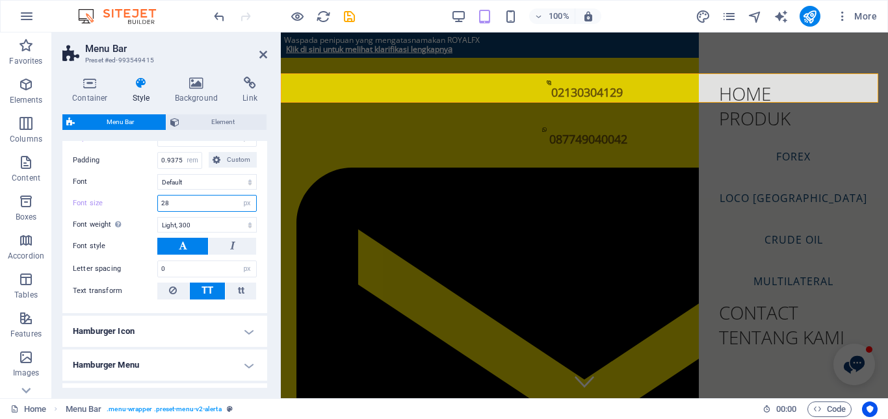
click at [172, 207] on input "28" at bounding box center [207, 204] width 98 height 16
type input "2"
type input "28"
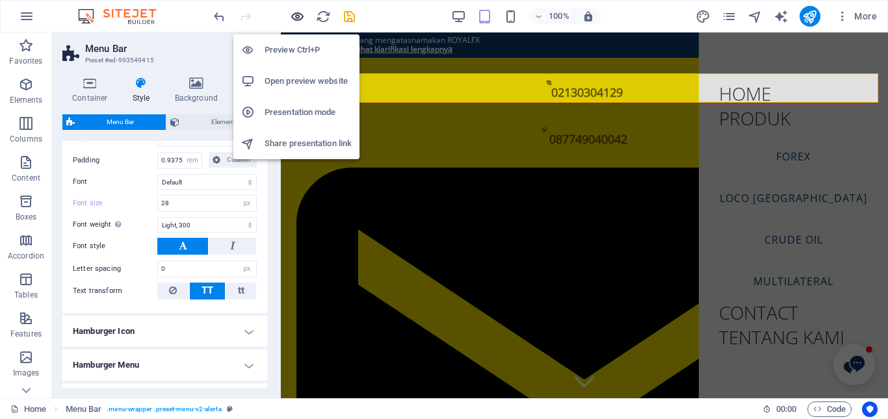
click at [294, 17] on icon "button" at bounding box center [297, 16] width 15 height 15
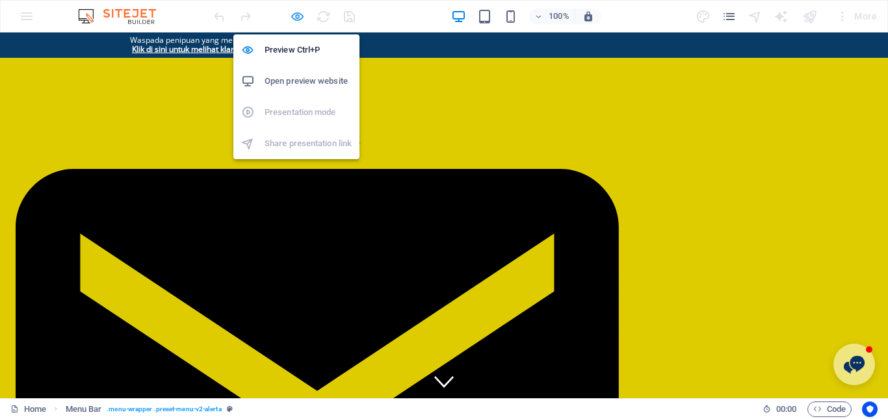
click at [300, 18] on icon "button" at bounding box center [297, 16] width 15 height 15
select select "px"
select select "hover_border_horizontal"
select select "px"
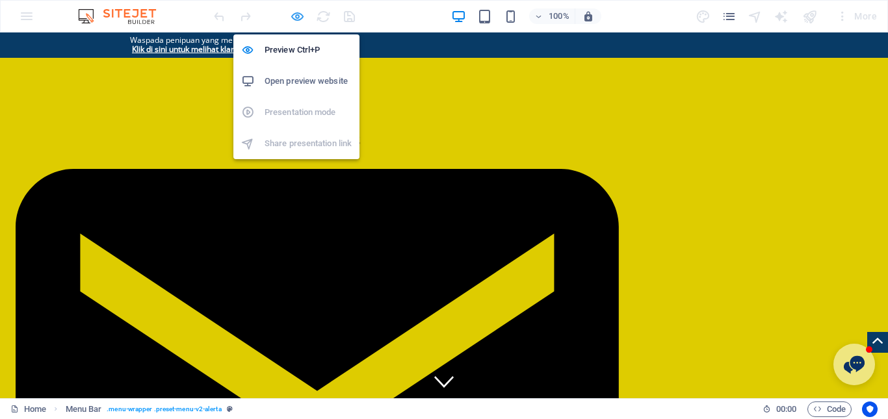
select select "px"
select select "rem"
select select "px"
select select "300"
select select "px"
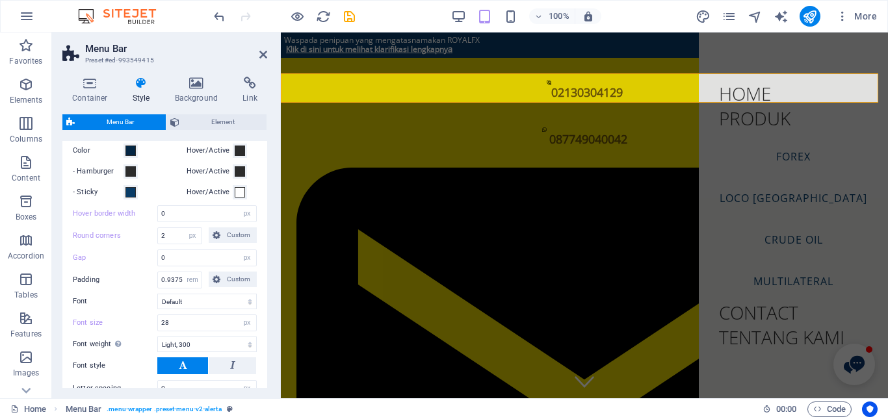
scroll to position [520, 0]
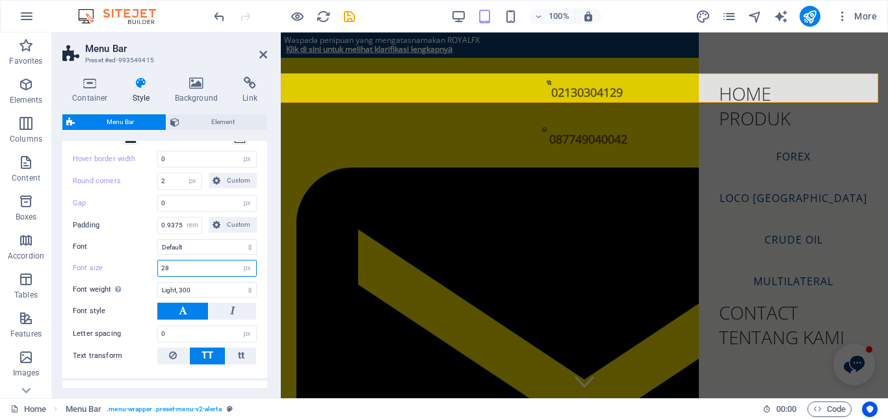
click at [164, 265] on input "28" at bounding box center [207, 269] width 98 height 16
type input "18"
click at [207, 294] on select "Thin, 100 Extra-light, 200 Light, 300 Regular, 400 Medium, 500 Semi-bold, 600 B…" at bounding box center [206, 290] width 99 height 16
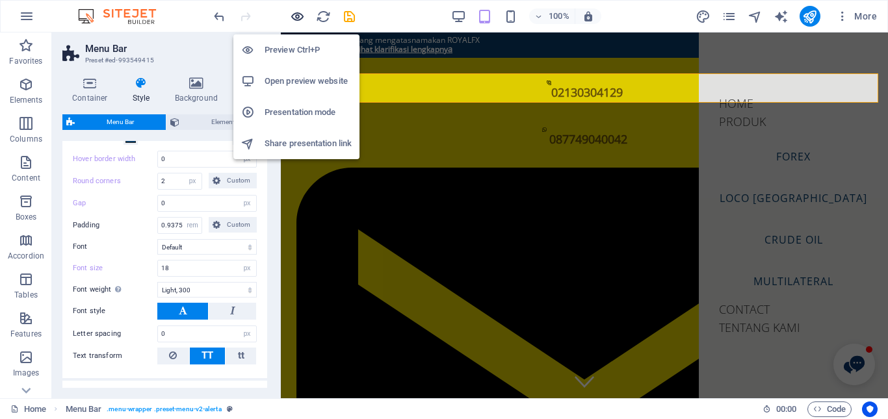
click at [300, 16] on icon "button" at bounding box center [297, 16] width 15 height 15
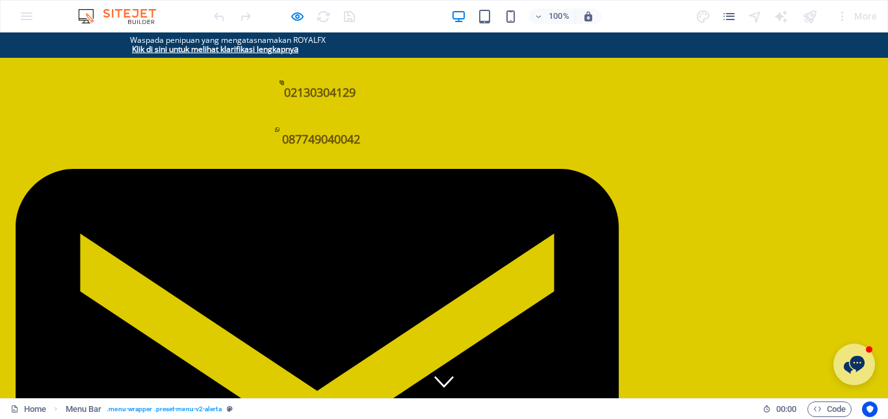
click at [289, 16] on div at bounding box center [284, 16] width 146 height 21
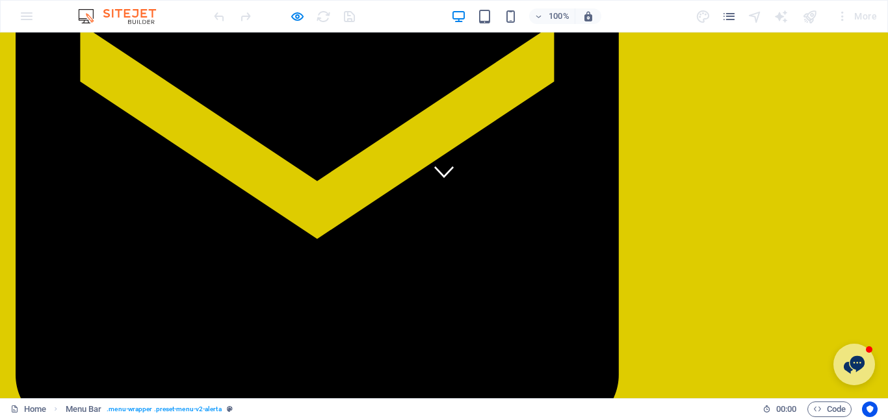
scroll to position [0, 0]
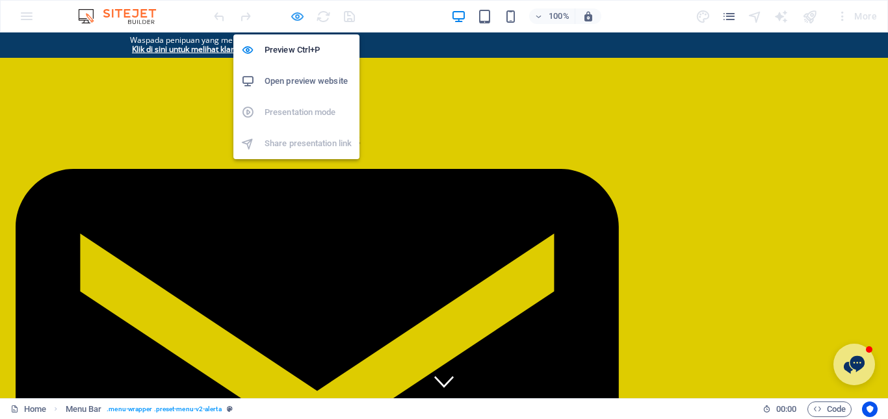
click at [296, 9] on icon "button" at bounding box center [297, 16] width 15 height 15
select select "px"
select select "hover_border_horizontal"
select select "px"
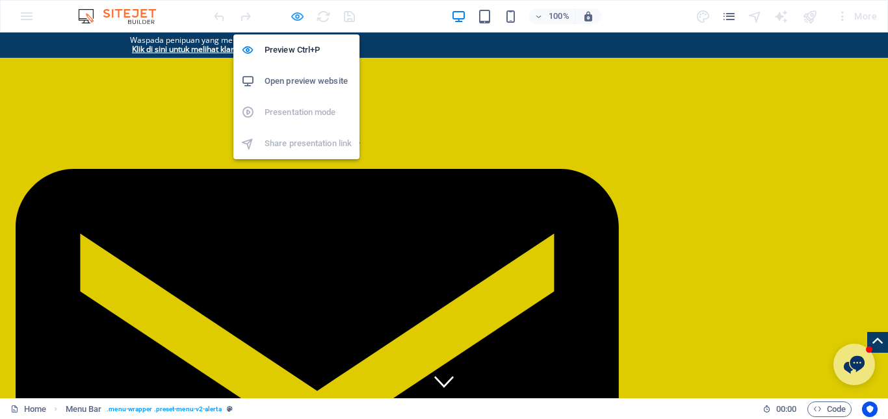
select select "px"
select select "rem"
select select "px"
select select "300"
select select "px"
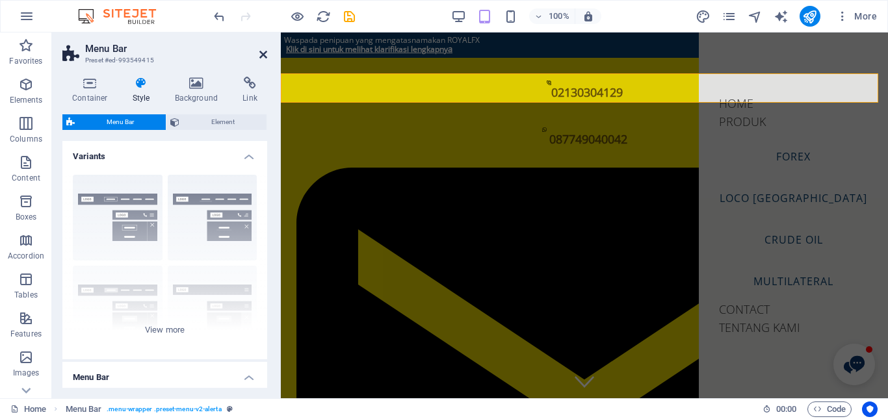
click at [263, 51] on icon at bounding box center [263, 54] width 8 height 10
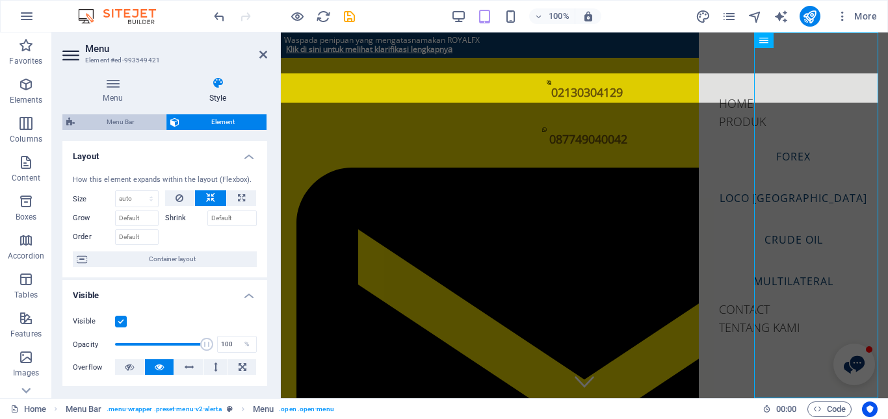
click at [112, 120] on span "Menu Bar" at bounding box center [120, 122] width 83 height 16
select select "px"
select select "hover_border_horizontal"
select select "px"
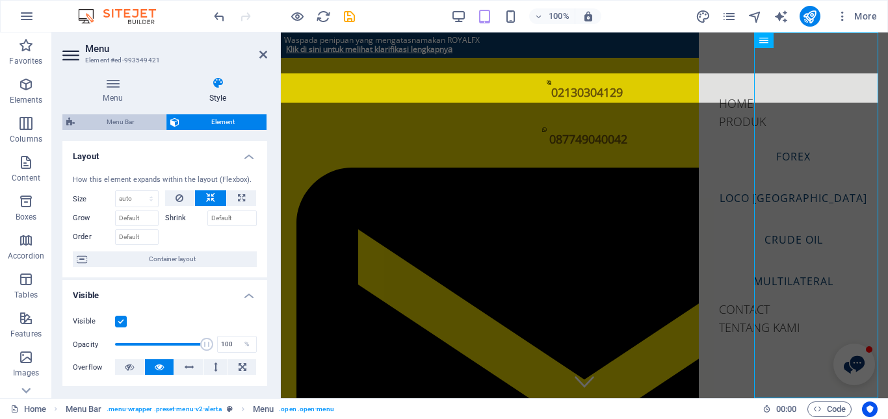
select select "px"
select select "rem"
select select "px"
select select "300"
select select "px"
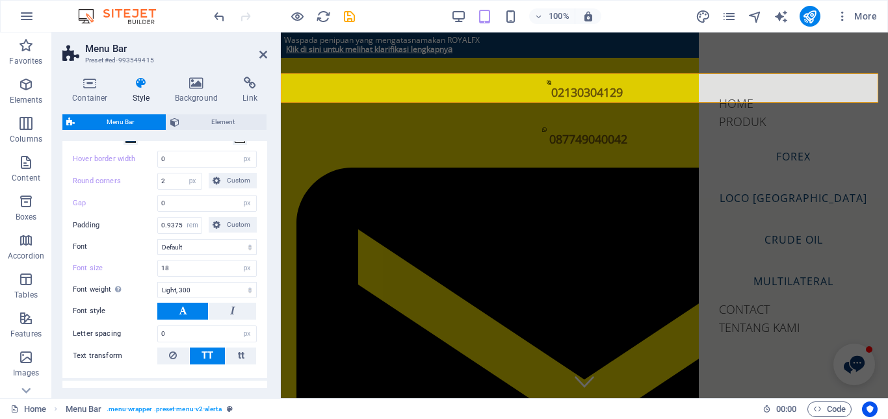
scroll to position [455, 0]
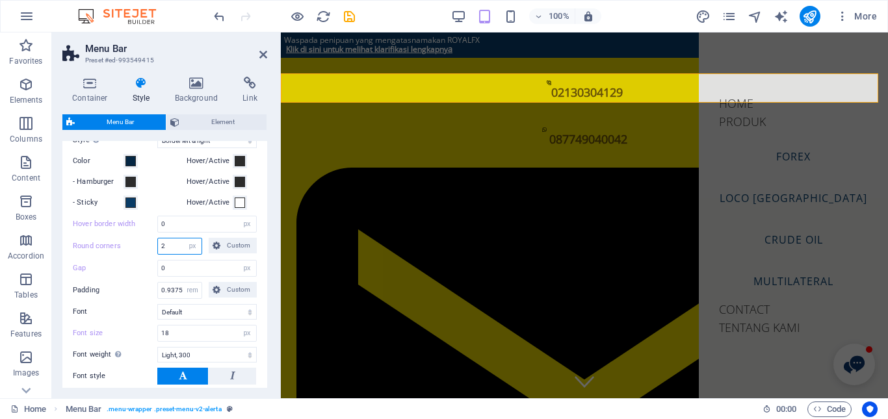
click at [181, 241] on input "2" at bounding box center [180, 247] width 44 height 16
type input "0"
click at [261, 245] on div "Menu Item Submenu Item Style Switch to preview mode and move the mouse over men…" at bounding box center [165, 270] width 210 height 345
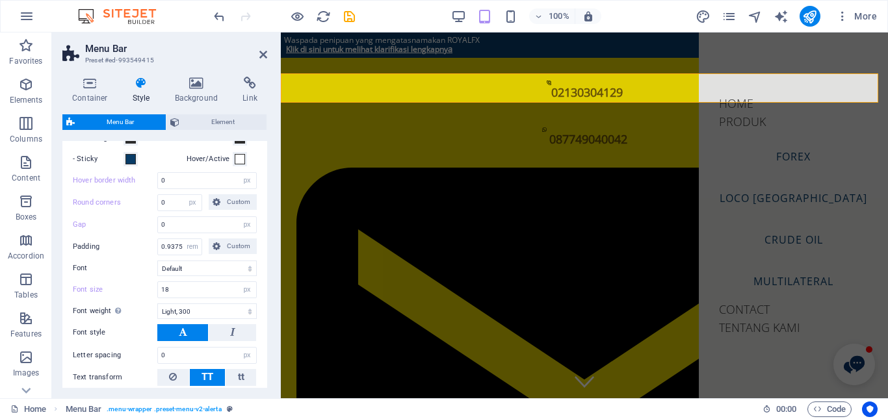
scroll to position [520, 0]
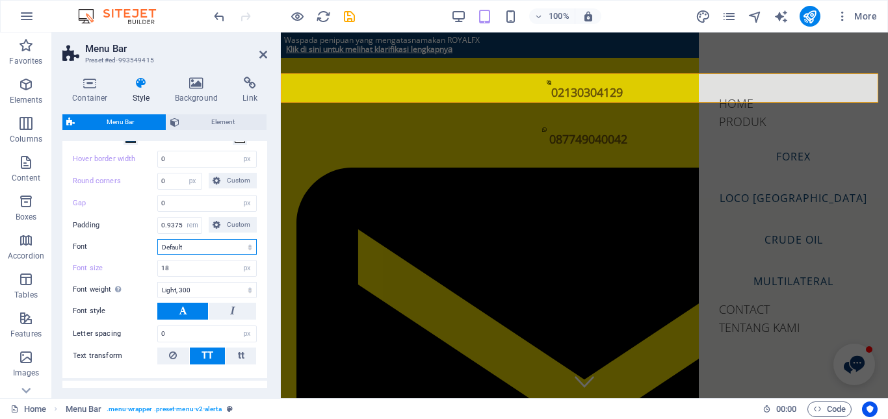
click at [249, 245] on select "Default Headlines" at bounding box center [206, 247] width 99 height 16
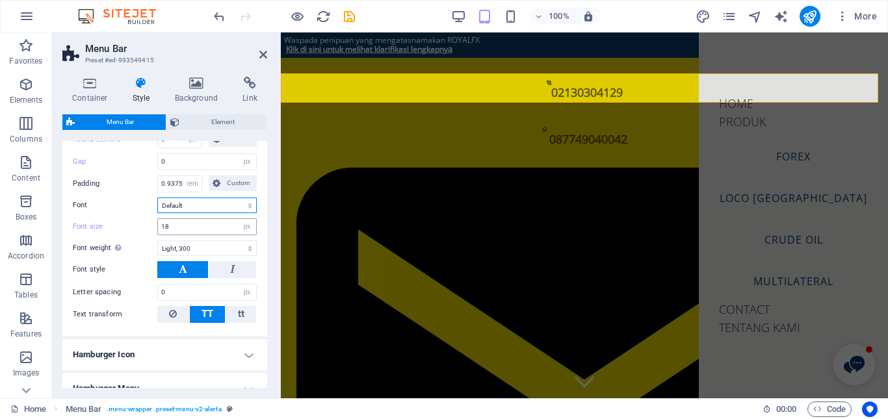
scroll to position [585, 0]
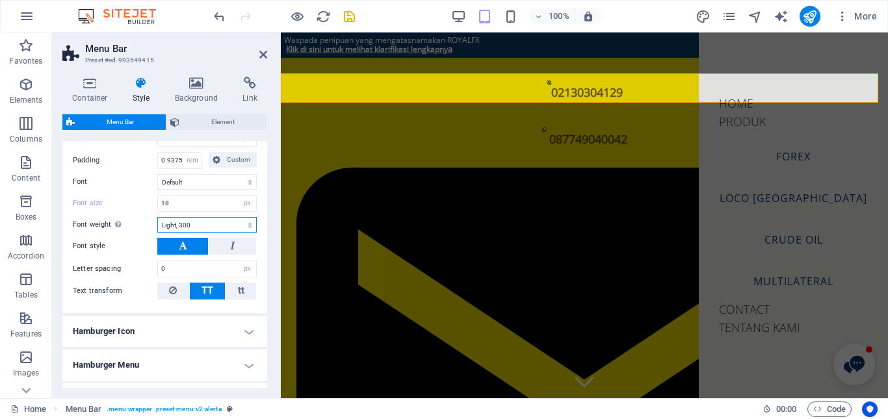
click at [253, 226] on select "Thin, 100 Extra-light, 200 Light, 300 Regular, 400 Medium, 500 Semi-bold, 600 B…" at bounding box center [206, 225] width 99 height 16
select select "400"
click at [157, 217] on select "Thin, 100 Extra-light, 200 Light, 300 Regular, 400 Medium, 500 Semi-bold, 600 B…" at bounding box center [206, 225] width 99 height 16
click at [300, 25] on div at bounding box center [284, 16] width 146 height 21
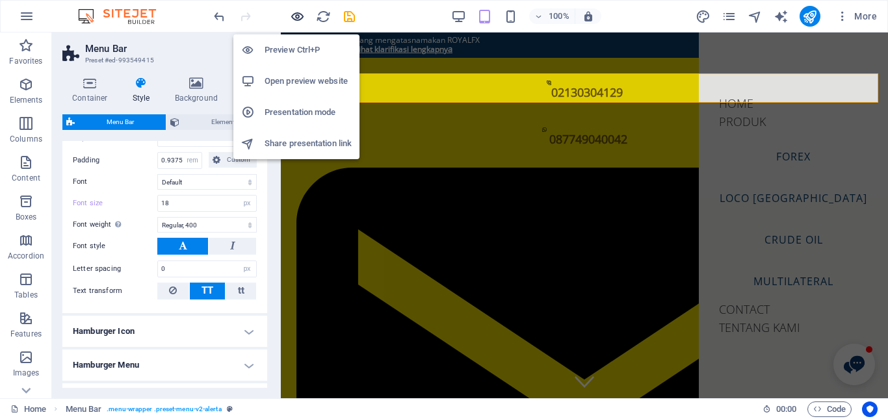
click at [297, 15] on icon "button" at bounding box center [297, 16] width 15 height 15
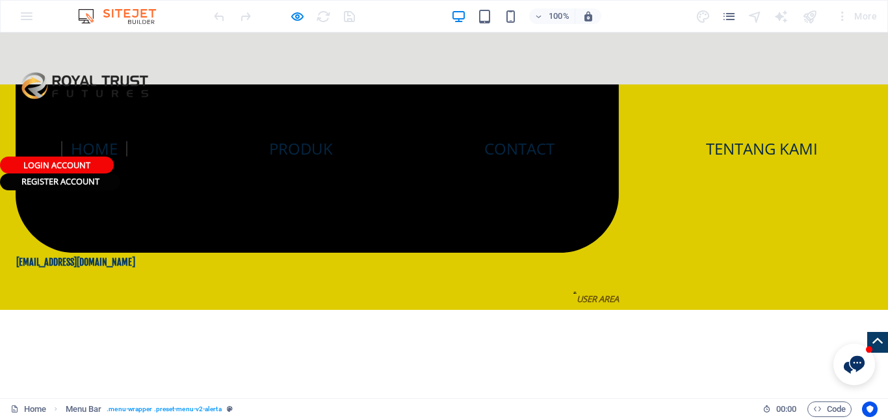
scroll to position [650, 0]
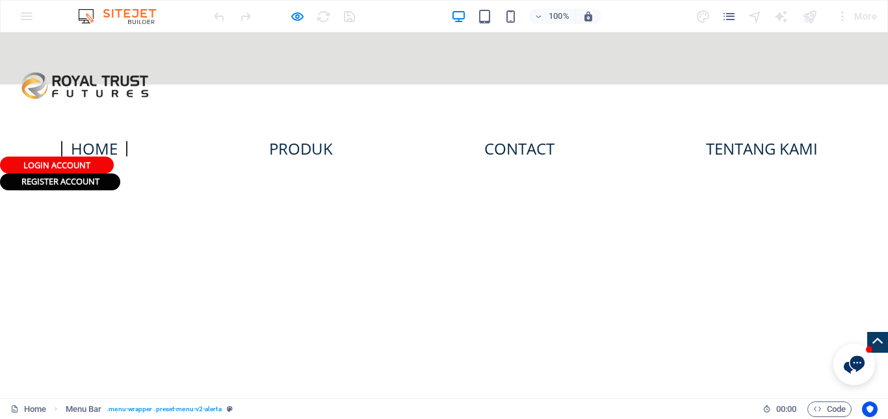
click at [289, 21] on div at bounding box center [284, 16] width 146 height 21
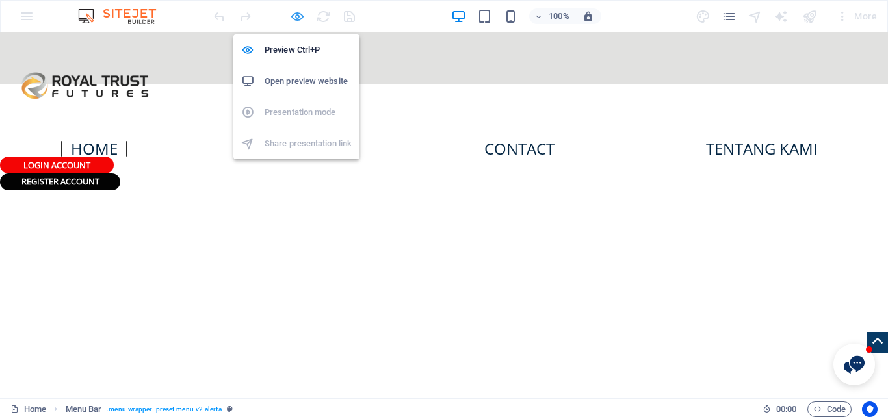
click at [296, 19] on icon "button" at bounding box center [297, 16] width 15 height 15
select select "px"
select select "hover_border_horizontal"
select select "px"
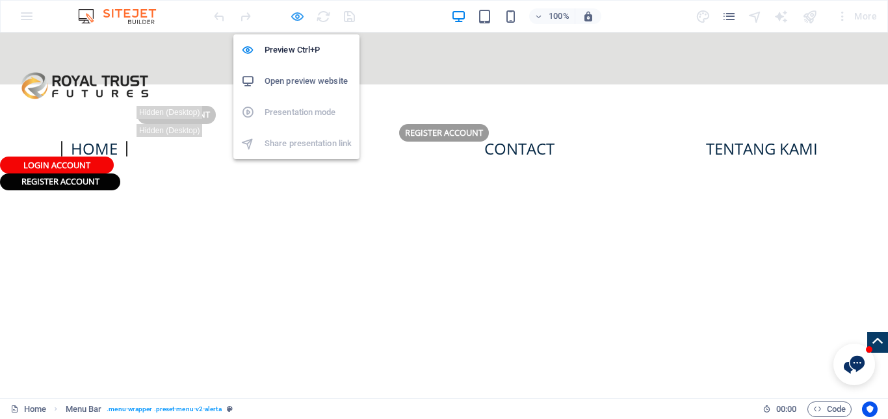
select select "px"
select select "rem"
select select "px"
select select "400"
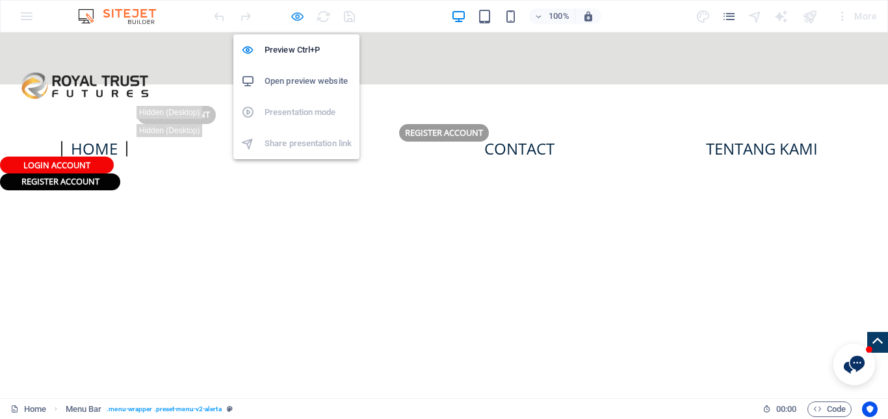
select select "px"
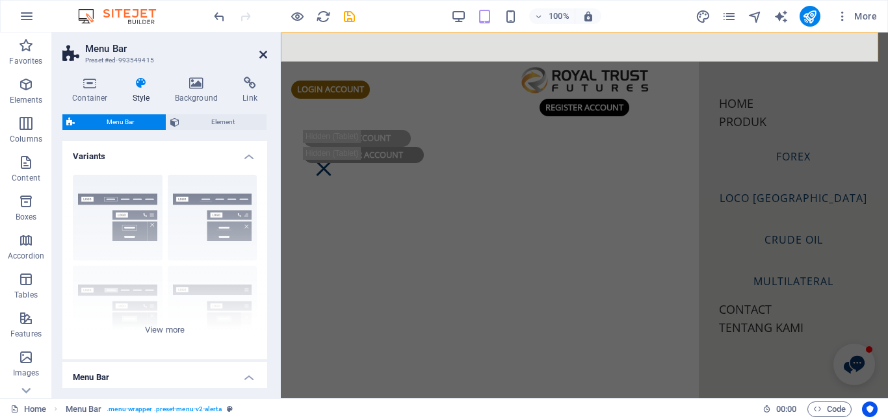
click at [265, 54] on icon at bounding box center [263, 54] width 8 height 10
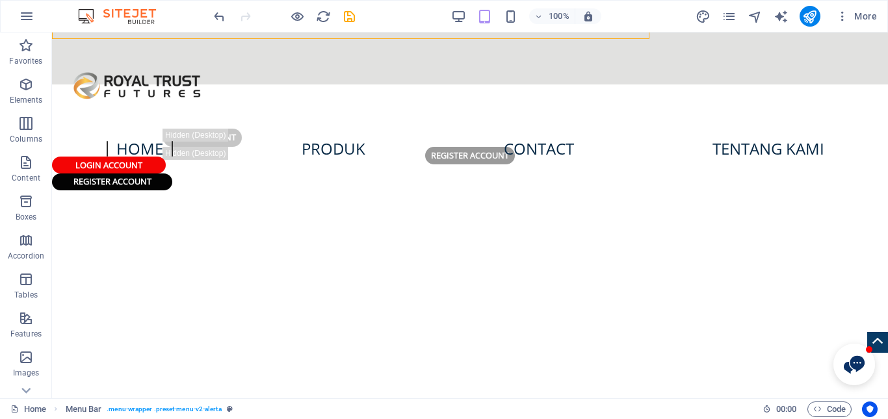
scroll to position [650, 0]
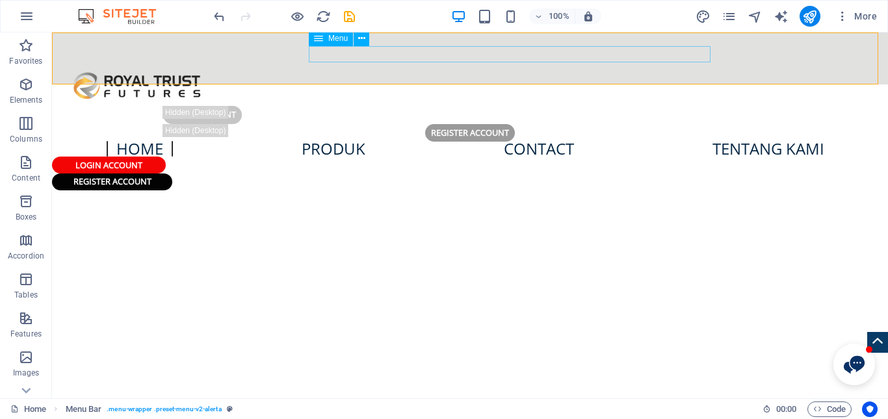
click at [445, 141] on nav "Home Produk Forex Loco London Crude Oil Multilateral Contact Tentang Kami" at bounding box center [470, 149] width 836 height 16
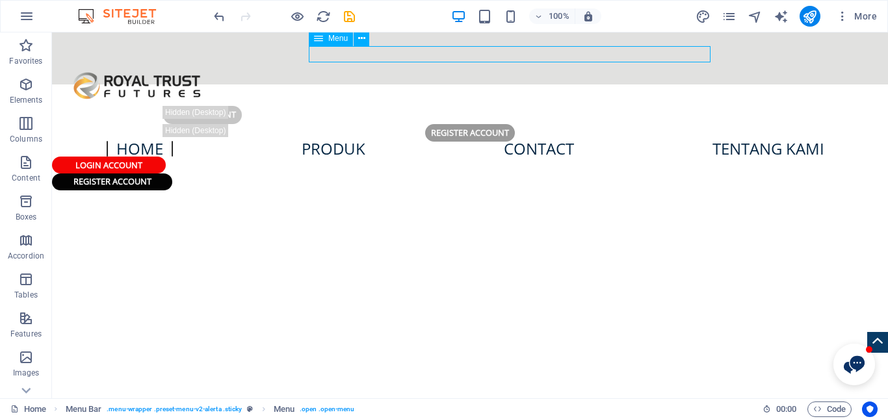
click at [445, 141] on nav "Home Produk Forex Loco London Crude Oil Multilateral Contact Tentang Kami" at bounding box center [470, 149] width 836 height 16
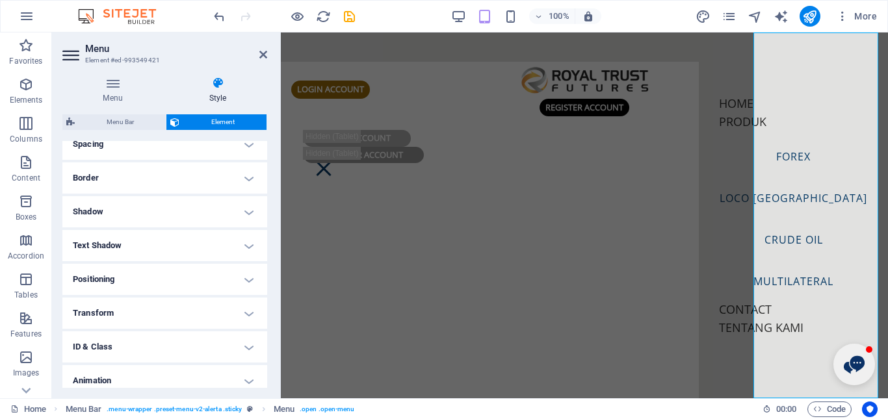
scroll to position [0, 0]
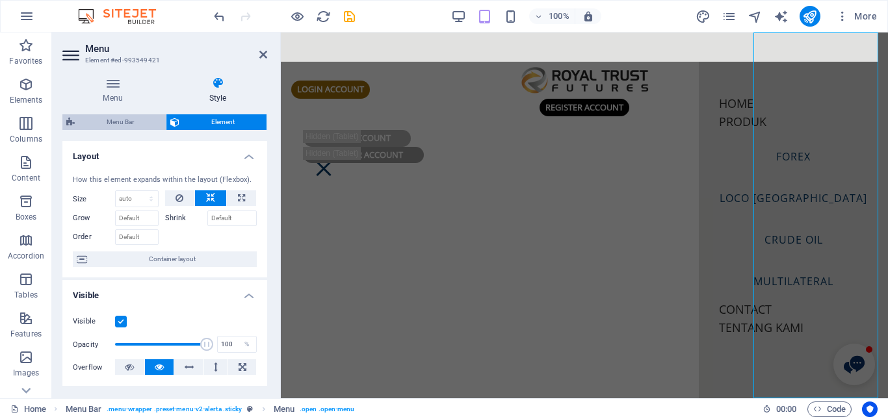
click at [131, 119] on span "Menu Bar" at bounding box center [120, 122] width 83 height 16
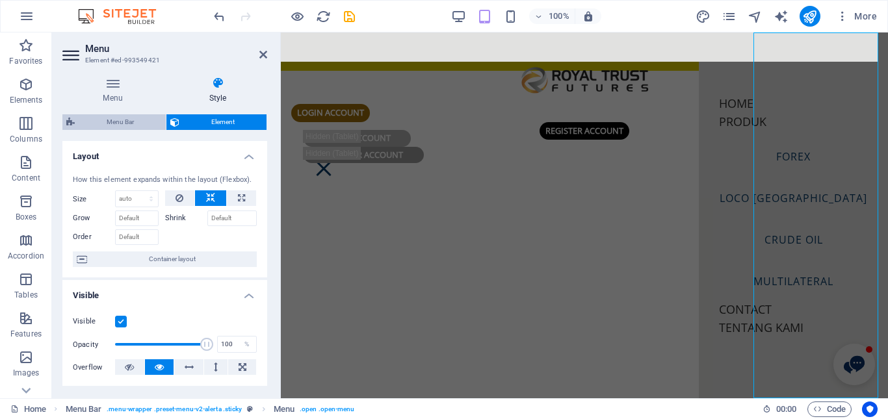
select select "px"
select select "hover_border_horizontal"
select select "px"
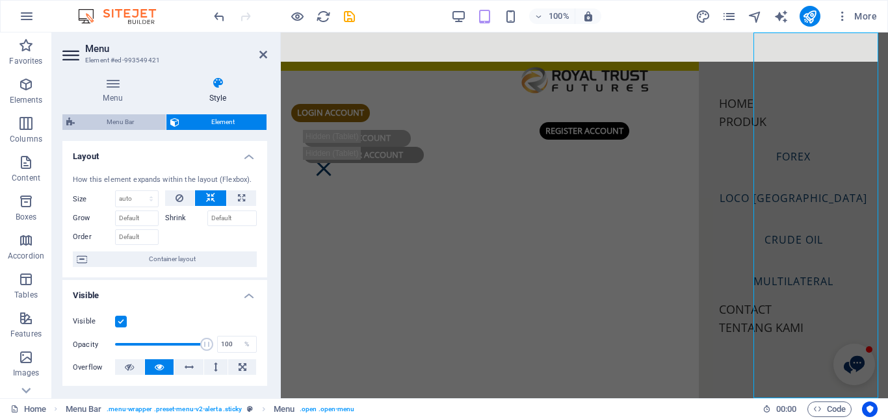
select select "rem"
select select "px"
select select "400"
select select "px"
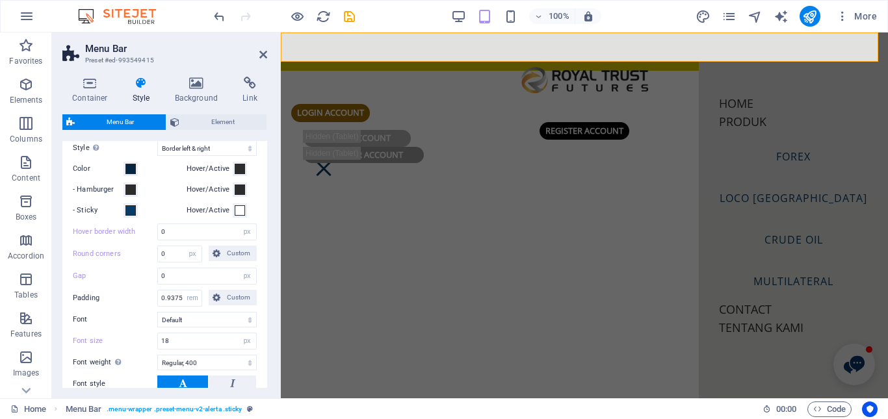
scroll to position [520, 0]
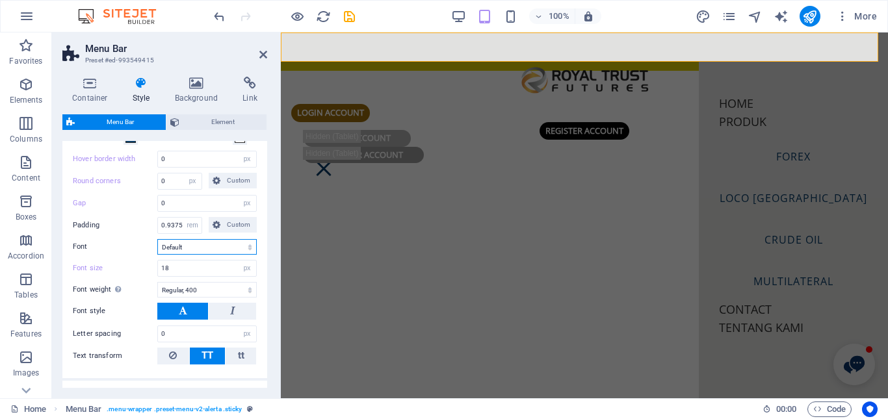
click at [185, 247] on select "Default Headlines" at bounding box center [206, 247] width 99 height 16
select select "link-special-font"
click at [157, 239] on select "Default Headlines" at bounding box center [206, 247] width 99 height 16
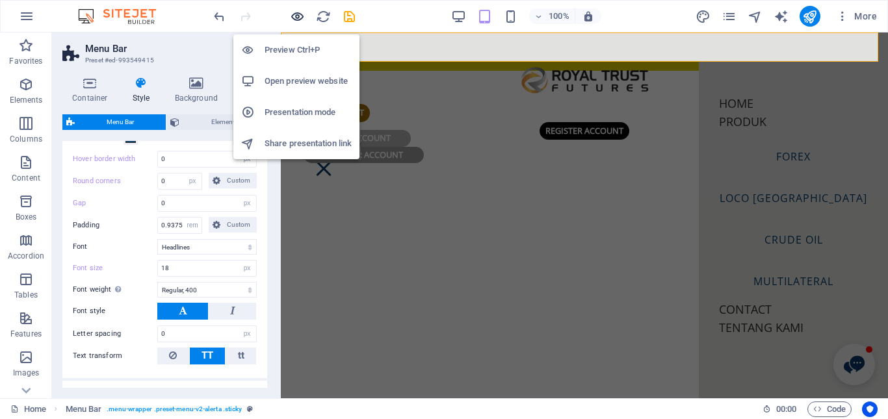
click at [293, 18] on icon "button" at bounding box center [297, 16] width 15 height 15
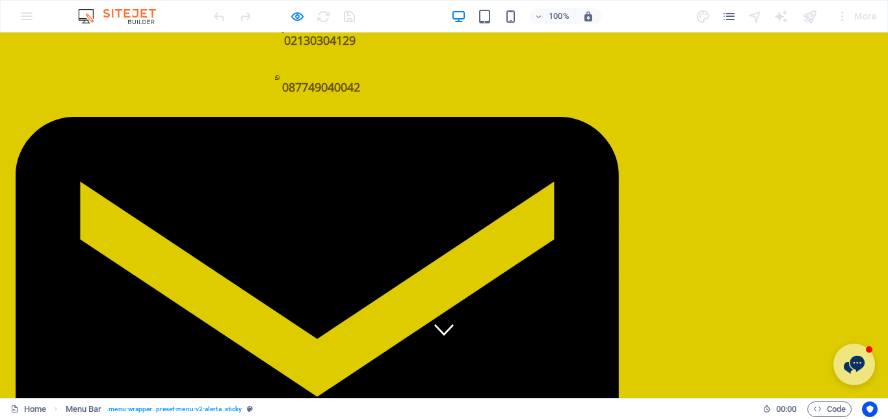
scroll to position [0, 0]
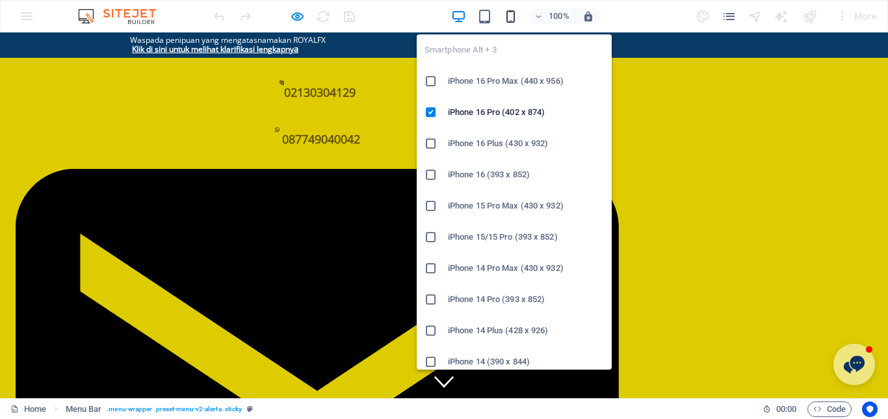
click at [507, 20] on icon "button" at bounding box center [510, 16] width 15 height 15
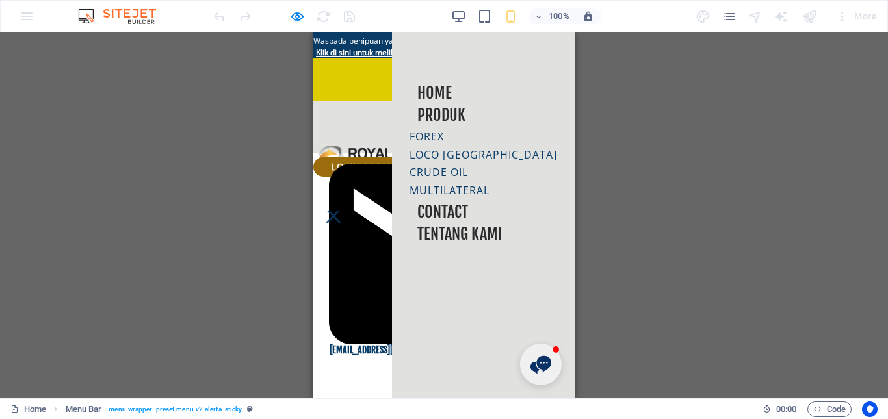
click at [343, 211] on div at bounding box center [334, 222] width 20 height 23
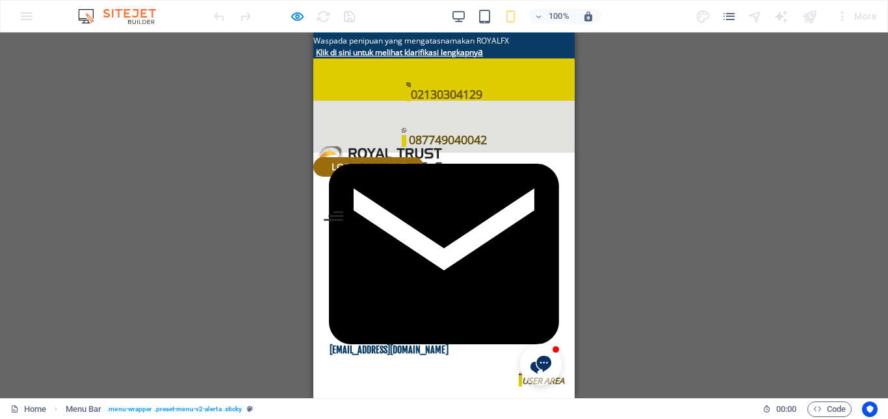
click at [343, 211] on div at bounding box center [334, 216] width 20 height 10
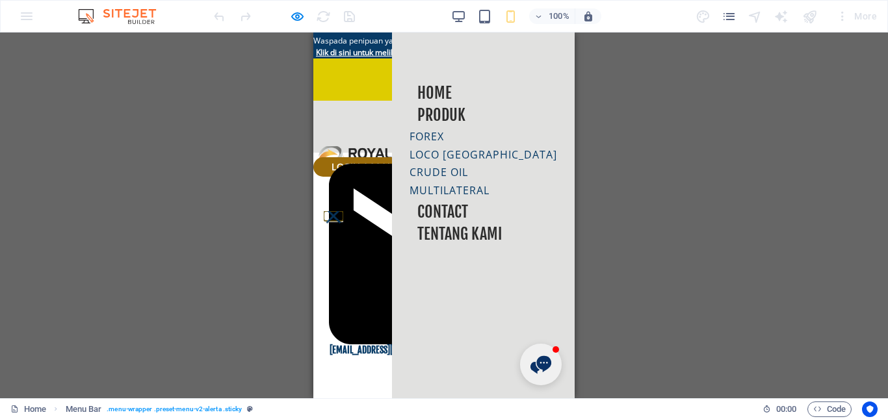
click at [341, 209] on button at bounding box center [333, 216] width 15 height 15
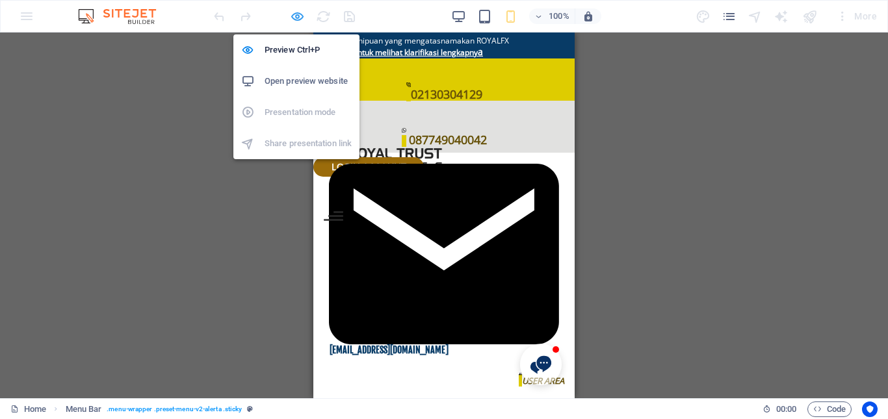
click at [294, 16] on icon "button" at bounding box center [297, 16] width 15 height 15
select select "px"
select select "hover_border_horizontal"
select select "px"
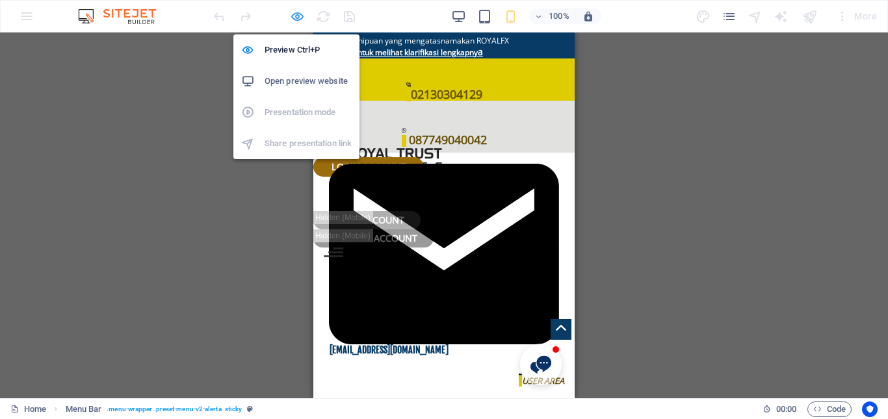
select select "px"
select select "rem"
select select "link-special-font"
select select "px"
select select "400"
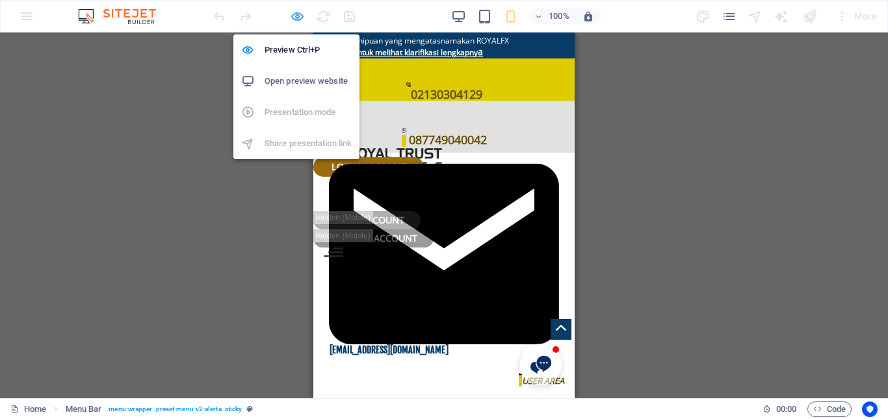
select select "px"
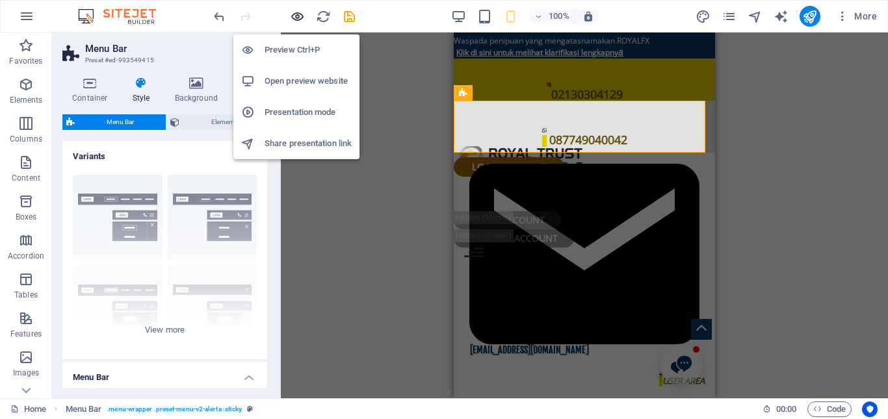
type input "1"
select select "rem"
type input "1.5"
select select "rem"
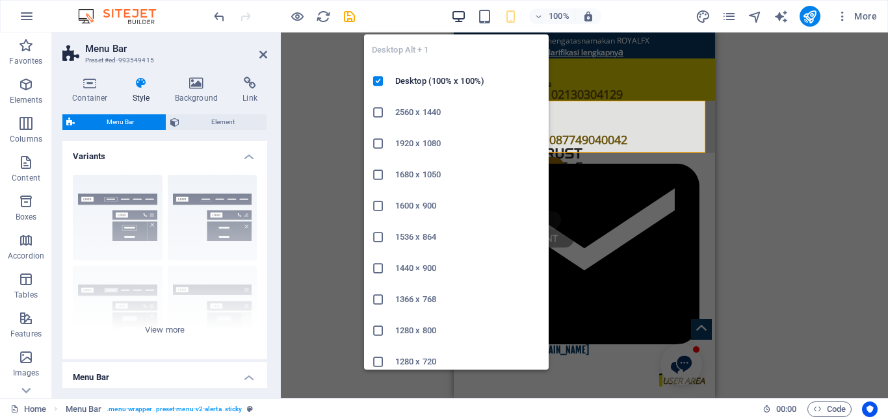
click at [465, 16] on icon "button" at bounding box center [458, 16] width 15 height 15
type input "0"
select select "px"
type input "18"
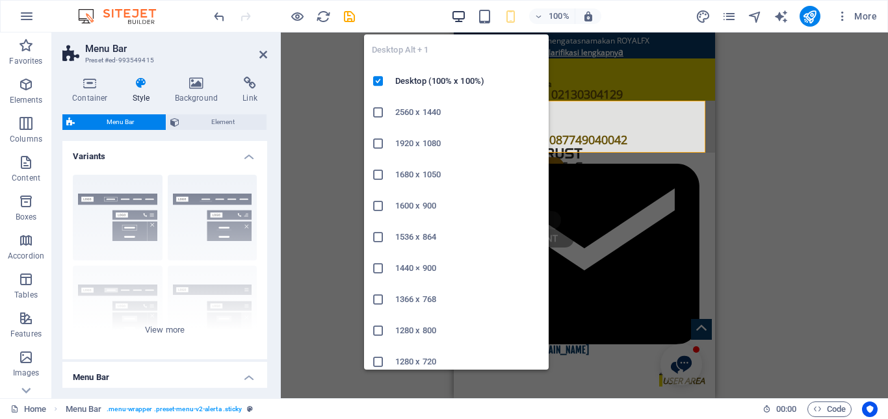
select select "px"
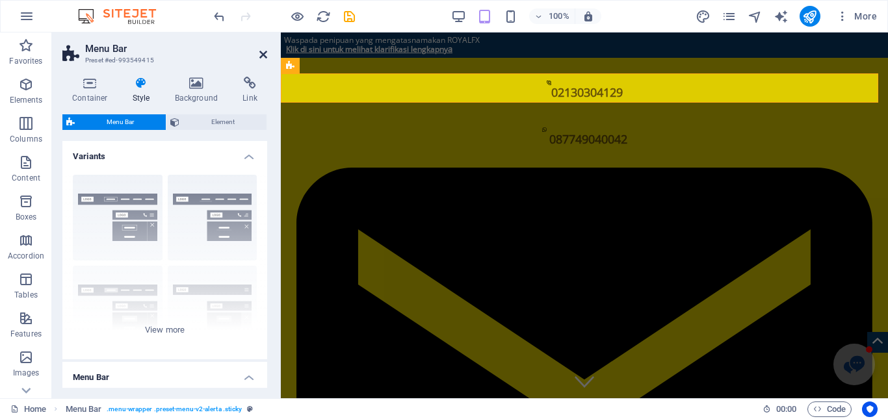
click at [266, 53] on icon at bounding box center [263, 54] width 8 height 10
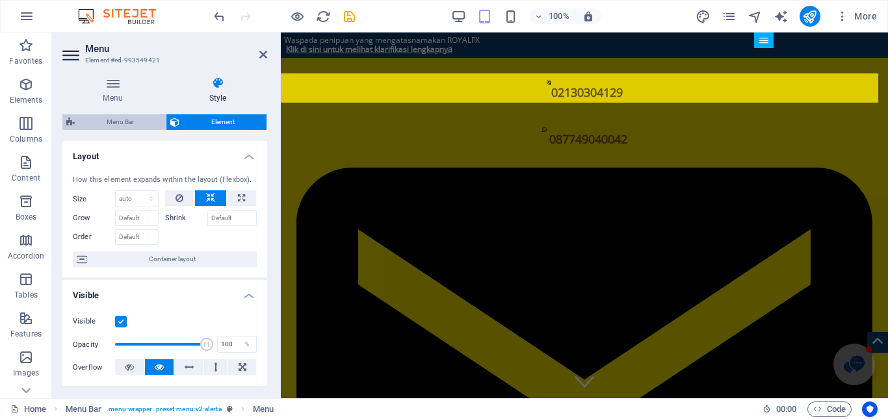
click at [116, 125] on span "Menu Bar" at bounding box center [120, 122] width 83 height 16
select select "px"
select select "hover_border_horizontal"
select select "px"
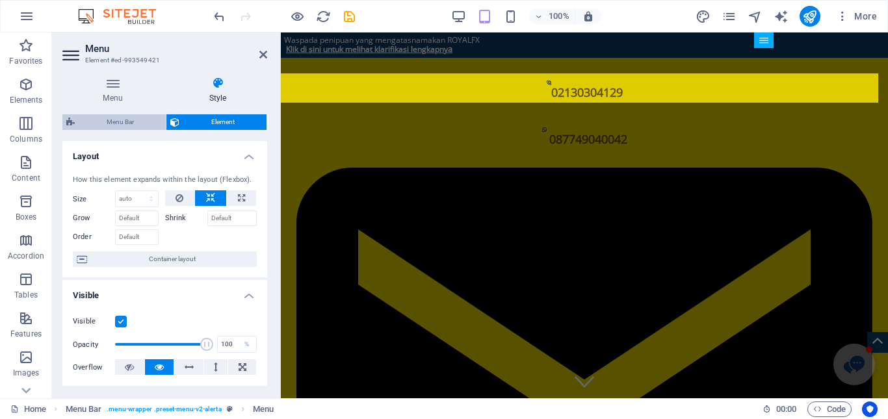
select select "px"
select select "rem"
select select "link-special-font"
select select "px"
select select "400"
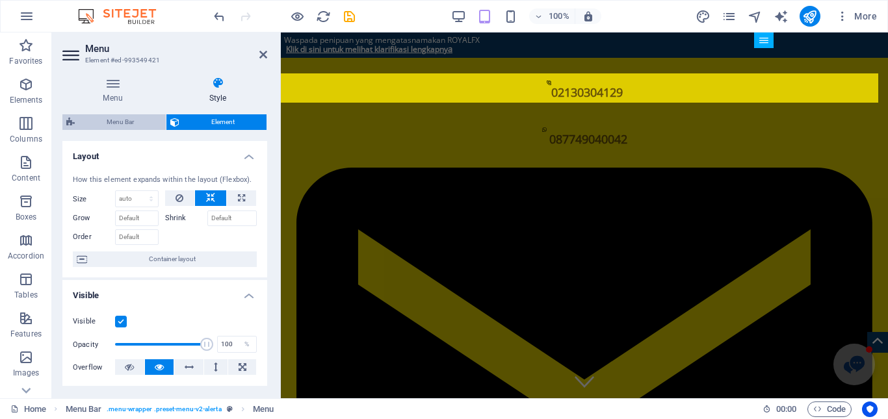
select select "px"
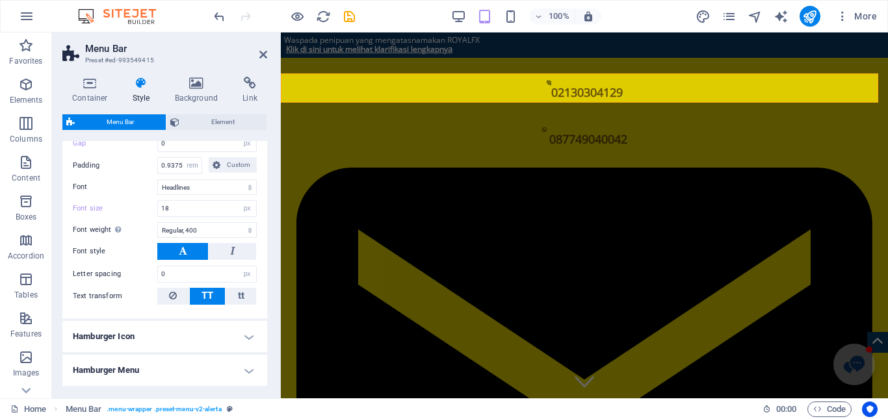
scroll to position [585, 0]
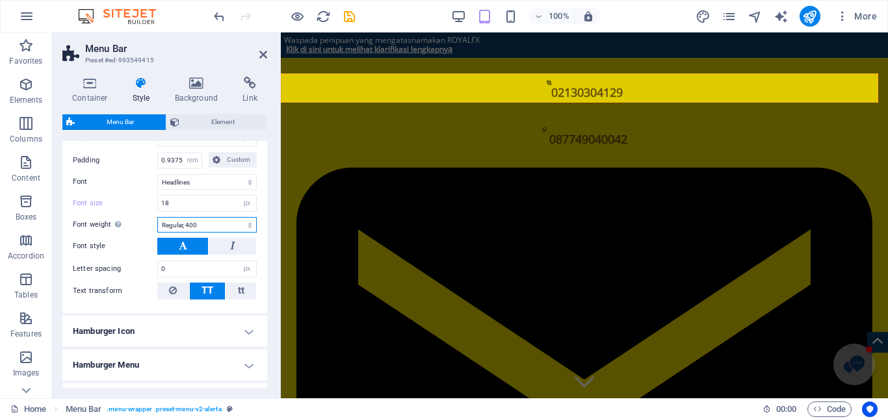
click at [242, 224] on select "Thin, 100 Extra-light, 200 Light, 300 Regular, 400 Medium, 500 Semi-bold, 600 B…" at bounding box center [206, 225] width 99 height 16
select select "300"
click at [157, 217] on select "Thin, 100 Extra-light, 200 Light, 300 Regular, 400 Medium, 500 Semi-bold, 600 B…" at bounding box center [206, 225] width 99 height 16
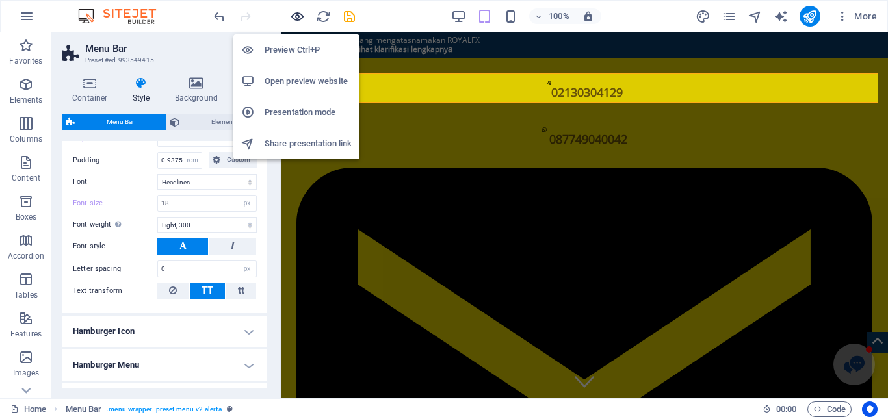
click at [298, 18] on icon "button" at bounding box center [297, 16] width 15 height 15
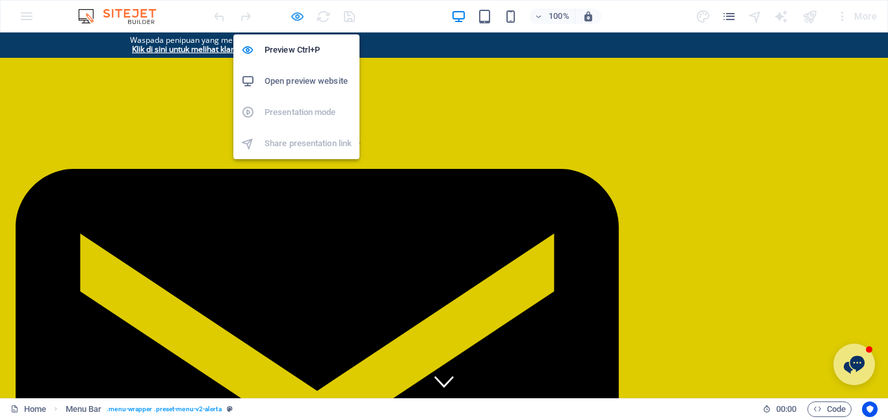
click at [293, 10] on icon "button" at bounding box center [297, 16] width 15 height 15
select select "px"
select select "hover_border_horizontal"
select select "px"
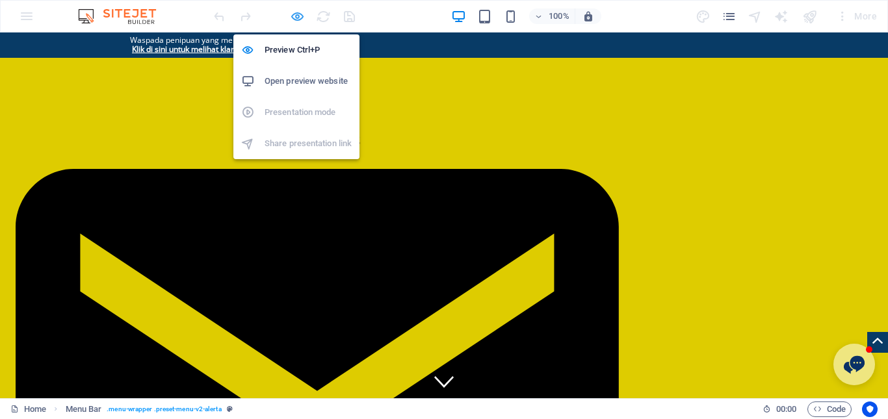
select select "px"
select select "rem"
select select "link-special-font"
select select "px"
select select "300"
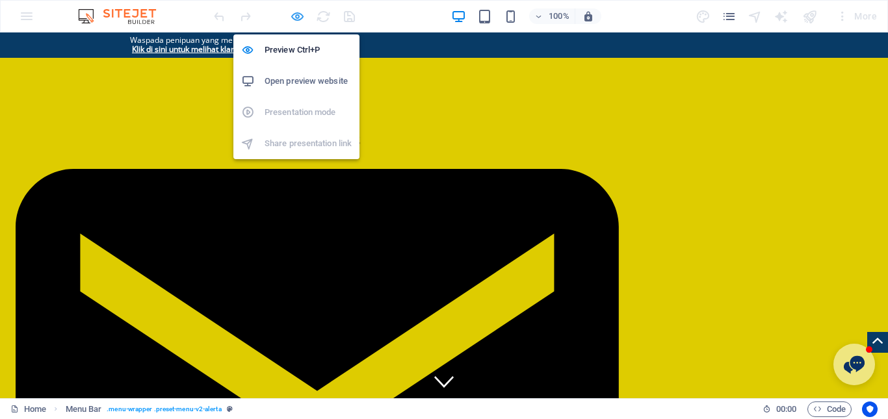
select select "px"
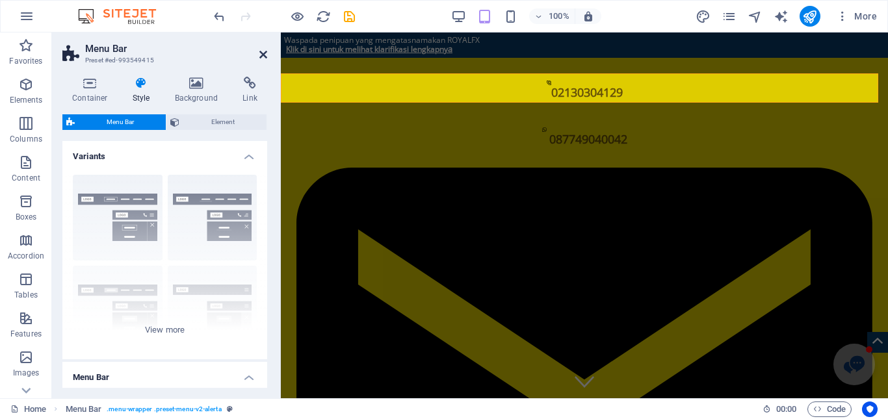
click at [267, 57] on icon at bounding box center [263, 54] width 8 height 10
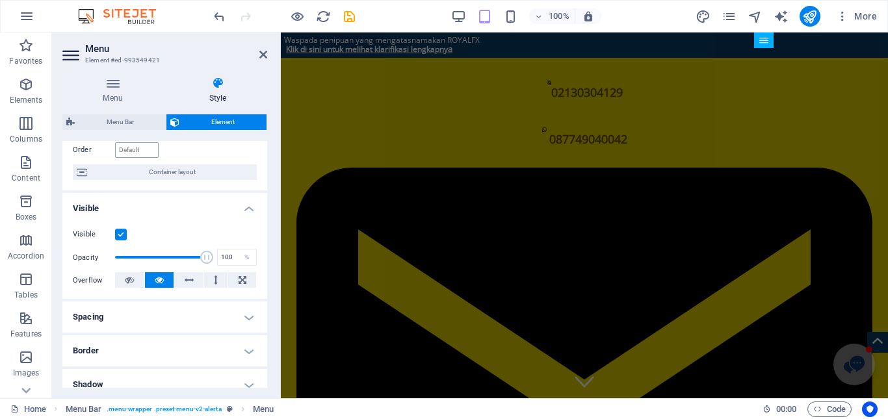
scroll to position [0, 0]
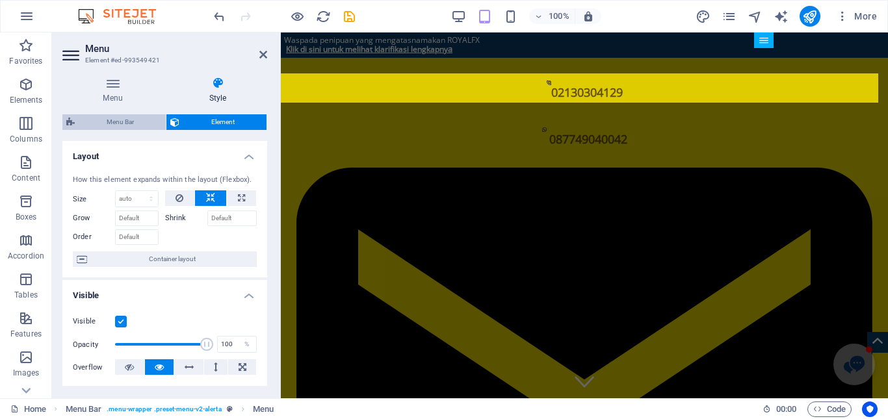
click at [127, 128] on span "Menu Bar" at bounding box center [120, 122] width 83 height 16
select select "px"
select select "hover_border_horizontal"
select select "px"
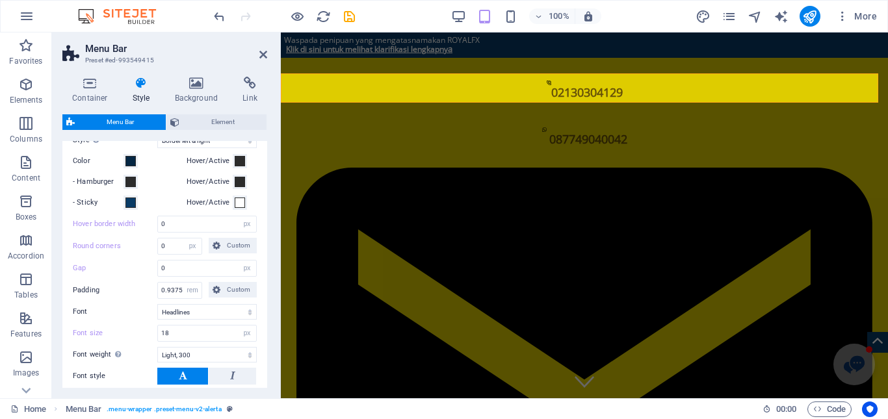
scroll to position [520, 0]
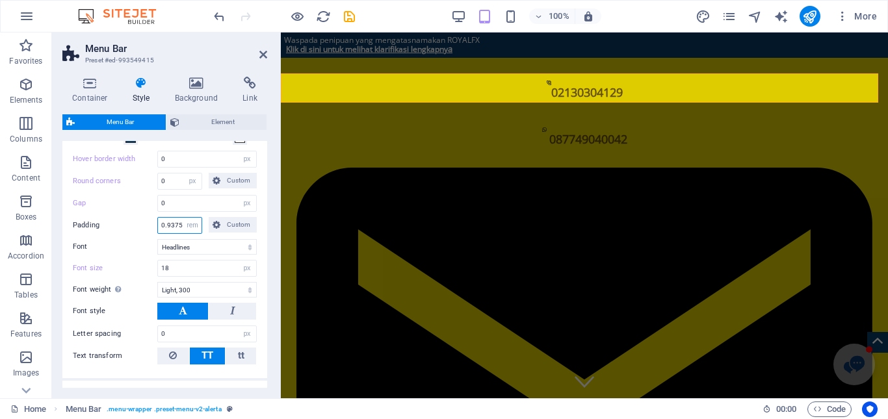
click at [168, 223] on input "0.9375" at bounding box center [180, 226] width 44 height 16
click at [170, 224] on input "0.9375" at bounding box center [180, 226] width 44 height 16
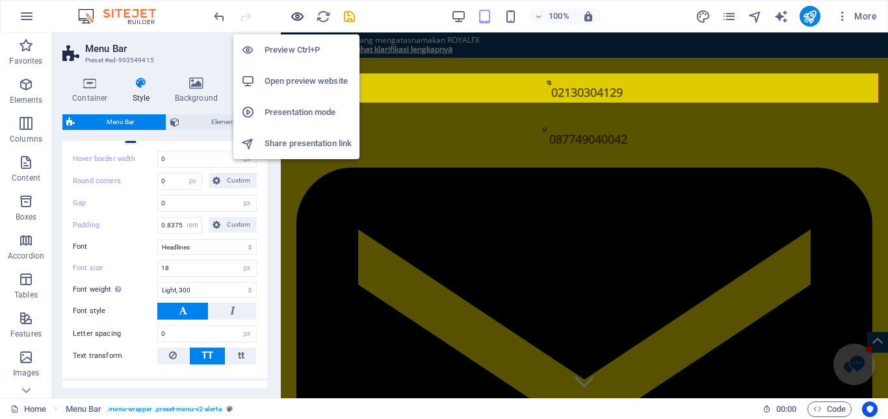
click at [300, 18] on icon "button" at bounding box center [297, 16] width 15 height 15
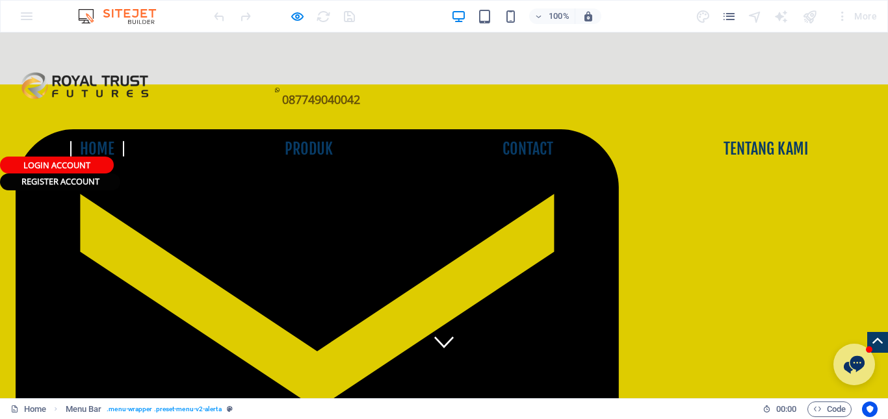
scroll to position [0, 0]
